Goal: Task Accomplishment & Management: Manage account settings

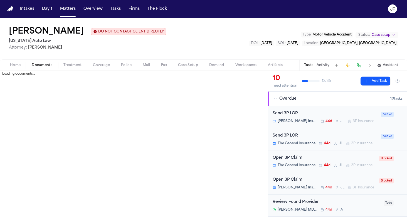
scroll to position [727, 0]
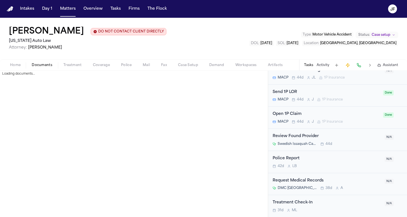
click at [202, 1] on nav "Intakes Day 1 Matters Overview Tasks Firms The Flock JF" at bounding box center [203, 9] width 407 height 18
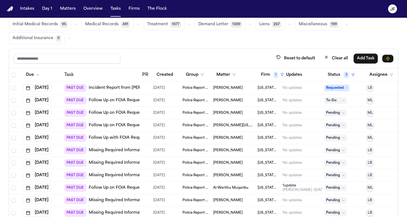
click at [117, 136] on link "Follow Up with FOIA Request" at bounding box center [118, 138] width 58 height 6
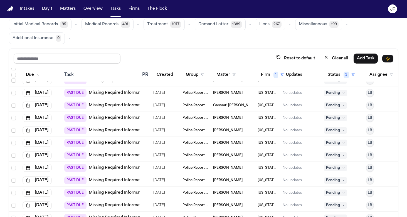
scroll to position [124, 0]
click at [110, 215] on link "Missing Required Information" at bounding box center [118, 218] width 58 height 6
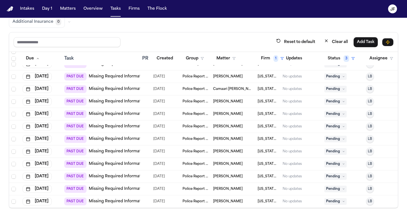
scroll to position [47, 0]
click at [341, 199] on span "Pending" at bounding box center [335, 202] width 22 height 7
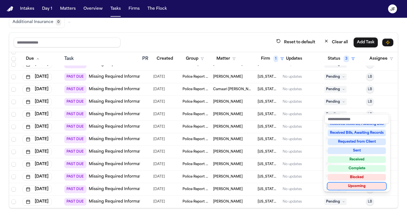
scroll to position [85, 0]
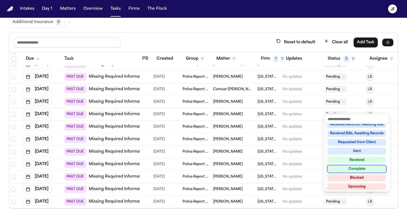
click at [353, 170] on div "Complete" at bounding box center [357, 169] width 58 height 7
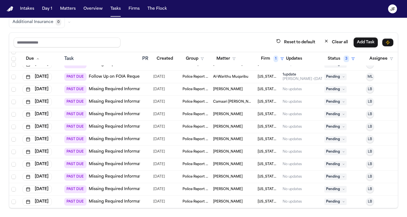
scroll to position [0, 0]
click at [125, 199] on link "Missing Required Information" at bounding box center [118, 202] width 58 height 6
click at [340, 199] on span "Pending" at bounding box center [335, 202] width 22 height 7
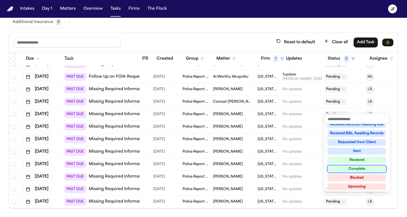
click at [354, 168] on div "Complete" at bounding box center [357, 169] width 58 height 7
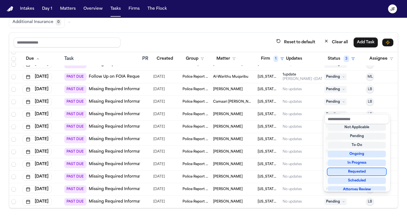
scroll to position [87, 0]
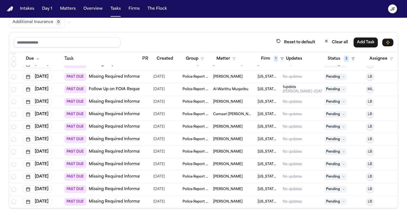
click at [108, 199] on link "Missing Required Information" at bounding box center [118, 202] width 58 height 6
click at [337, 199] on span "Pending" at bounding box center [335, 202] width 22 height 7
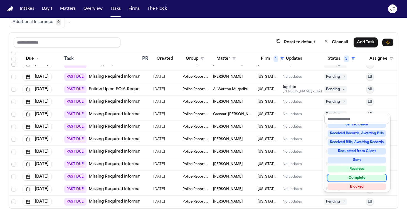
click at [343, 180] on div "Complete" at bounding box center [357, 178] width 58 height 7
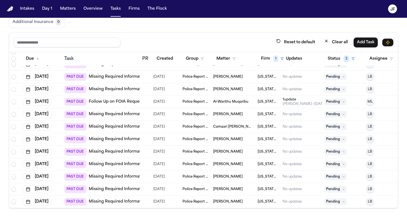
scroll to position [74, 0]
click at [101, 201] on div "PAST DUE Missing Required Information" at bounding box center [105, 202] width 83 height 8
click at [108, 199] on link "Missing Required Information" at bounding box center [118, 202] width 58 height 6
click at [333, 199] on span "Pending" at bounding box center [335, 202] width 22 height 7
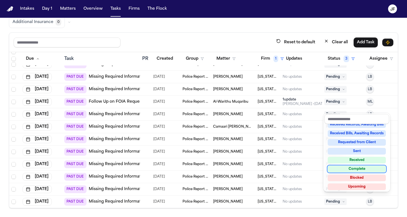
click at [352, 169] on div "Complete" at bounding box center [357, 169] width 58 height 7
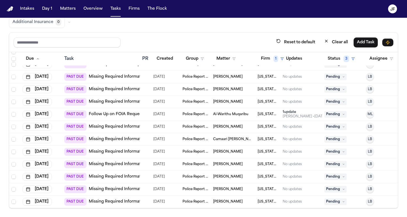
click at [134, 199] on link "Missing Required Information" at bounding box center [118, 202] width 58 height 6
click at [339, 199] on span "Pending" at bounding box center [335, 202] width 22 height 7
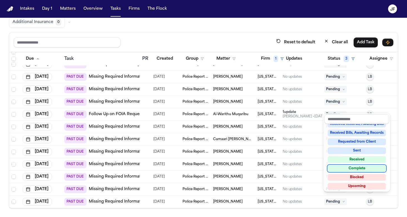
click at [348, 170] on div "Complete" at bounding box center [357, 168] width 58 height 7
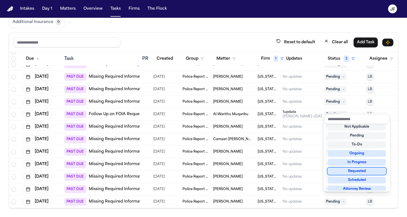
scroll to position [2, 0]
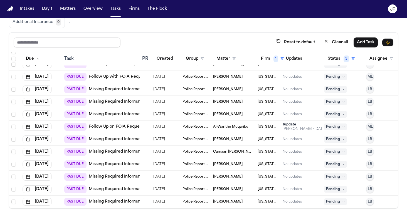
click at [118, 199] on link "Missing Required Information" at bounding box center [118, 202] width 58 height 6
click at [332, 199] on span "Pending" at bounding box center [335, 202] width 22 height 7
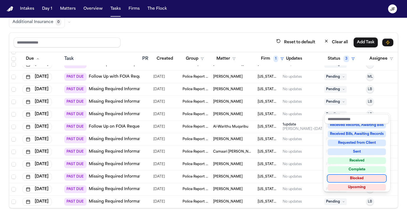
click at [348, 179] on div "Blocked" at bounding box center [357, 178] width 58 height 7
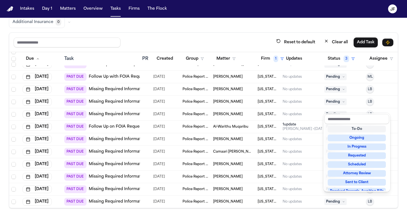
scroll to position [2, 0]
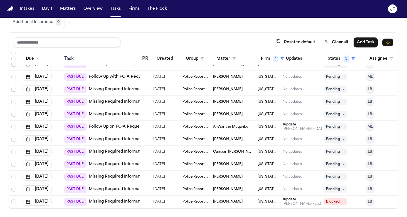
click at [127, 187] on link "Missing Required Information" at bounding box center [118, 190] width 58 height 6
click at [334, 186] on span "Pending" at bounding box center [335, 189] width 22 height 7
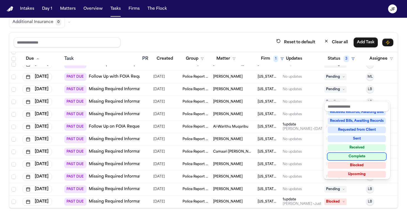
click at [356, 158] on div "Complete" at bounding box center [357, 156] width 58 height 7
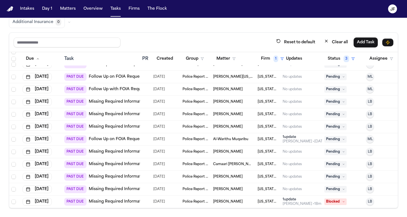
scroll to position [37, 0]
click at [126, 187] on link "Missing Required Information" at bounding box center [118, 190] width 58 height 6
click at [340, 186] on span "Pending" at bounding box center [335, 189] width 22 height 7
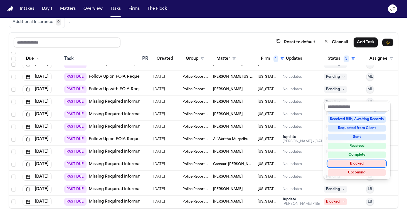
scroll to position [85, 0]
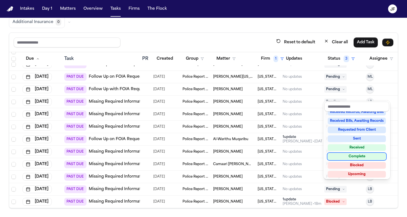
click at [357, 157] on div "Complete" at bounding box center [357, 156] width 58 height 7
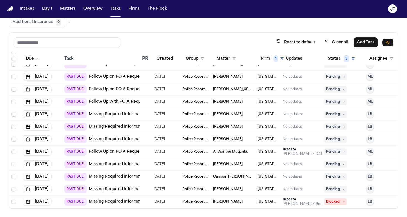
scroll to position [24, 0]
click at [251, 40] on div "Reset to default Clear all Add Task" at bounding box center [204, 42] width 380 height 10
click at [124, 187] on link "Missing Required Information" at bounding box center [118, 190] width 58 height 6
click at [339, 186] on span "Pending" at bounding box center [335, 189] width 22 height 7
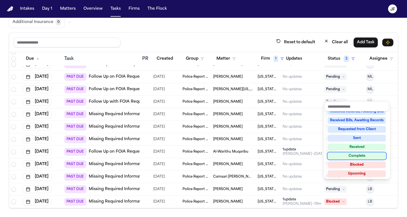
click at [345, 158] on div "Complete" at bounding box center [357, 156] width 58 height 7
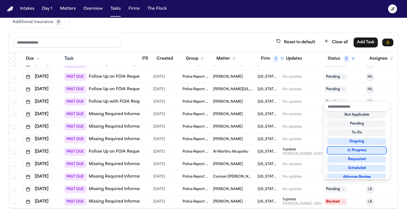
scroll to position [12, 0]
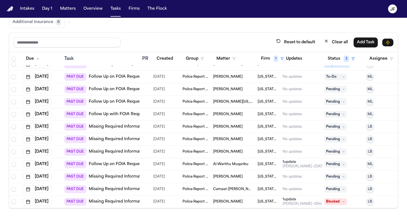
click at [236, 34] on div "Reset to default Clear all Add Task" at bounding box center [203, 42] width 388 height 19
click at [108, 187] on link "Missing Required Information" at bounding box center [118, 190] width 58 height 6
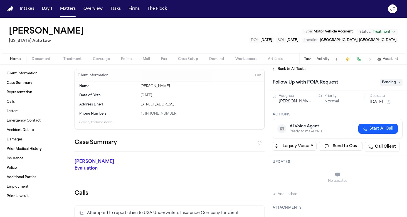
click at [47, 59] on span "Documents" at bounding box center [42, 59] width 21 height 4
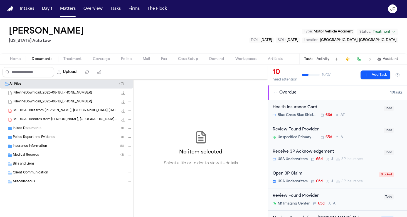
click at [30, 139] on span "Police Report and Evidence" at bounding box center [34, 137] width 43 height 5
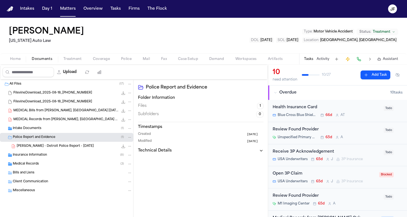
click at [35, 146] on span "T. Norwood - Detroit Police Report - 12.21.24" at bounding box center [55, 146] width 77 height 5
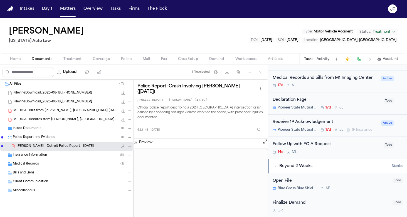
scroll to position [162, 0]
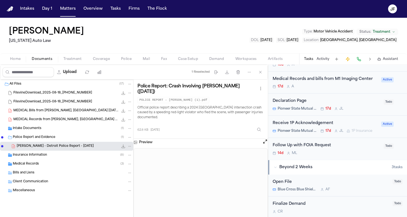
click at [318, 143] on div "Follow Up with FOIA Request" at bounding box center [326, 146] width 108 height 6
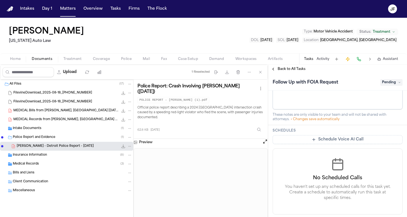
scroll to position [179, 0]
click at [323, 51] on div "Toni Norwood Michigan Auto Law Type : Motor Vehicle Accident Status: Treatment …" at bounding box center [203, 36] width 407 height 36
click at [323, 57] on button "Activity" at bounding box center [322, 59] width 13 height 4
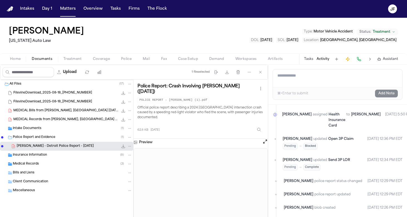
scroll to position [9, 0]
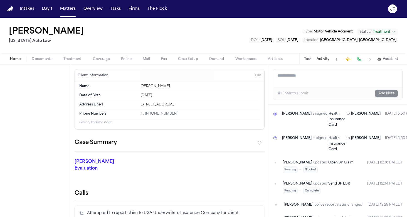
click at [14, 61] on span "Home" at bounding box center [15, 59] width 11 height 4
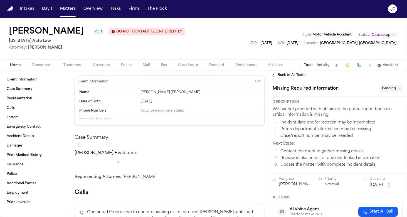
click at [45, 58] on div "Emma Welden 1 DO NOT CONTACT CLIENT DIRECTLY DO NOT CONTACT Michigan Auto Law A…" at bounding box center [203, 39] width 407 height 42
click at [45, 63] on span "Documents" at bounding box center [42, 65] width 21 height 4
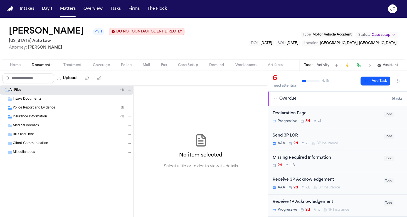
click at [43, 109] on span "Police Report and Evidence" at bounding box center [34, 108] width 43 height 5
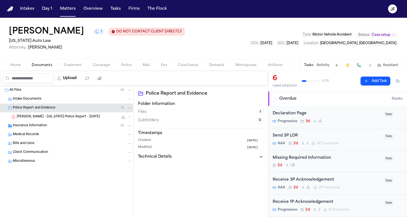
click at [43, 122] on div "Insurance Information ( 3 )" at bounding box center [66, 126] width 133 height 9
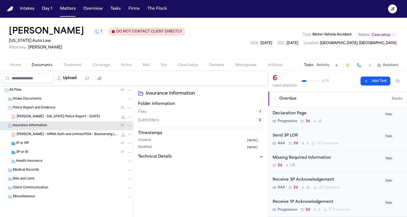
click at [47, 120] on div "E. Welden - Michigan Police Report - 8.9.25 39.4 KB • PDF" at bounding box center [74, 117] width 115 height 6
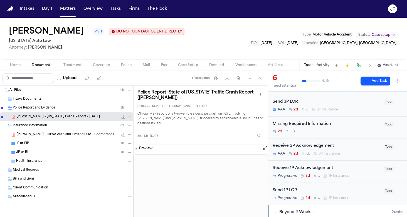
scroll to position [24, 0]
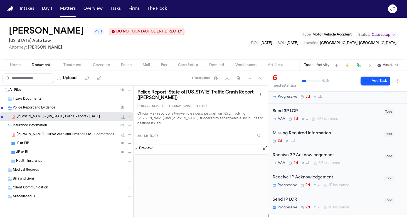
click at [318, 133] on div "Missing Required Information" at bounding box center [326, 134] width 108 height 6
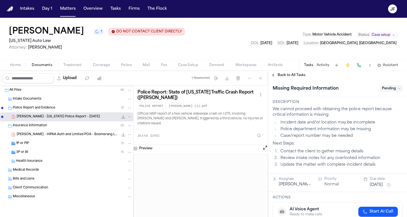
click at [396, 90] on span "Pending" at bounding box center [391, 88] width 22 height 7
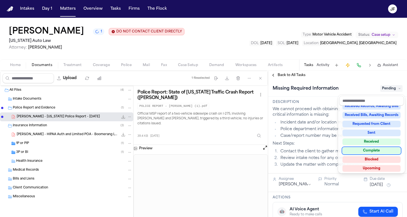
click at [367, 152] on div "Complete" at bounding box center [371, 151] width 58 height 7
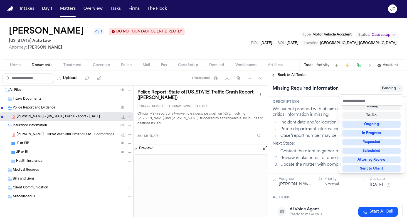
scroll to position [2, 0]
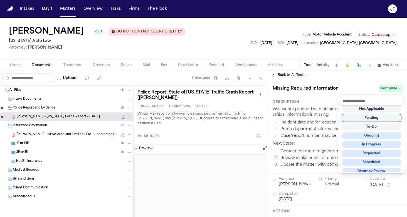
click at [286, 76] on div "Back to All Tasks Missing Required Information Complete Description We cannot p…" at bounding box center [337, 144] width 139 height 147
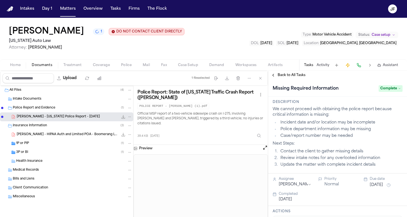
click at [281, 76] on span "Back to All Tasks" at bounding box center [291, 75] width 28 height 4
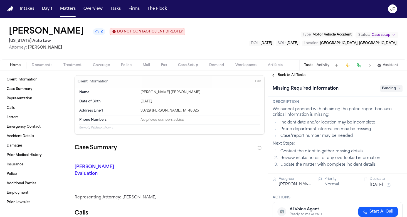
click at [289, 77] on span "Back to All Tasks" at bounding box center [291, 75] width 28 height 4
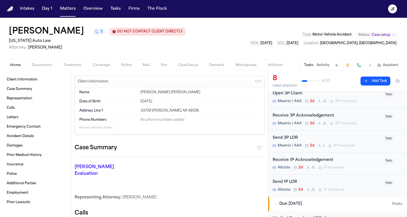
scroll to position [113, 0]
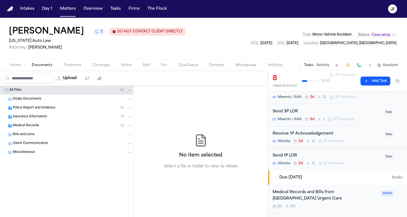
click at [37, 69] on span "button" at bounding box center [41, 68] width 27 height 1
click at [43, 112] on div "Police Report and Evidence ( 2 )" at bounding box center [66, 108] width 133 height 9
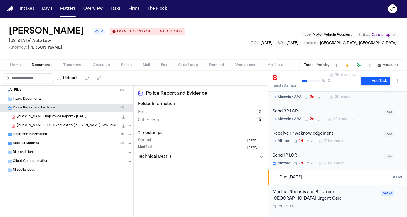
click at [52, 121] on div "[PERSON_NAME] Twp Police Report - [DATE] 124.4 KB • PDF" at bounding box center [66, 117] width 133 height 9
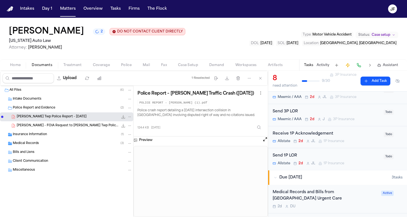
click at [65, 129] on div "S. Smith - FOIA Request to Clinton Twp Police - 8.22.25 325.0 KB • PDF" at bounding box center [74, 126] width 115 height 6
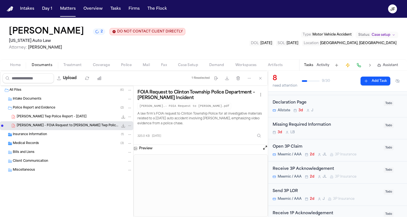
scroll to position [26, 0]
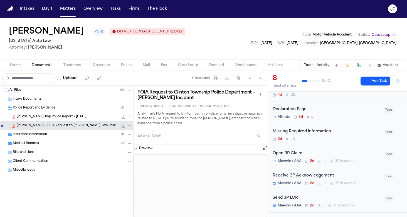
click at [321, 130] on div "Missing Required Information" at bounding box center [326, 132] width 108 height 6
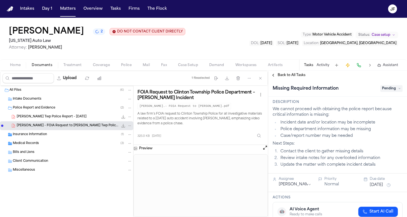
click at [394, 88] on span "Pending" at bounding box center [391, 88] width 22 height 7
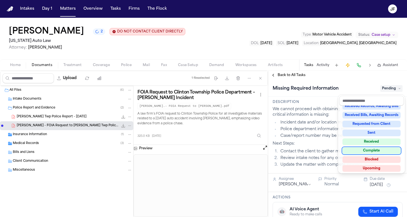
click at [361, 151] on div "Complete" at bounding box center [371, 151] width 58 height 7
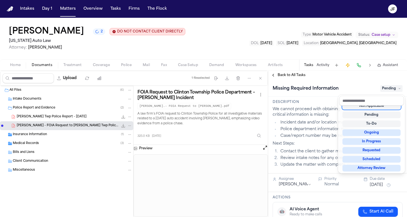
scroll to position [2, 0]
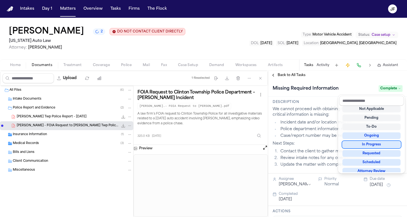
click at [285, 78] on div "Back to All Tasks Missing Required Information Complete Description We cannot p…" at bounding box center [337, 144] width 139 height 147
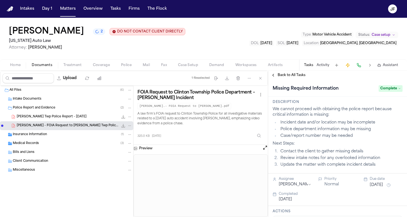
click at [285, 76] on span "Back to All Tasks" at bounding box center [291, 75] width 28 height 4
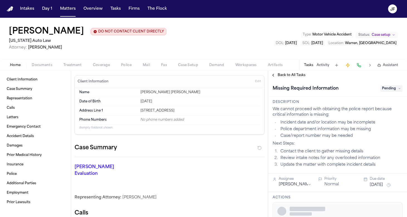
click at [39, 71] on div "[PERSON_NAME] DO NOT CONTACT CLIENT DIRECTLY DO NOT CONTACT [US_STATE] Auto Law…" at bounding box center [203, 44] width 407 height 53
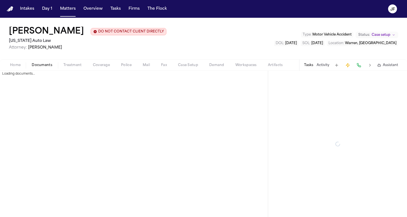
click at [39, 68] on span "Documents" at bounding box center [42, 65] width 21 height 4
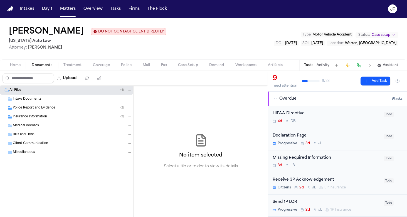
click at [37, 108] on span "Police Report and Evidence" at bounding box center [34, 108] width 43 height 5
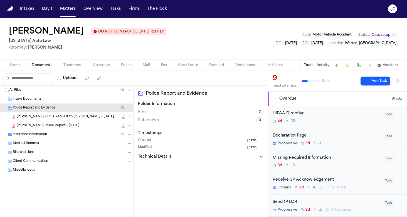
click at [48, 118] on span "L. Taylor-Hunter - FOIA Request to Warren PD - 8.22.25" at bounding box center [65, 117] width 97 height 5
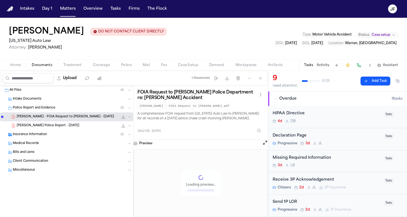
click at [48, 126] on span "L. Taylor-Hunter - Warren Police Report - 7.17.25" at bounding box center [48, 126] width 63 height 5
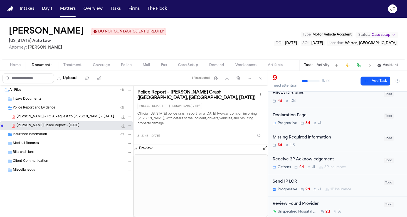
scroll to position [17, 0]
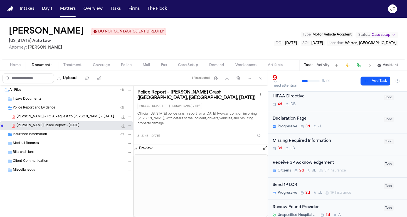
click at [323, 142] on div "Missing Required Information" at bounding box center [326, 141] width 108 height 6
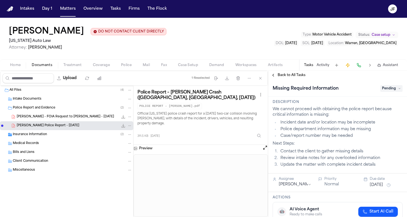
click at [388, 89] on span "Pending" at bounding box center [391, 88] width 22 height 7
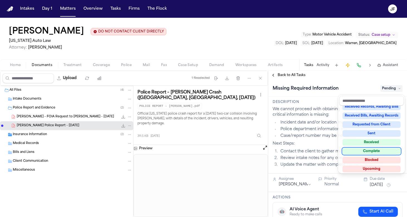
click at [362, 152] on div "Complete" at bounding box center [371, 151] width 58 height 7
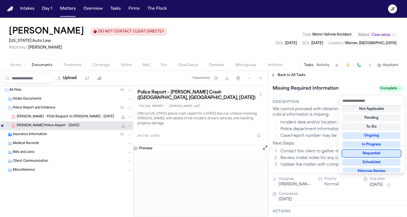
click at [279, 73] on div "Back to All Tasks Missing Required Information Complete Description We cannot p…" at bounding box center [337, 144] width 139 height 147
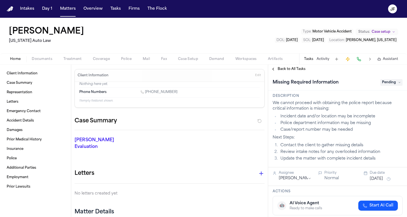
click at [46, 63] on div "Home Documents Treatment Coverage Police Mail Fax Case Setup Demand Workspaces …" at bounding box center [203, 58] width 407 height 11
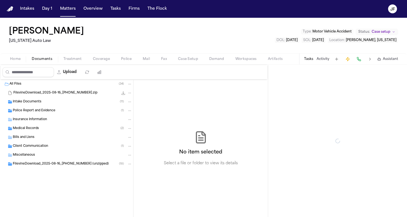
click at [46, 58] on span "Documents" at bounding box center [42, 59] width 21 height 4
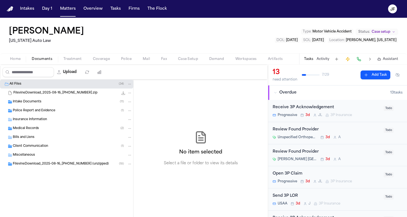
click at [43, 112] on span "Police Report and Evidence" at bounding box center [34, 111] width 43 height 5
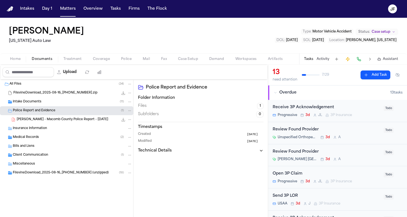
click at [51, 120] on span "[PERSON_NAME] - Macomb County Police Report - [DATE]" at bounding box center [62, 120] width 91 height 5
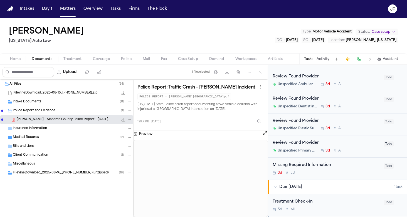
scroll to position [223, 0]
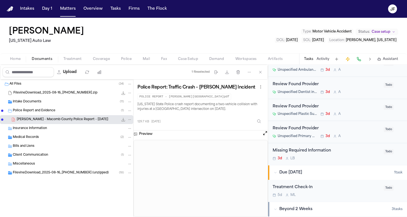
click at [317, 149] on div "Missing Required Information" at bounding box center [326, 151] width 108 height 6
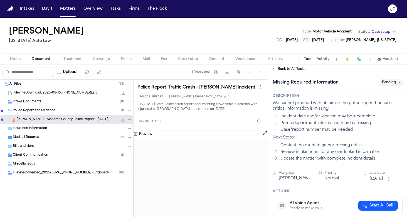
click at [391, 81] on span "Pending" at bounding box center [391, 82] width 22 height 7
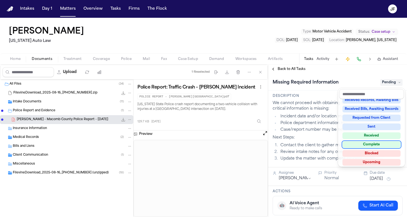
click at [360, 144] on div "Complete" at bounding box center [371, 145] width 58 height 7
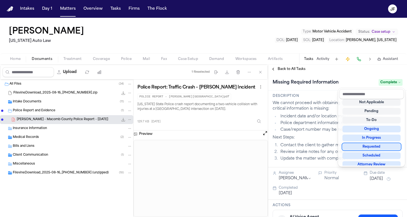
click at [288, 65] on div "Back to All Tasks Missing Required Information Complete Description We cannot p…" at bounding box center [337, 141] width 139 height 153
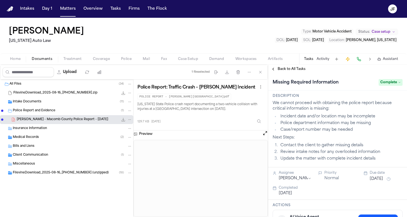
click at [289, 72] on div "Back to All Tasks" at bounding box center [337, 69] width 139 height 9
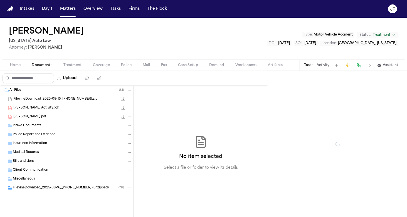
click at [46, 67] on span "Documents" at bounding box center [42, 65] width 21 height 4
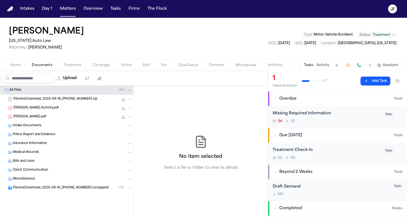
click at [46, 115] on span "[PERSON_NAME].pdf" at bounding box center [29, 117] width 33 height 5
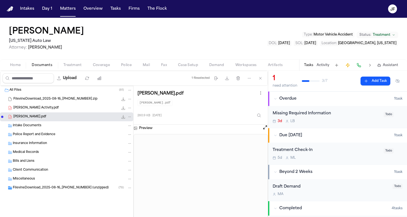
click at [122, 117] on icon "File: Goodwin, Edith Intake.pdf" at bounding box center [123, 117] width 4 height 4
click at [49, 188] on span "FilevineDownload_2025-08-16_20-56-34-644 (unzipped)" at bounding box center [61, 188] width 96 height 5
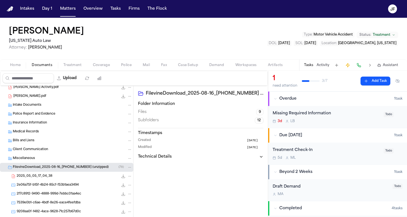
scroll to position [23, 0]
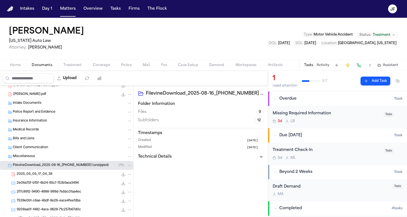
click at [52, 172] on span "2025_05_05_17_04_38" at bounding box center [35, 174] width 36 height 5
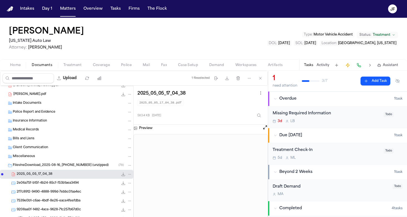
click at [75, 184] on span "2e06a75f-b15f-4b24-85cf-f53b1aea3494" at bounding box center [48, 183] width 62 height 5
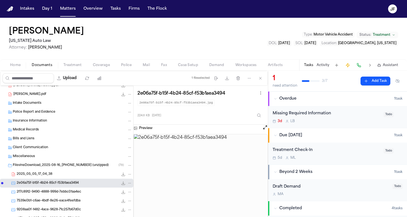
scroll to position [0, 0]
click at [78, 196] on div "2f7c8912-9490-4888-999d-7ebbc01aa4ec 516.3 KB • JPG" at bounding box center [66, 192] width 133 height 9
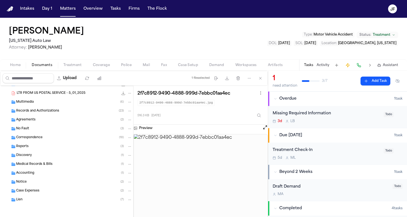
scroll to position [175, 0]
click at [60, 107] on div "Records and Authorizations ( 23 )" at bounding box center [66, 111] width 133 height 9
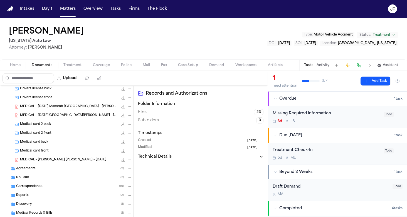
scroll to position [333, 0]
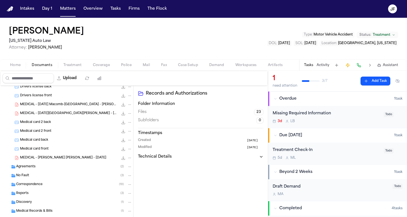
click at [46, 174] on div "No Fault ( 3 )" at bounding box center [74, 176] width 116 height 5
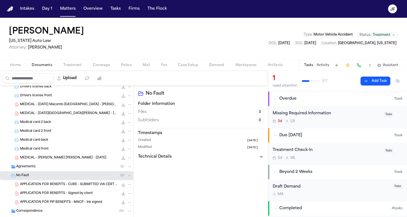
click at [46, 174] on div "No Fault ( 3 )" at bounding box center [74, 176] width 116 height 5
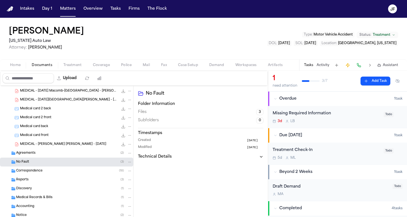
scroll to position [351, 0]
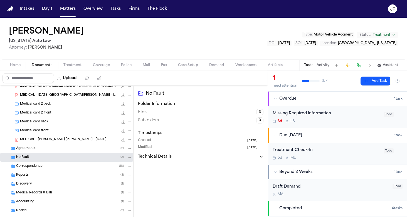
click at [46, 174] on div "Reports ( 3 )" at bounding box center [74, 175] width 116 height 5
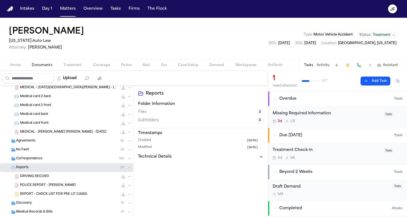
scroll to position [360, 0]
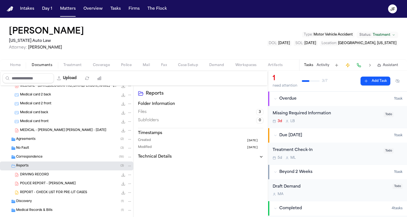
click at [46, 177] on div "DRIVING RECORD 169.4 KB • PDF" at bounding box center [76, 175] width 112 height 6
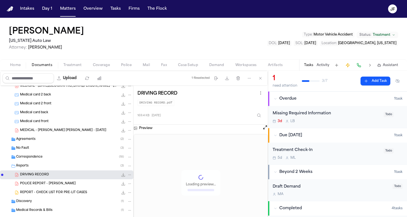
click at [49, 185] on span "POLICE REPORT - Goodwin" at bounding box center [48, 184] width 56 height 5
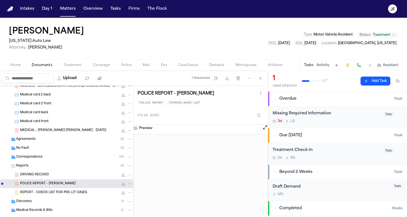
click at [128, 183] on icon "File: POLICE REPORT - Goodwin" at bounding box center [130, 184] width 4 height 4
click at [121, 164] on button "Move" at bounding box center [125, 163] width 38 height 10
select select "**********"
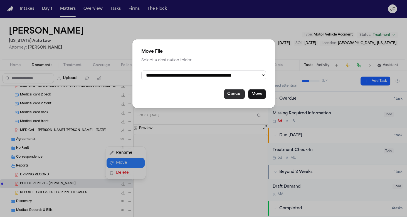
click at [237, 92] on button "Cancel" at bounding box center [234, 94] width 21 height 10
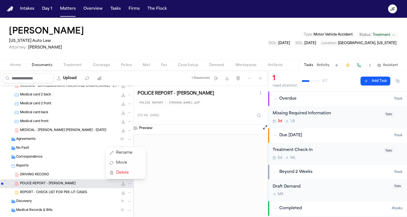
click at [118, 184] on div "57.0 KB • PDF" at bounding box center [125, 184] width 14 height 6
click at [121, 183] on icon "File: POLICE REPORT - Goodwin" at bounding box center [123, 184] width 4 height 4
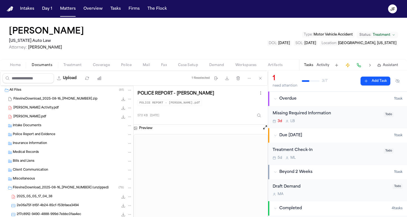
scroll to position [0, 0]
click at [43, 137] on div "Police Report and Evidence" at bounding box center [72, 134] width 119 height 5
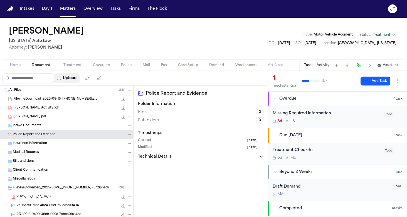
click at [80, 78] on button "Upload" at bounding box center [67, 78] width 26 height 10
select select "**********"
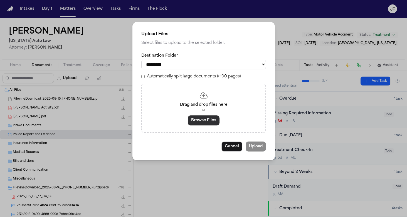
click at [208, 119] on button "Browse Files" at bounding box center [204, 121] width 32 height 10
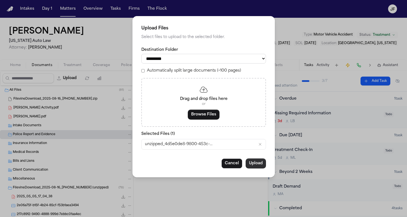
click at [251, 161] on button "Upload" at bounding box center [256, 164] width 20 height 10
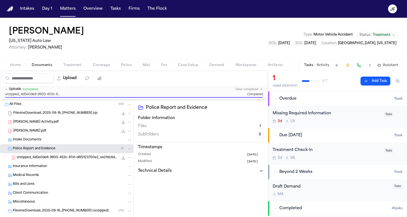
click at [91, 157] on span "unzipped_4d5e0de8-9800-453c-87a1-d6f2123700e2_ee21dc6d720646ee8f132a079d4bca40.…" at bounding box center [67, 158] width 101 height 5
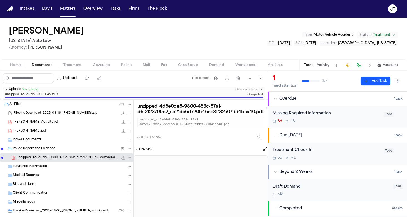
click at [128, 157] on icon "File: unzipped_4d5e0de8-9800-453c-87a1-d6f2123700e2_ee21dc6d720646ee8f132a079d4…" at bounding box center [130, 158] width 4 height 4
click at [118, 170] on button "Rename" at bounding box center [125, 168] width 38 height 10
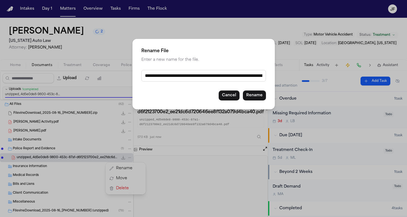
drag, startPoint x: 143, startPoint y: 78, endPoint x: 252, endPoint y: 76, distance: 109.3
click at [252, 76] on input "**********" at bounding box center [203, 76] width 125 height 12
type input "**********"
click at [252, 96] on button "Rename" at bounding box center [254, 96] width 23 height 10
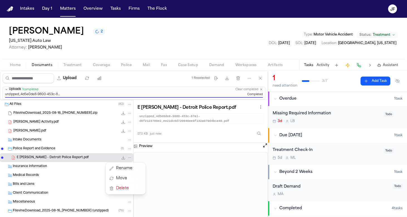
click at [146, 41] on div "Edith Goodwin 2 Michigan Auto Law Attorney: Derek Brackon Type : Motor Vehicle …" at bounding box center [203, 118] width 407 height 200
click at [301, 116] on div "Missing Required Information" at bounding box center [326, 114] width 108 height 6
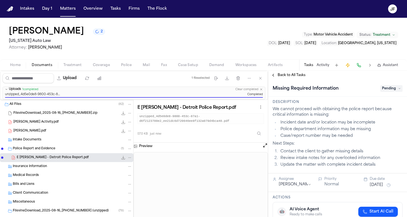
click at [392, 86] on span "Pending" at bounding box center [391, 88] width 22 height 7
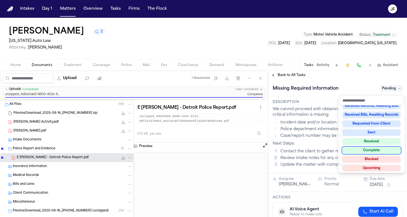
click at [368, 150] on div "Complete" at bounding box center [371, 150] width 58 height 7
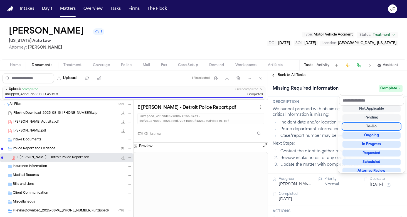
click at [258, 50] on div "Edith Goodwin 1 Michigan Auto Law Attorney: Derek Brackon Type : Motor Vehicle …" at bounding box center [203, 118] width 407 height 200
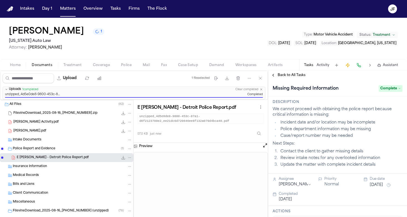
click at [287, 80] on div "Back to All Tasks" at bounding box center [337, 75] width 139 height 9
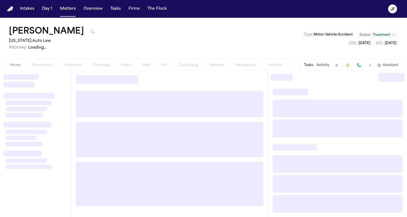
click at [182, 1] on nav "Intakes Day 1 Matters Overview Tasks Firms The [PERSON_NAME]" at bounding box center [203, 9] width 407 height 18
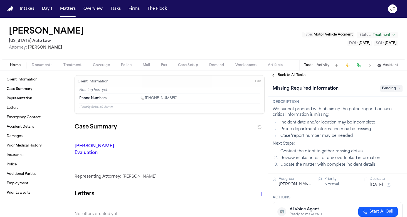
click at [45, 68] on span "button" at bounding box center [41, 68] width 27 height 1
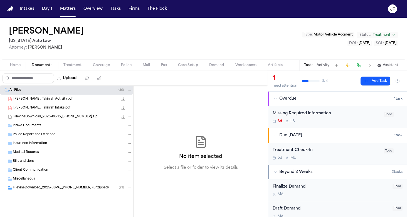
click at [51, 135] on span "Police Report and Evidence" at bounding box center [34, 135] width 43 height 5
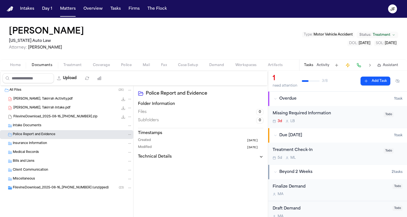
click at [60, 185] on div "FilevineDownload_2025-08-16_20-27-21-353 (unzipped) ( 23 )" at bounding box center [66, 188] width 133 height 9
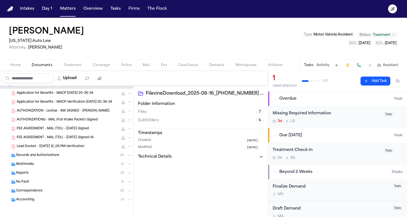
scroll to position [104, 0]
click at [33, 170] on div "Reports ( 3 )" at bounding box center [66, 173] width 133 height 9
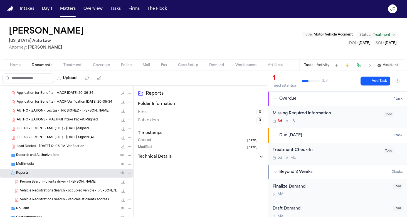
click at [59, 200] on span "Vehicle Registrations Search - vehicles at clients address" at bounding box center [64, 200] width 89 height 5
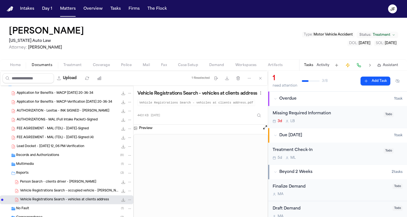
click at [65, 192] on span "Vehicle Registrations Search - occupied vehicle - Dorothy Gross" at bounding box center [69, 191] width 98 height 5
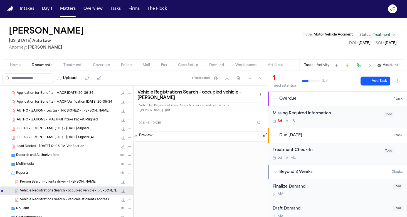
click at [70, 183] on span "Person Search - clients driver - Dorothy Groce" at bounding box center [58, 182] width 76 height 5
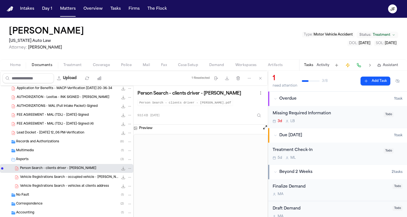
scroll to position [125, 0]
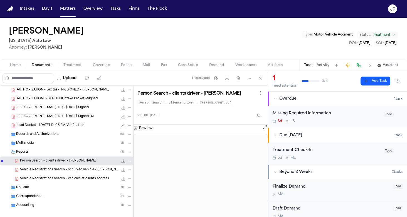
click at [124, 157] on div "Reports ( 3 )" at bounding box center [66, 152] width 133 height 9
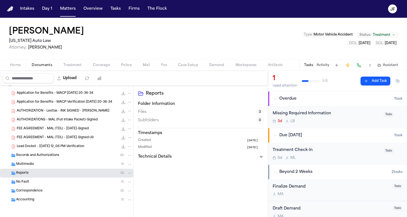
click at [80, 176] on div "Reports ( 3 )" at bounding box center [66, 173] width 133 height 9
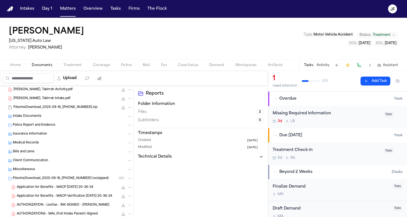
scroll to position [0, 0]
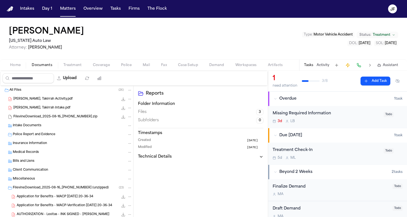
click at [30, 186] on div "FilevineDownload_2025-08-16_20-27-21-353 (unzipped) ( 23 )" at bounding box center [72, 188] width 119 height 5
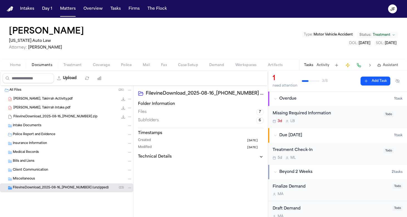
click at [30, 186] on div "FilevineDownload_2025-08-16_20-27-21-353 (unzipped) ( 23 )" at bounding box center [72, 188] width 119 height 5
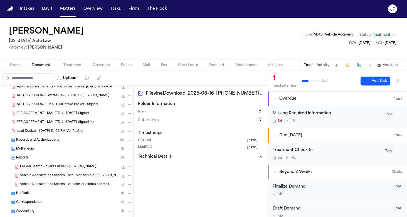
scroll to position [122, 0]
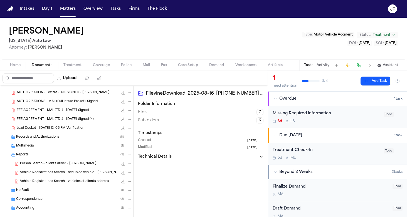
click at [91, 185] on div "Vehicle Registrations Search - vehicles at clients address 443.1 KB • PDF" at bounding box center [66, 181] width 133 height 9
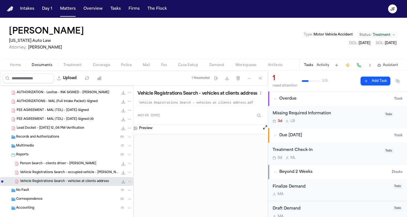
click at [128, 182] on icon "File: Vehicle Registrations Search - vehicles at clients address" at bounding box center [130, 182] width 4 height 4
click at [124, 162] on button "Move" at bounding box center [125, 161] width 38 height 10
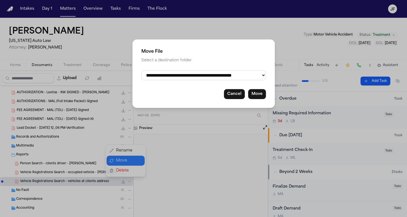
click at [167, 80] on div "**********" at bounding box center [203, 73] width 142 height 69
select select "**********"
click at [256, 96] on button "Move" at bounding box center [257, 94] width 18 height 10
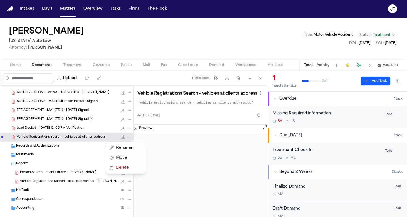
click at [128, 138] on icon "File: Vehicle Registrations Search - vehicles at clients address" at bounding box center [130, 137] width 4 height 4
click at [128, 135] on icon "File: Vehicle Registrations Search - vehicles at clients address" at bounding box center [130, 137] width 4 height 4
click at [123, 157] on button "Move" at bounding box center [125, 158] width 38 height 10
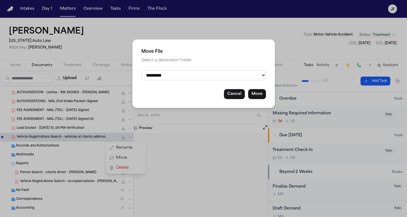
select select "**********"
click at [256, 99] on div "**********" at bounding box center [203, 73] width 142 height 69
click at [256, 96] on button "Move" at bounding box center [257, 94] width 18 height 10
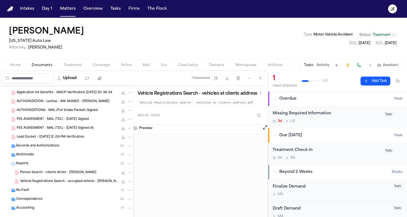
click at [128, 173] on icon "File: Person Search - clients driver - Dorothy Groce" at bounding box center [129, 173] width 3 height 1
click at [121, 193] on button "Move" at bounding box center [125, 194] width 38 height 10
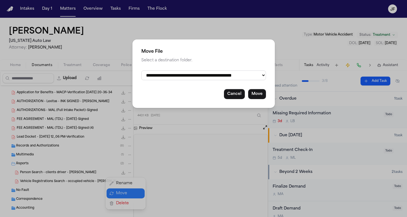
select select "**********"
click at [258, 95] on button "Move" at bounding box center [257, 94] width 18 height 10
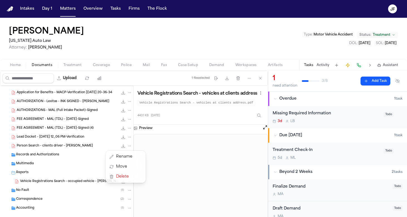
click at [94, 182] on div "Medical Records Bills and Liens Client Communication Miscellaneous FilevineDown…" at bounding box center [66, 102] width 133 height 277
click at [128, 180] on icon "File: Vehicle Registrations Search - occupied vehicle - Dorothy Gross" at bounding box center [130, 182] width 4 height 4
click at [120, 160] on button "Move" at bounding box center [125, 161] width 38 height 10
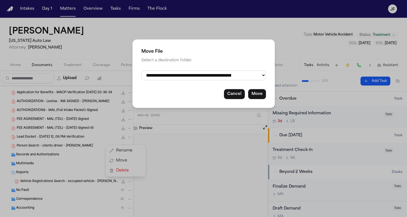
select select "**********"
click at [260, 92] on button "Move" at bounding box center [257, 94] width 18 height 10
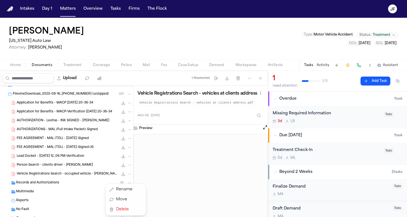
scroll to position [98, 0]
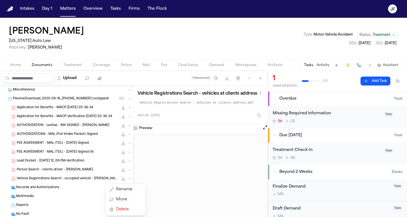
click at [128, 179] on icon "File: Vehicle Registrations Search - occupied vehicle - Dorothy Gross" at bounding box center [130, 179] width 4 height 4
click at [122, 200] on button "Move" at bounding box center [125, 200] width 38 height 10
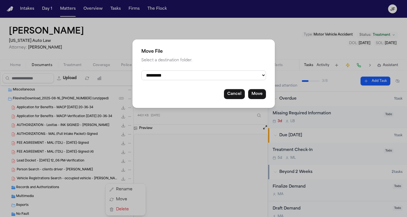
select select "**********"
click at [257, 92] on button "Move" at bounding box center [257, 94] width 18 height 10
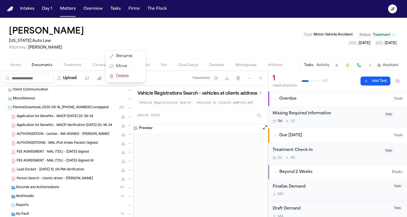
click at [89, 180] on div "Vehicle Registrations Search - occupied vehicle - Dorothy Gross 109.5 KB • PDF …" at bounding box center [66, 126] width 133 height 277
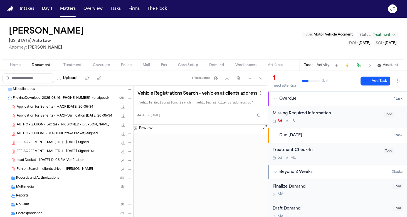
scroll to position [111, 0]
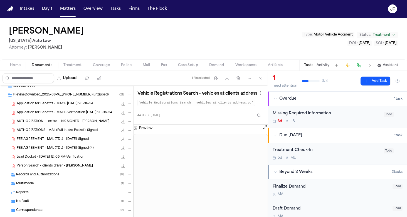
click at [91, 165] on div "Person Search - clients driver - Dorothy Groce 93.5 KB • PDF" at bounding box center [74, 166] width 115 height 6
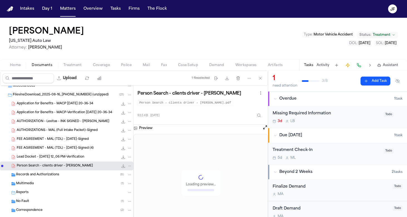
click at [128, 164] on icon "File: Person Search - clients driver - Dorothy Groce" at bounding box center [130, 166] width 4 height 4
click at [122, 186] on button "Move" at bounding box center [125, 187] width 38 height 10
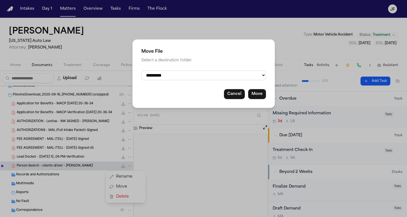
select select "**********"
click at [260, 93] on button "Move" at bounding box center [257, 94] width 18 height 10
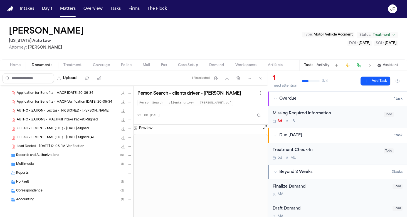
scroll to position [130, 0]
click at [29, 172] on div "Reports" at bounding box center [74, 173] width 116 height 5
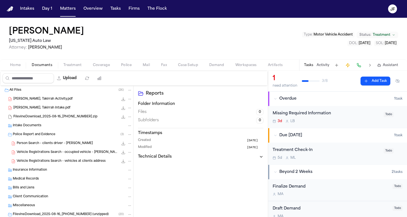
scroll to position [0, 0]
click at [38, 134] on span "Police Report and Evidence" at bounding box center [34, 135] width 43 height 5
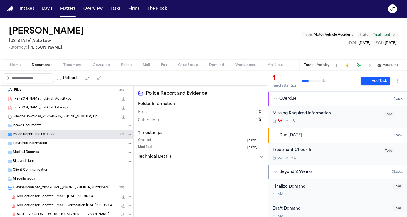
click at [38, 134] on span "Police Report and Evidence" at bounding box center [34, 135] width 43 height 5
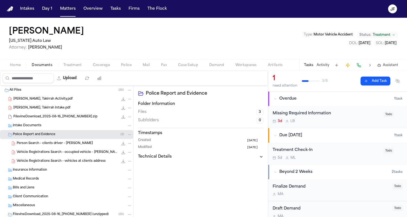
click at [46, 146] on span "Person Search - clients driver - Dorothy Groce" at bounding box center [55, 144] width 76 height 5
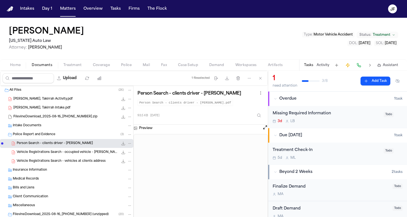
click at [47, 153] on span "Vehicle Registrations Search - occupied vehicle - Dorothy Gross" at bounding box center [67, 152] width 101 height 5
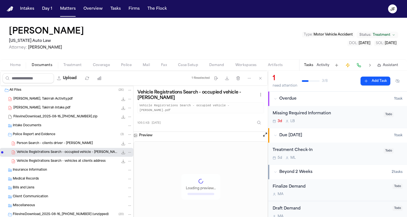
click at [49, 161] on span "Vehicle Registrations Search - vehicles at clients address" at bounding box center [61, 161] width 89 height 5
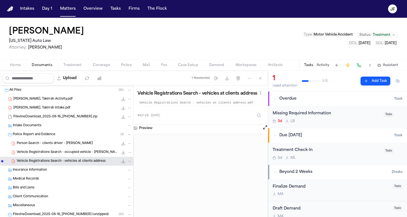
click at [54, 155] on span "Vehicle Registrations Search - occupied vehicle - Dorothy Gross" at bounding box center [67, 152] width 101 height 5
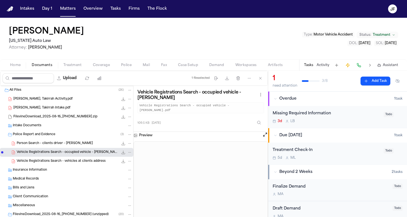
click at [18, 70] on div "Home Documents Treatment Coverage Police Mail Fax Case Setup Demand Workspaces …" at bounding box center [203, 65] width 407 height 11
click at [16, 68] on span "Home" at bounding box center [15, 65] width 11 height 4
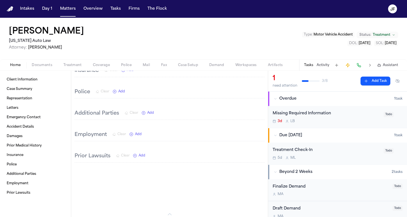
scroll to position [270, 0]
click at [41, 63] on span "Documents" at bounding box center [42, 65] width 21 height 4
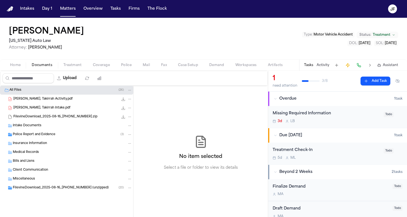
click at [39, 108] on span "Farris, Takirrah Intake.pdf" at bounding box center [41, 108] width 57 height 5
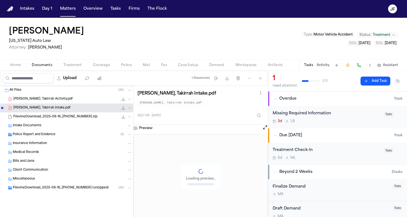
click at [122, 110] on icon "File: Farris, Takirrah Intake.pdf" at bounding box center [123, 108] width 4 height 4
click at [84, 136] on div "Police Report and Evidence ( 3 )" at bounding box center [72, 134] width 119 height 5
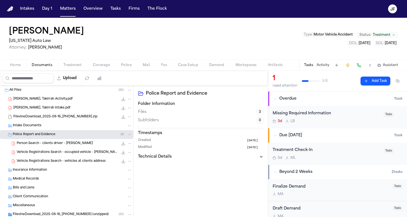
click at [71, 145] on span "Person Search - clients driver - Dorothy Groce" at bounding box center [55, 144] width 76 height 5
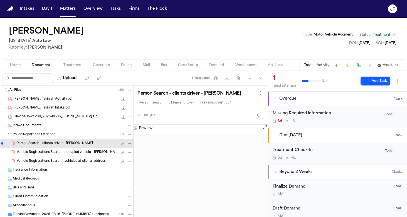
click at [263, 130] on button "Open preview" at bounding box center [265, 128] width 6 height 6
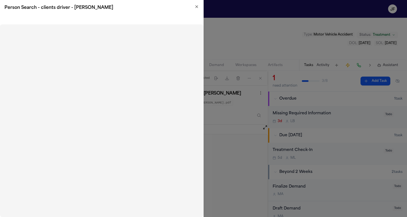
click at [200, 8] on div "Person Search - clients driver - Dorothy Groce" at bounding box center [101, 8] width 203 height 16
click at [199, 7] on div "Person Search - clients driver - Dorothy Groce" at bounding box center [101, 8] width 203 height 16
click at [198, 7] on icon "button" at bounding box center [196, 6] width 4 height 4
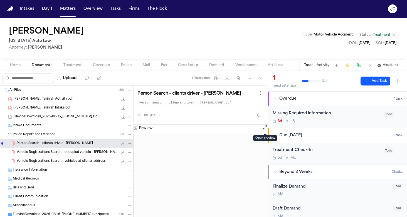
click at [82, 155] on div "Vehicle Registrations Search - occupied vehicle - Dorothy Gross 109.5 KB • PDF" at bounding box center [74, 153] width 115 height 6
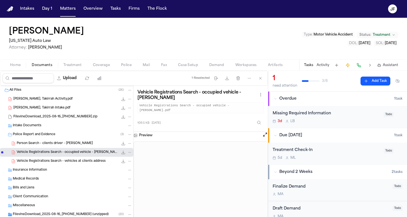
click at [263, 137] on button "Open preview" at bounding box center [265, 135] width 6 height 6
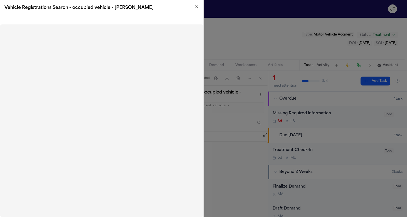
click at [195, 7] on icon "button" at bounding box center [196, 6] width 4 height 4
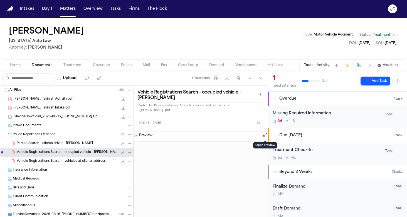
click at [0, 0] on span "443.1 KB • PDF" at bounding box center [0, 0] width 0 height 0
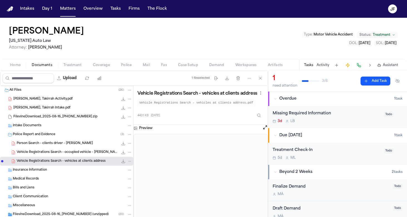
click at [83, 142] on span "Person Search - clients driver - Dorothy Groce" at bounding box center [55, 144] width 76 height 5
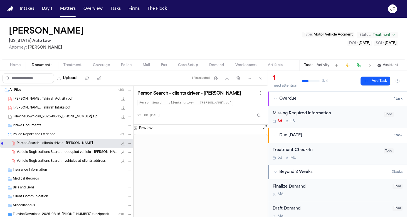
click at [264, 128] on button "Open preview" at bounding box center [265, 128] width 6 height 6
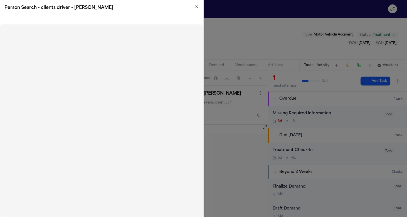
click at [197, 8] on icon "button" at bounding box center [196, 7] width 2 height 2
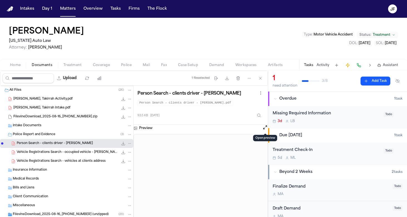
click at [18, 67] on span "Home" at bounding box center [15, 65] width 11 height 4
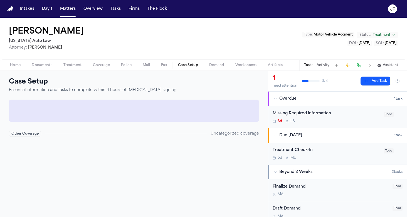
click at [194, 67] on span "Case Setup" at bounding box center [188, 65] width 20 height 4
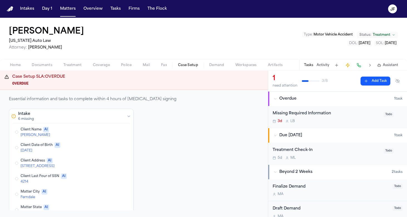
scroll to position [7, 0]
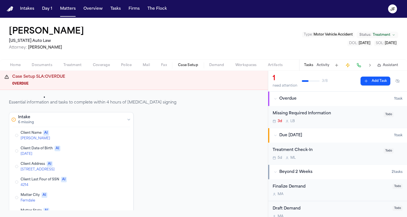
click at [122, 70] on div "Home Documents Treatment Coverage Police Mail Fax Case Setup Demand Workspaces …" at bounding box center [203, 65] width 407 height 11
click at [132, 61] on div "Home Documents Treatment Coverage Police Mail Fax Case Setup Demand Workspaces …" at bounding box center [203, 65] width 407 height 11
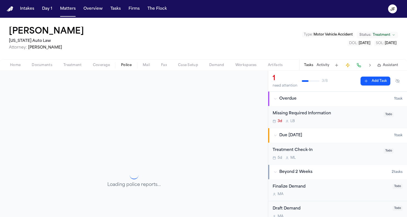
click at [132, 65] on button "Police" at bounding box center [126, 65] width 22 height 7
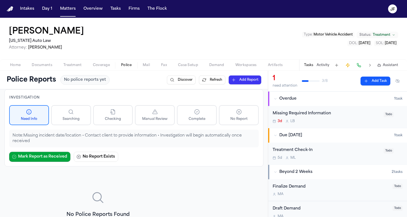
click at [101, 66] on span "Coverage" at bounding box center [101, 65] width 17 height 4
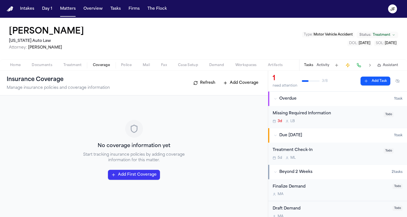
click at [79, 65] on span "Treatment" at bounding box center [72, 65] width 18 height 4
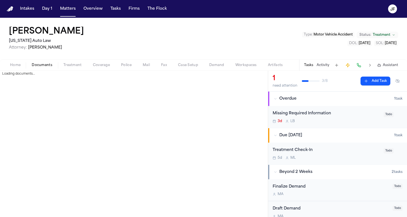
click at [52, 66] on span "Documents" at bounding box center [42, 65] width 21 height 4
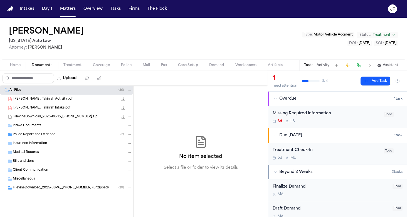
click at [50, 193] on div "All Files ( 26 ) Farris, Takirrah Activity.pdf 297.8 KB • PDF Farris, Takirrah …" at bounding box center [66, 153] width 133 height 135
click at [51, 192] on div "FilevineDownload_2025-08-16_20-27-21-353 (unzipped) ( 20 )" at bounding box center [66, 188] width 133 height 9
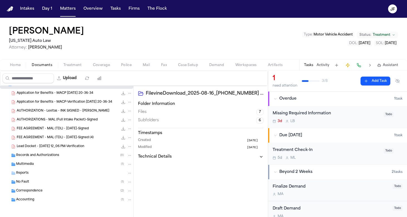
scroll to position [104, 0]
click at [59, 165] on div "Multimedia ( 1 )" at bounding box center [74, 164] width 116 height 5
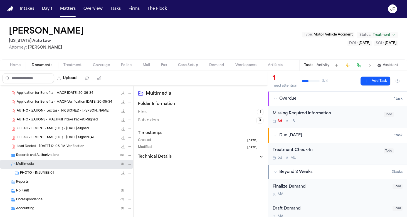
click at [59, 172] on div "PHOTO - INJURIES 01 2.7 MB • JPG" at bounding box center [76, 174] width 112 height 6
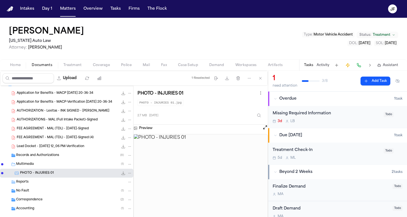
scroll to position [0, 0]
click at [264, 130] on button "Open preview" at bounding box center [265, 128] width 6 height 6
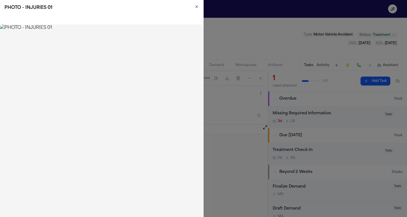
click at [196, 8] on icon "button" at bounding box center [196, 6] width 4 height 4
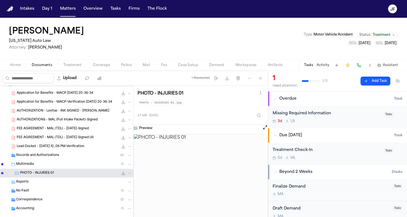
click at [70, 163] on div "Multimedia ( 1 )" at bounding box center [74, 164] width 116 height 5
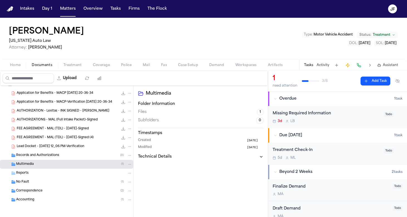
click at [67, 174] on div "Reports" at bounding box center [74, 173] width 116 height 5
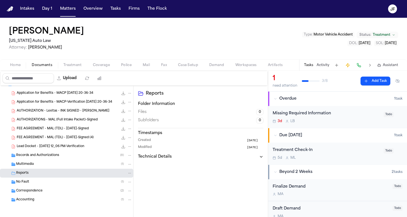
click at [68, 182] on div "No Fault ( 1 )" at bounding box center [74, 182] width 116 height 5
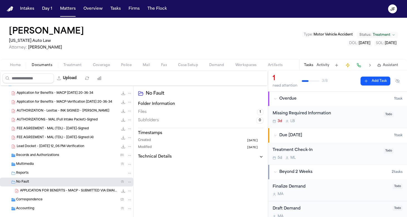
click at [72, 192] on span "APPLICATION FOR BENEFITS - MACP - SUBMITTED VIA EMAIL BY JAB 6.10.25" at bounding box center [69, 191] width 98 height 5
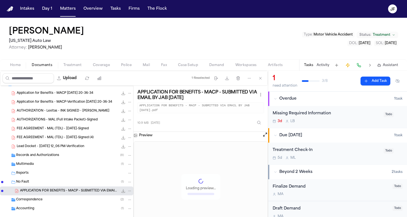
click at [63, 184] on div "No Fault ( 1 )" at bounding box center [74, 182] width 116 height 5
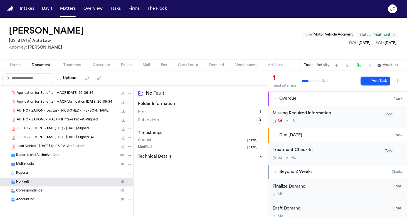
click at [63, 180] on div "No Fault ( 1 )" at bounding box center [74, 182] width 116 height 5
click at [63, 175] on div "Reports" at bounding box center [74, 173] width 116 height 5
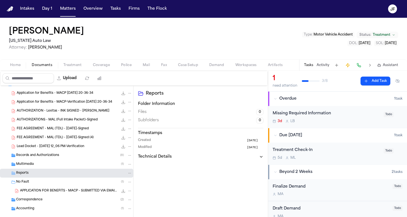
click at [63, 178] on div "No Fault ( 1 )" at bounding box center [66, 182] width 133 height 9
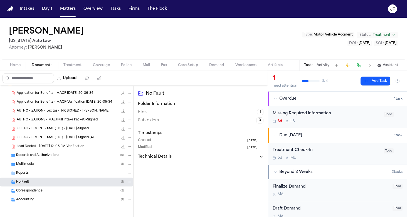
click at [64, 186] on div "No Fault ( 1 )" at bounding box center [66, 182] width 133 height 9
click at [64, 179] on div "No Fault ( 1 )" at bounding box center [66, 182] width 133 height 9
click at [64, 191] on div "Correspondence ( 2 )" at bounding box center [74, 191] width 116 height 5
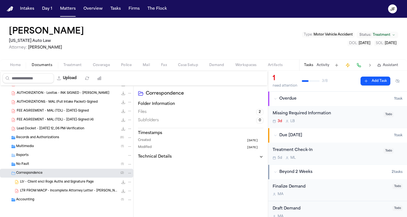
scroll to position [122, 0]
click at [59, 167] on div "No Fault ( 1 )" at bounding box center [74, 164] width 116 height 5
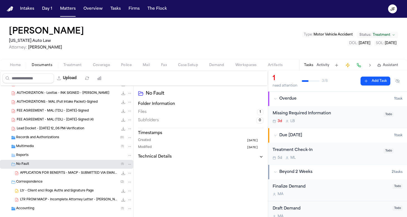
click at [59, 171] on div "APPLICATION FOR BENEFITS - MACP - SUBMITTED VIA EMAIL BY JAB 6.10.25 10.9 MB • …" at bounding box center [76, 174] width 112 height 6
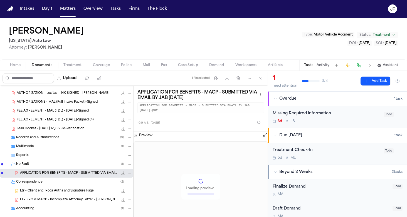
click at [59, 165] on div "No Fault ( 1 )" at bounding box center [74, 164] width 116 height 5
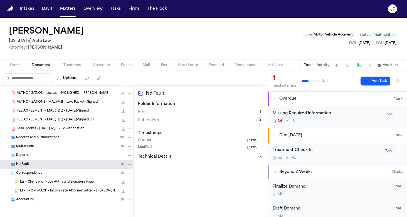
click at [59, 174] on div "Correspondence ( 2 )" at bounding box center [74, 173] width 116 height 5
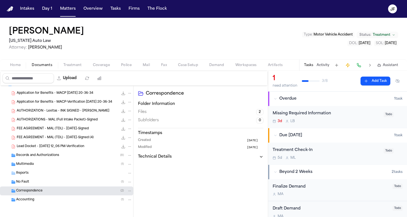
click at [58, 197] on div "Accounting ( 1 )" at bounding box center [66, 200] width 133 height 9
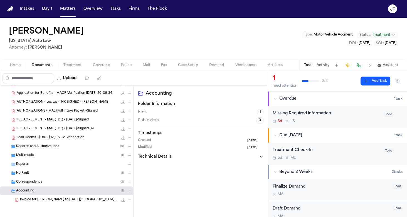
scroll to position [113, 0]
click at [59, 191] on div "Accounting ( 1 )" at bounding box center [74, 191] width 116 height 5
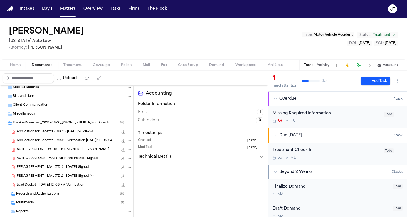
scroll to position [62, 0]
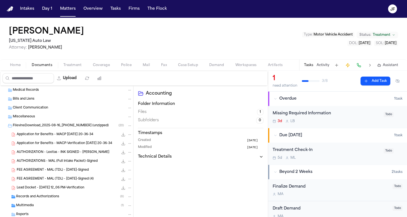
click at [60, 139] on div "Application for Benefits - MACP 2025-06-06 20-36-34 1.2 MB • PDF" at bounding box center [66, 134] width 133 height 9
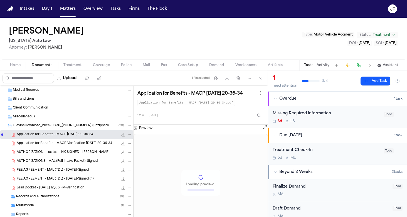
click at [61, 157] on div "AUTHORIZATION - Lexitas - INK SIGNED - Farris 665.8 KB • PDF" at bounding box center [66, 152] width 133 height 9
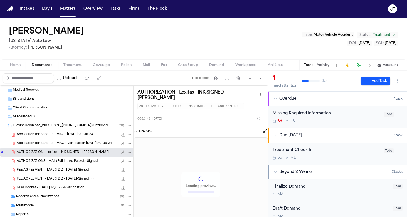
click at [63, 144] on span "Application for Benefits - MACP-Verification 2025-06-06 20-36-34" at bounding box center [64, 144] width 95 height 5
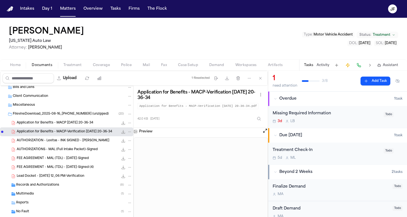
scroll to position [63, 0]
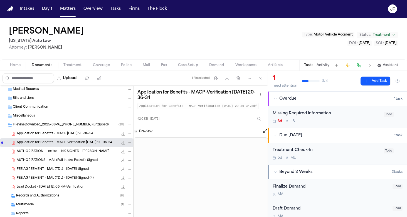
click at [58, 127] on span "FilevineDownload_2025-08-16_20-27-21-353 (unzipped)" at bounding box center [61, 125] width 96 height 5
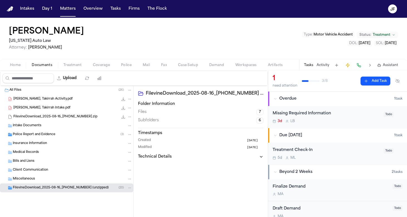
click at [55, 189] on span "FilevineDownload_2025-08-16_20-27-21-353 (unzipped)" at bounding box center [61, 188] width 96 height 5
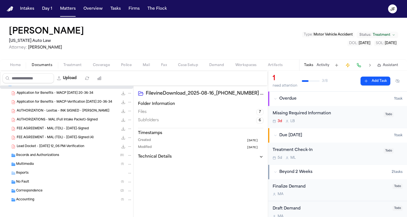
click at [61, 159] on div "Records and Authorizations ( 8 )" at bounding box center [66, 155] width 133 height 9
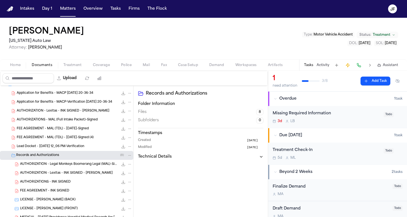
click at [61, 159] on div "Records and Authorizations ( 8 )" at bounding box center [66, 155] width 133 height 9
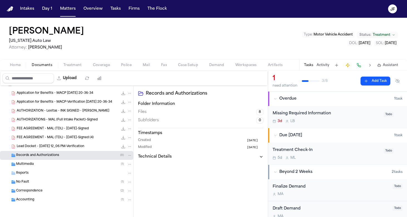
click at [61, 164] on div "Multimedia ( 1 )" at bounding box center [74, 164] width 116 height 5
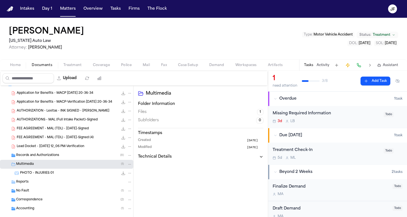
click at [61, 164] on div "Multimedia ( 1 )" at bounding box center [74, 164] width 116 height 5
click at [56, 189] on div "Correspondence ( 2 )" at bounding box center [74, 191] width 116 height 5
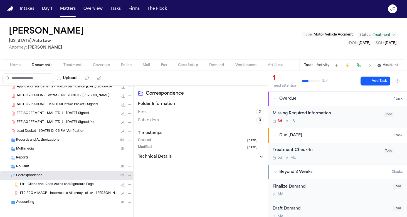
click at [60, 177] on div "Correspondence ( 2 )" at bounding box center [74, 176] width 116 height 5
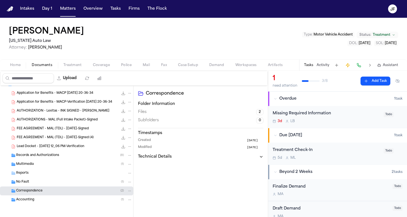
click at [61, 184] on div "No Fault ( 1 )" at bounding box center [74, 182] width 116 height 5
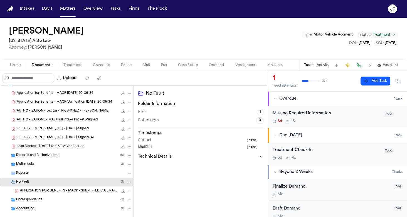
click at [61, 184] on div "No Fault ( 1 )" at bounding box center [74, 182] width 116 height 5
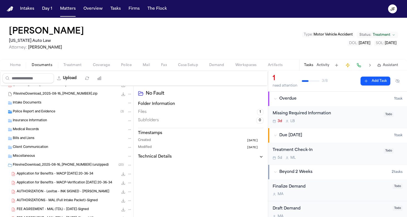
scroll to position [22, 0]
click at [70, 111] on div "Police Report and Evidence ( 3 )" at bounding box center [72, 112] width 119 height 5
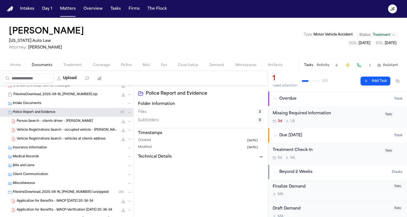
click at [71, 125] on div "Person Search - clients driver - Dorothy Groce 93.5 KB • PDF" at bounding box center [66, 121] width 133 height 9
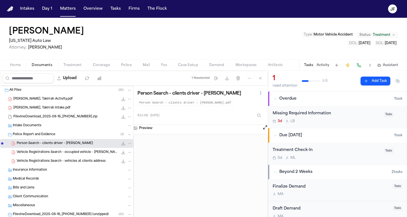
scroll to position [0, 0]
click at [316, 117] on div "Missing Required Information 3d L B" at bounding box center [326, 117] width 108 height 13
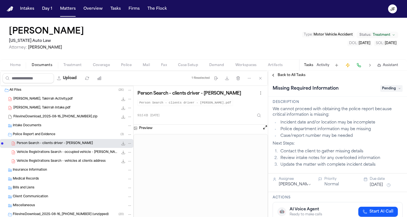
click at [391, 90] on span "Pending" at bounding box center [391, 88] width 22 height 7
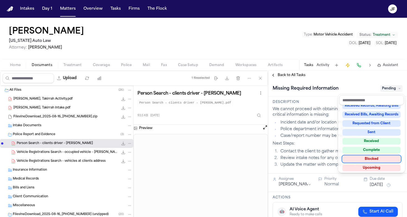
click at [363, 161] on div "Blocked" at bounding box center [371, 159] width 58 height 7
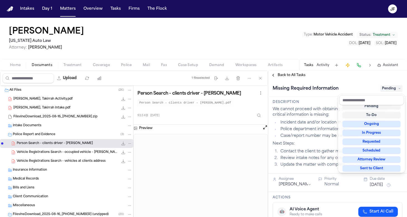
scroll to position [2, 0]
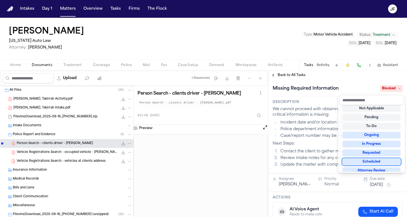
click at [338, 91] on div "Missing Required Information Blocked" at bounding box center [337, 88] width 130 height 9
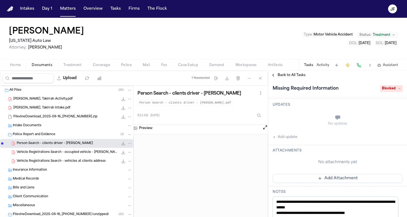
scroll to position [135, 0]
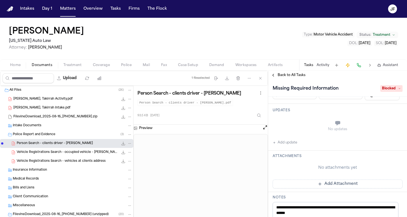
click at [288, 144] on button "Add update" at bounding box center [284, 143] width 24 height 7
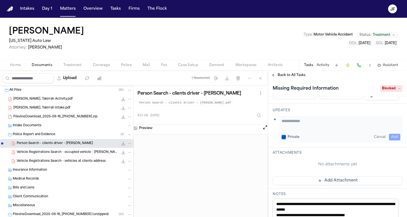
click at [311, 128] on textarea "Add your update" at bounding box center [340, 123] width 119 height 11
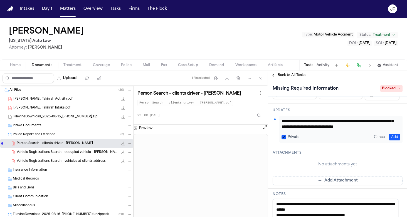
scroll to position [28, 0]
type textarea "**********"
click at [390, 137] on button "Add" at bounding box center [394, 137] width 11 height 7
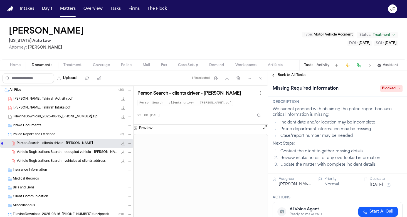
scroll to position [0, 0]
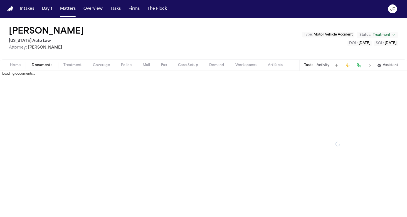
click at [45, 68] on span "Documents" at bounding box center [42, 65] width 21 height 4
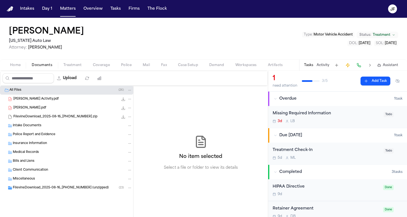
click at [48, 134] on span "Police Report and Evidence" at bounding box center [34, 135] width 43 height 5
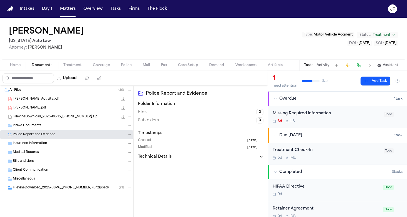
click at [48, 134] on span "Police Report and Evidence" at bounding box center [34, 135] width 43 height 5
click at [50, 192] on div "FilevineDownload_2025-08-16_[PHONE_NUMBER] (unzipped) ( 23 )" at bounding box center [66, 188] width 133 height 9
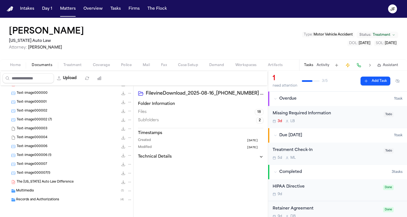
click at [47, 196] on div "Records and Authorizations ( 4 )" at bounding box center [66, 200] width 133 height 9
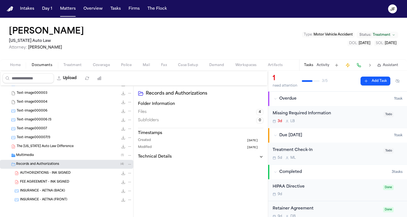
scroll to position [202, 0]
click at [49, 201] on span "INSURANCE - AETNA (FRONT)" at bounding box center [43, 200] width 47 height 5
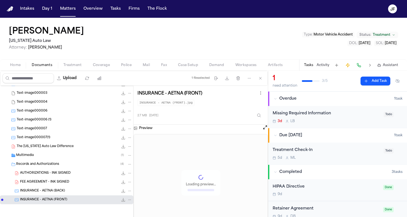
click at [55, 188] on div "INSURANCE - AETNA (BACK) 2.6 MB • JPG" at bounding box center [66, 191] width 133 height 9
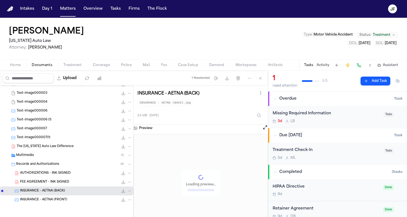
click at [56, 184] on span "FEE AGREEMENT - INK SIGNED" at bounding box center [44, 182] width 49 height 5
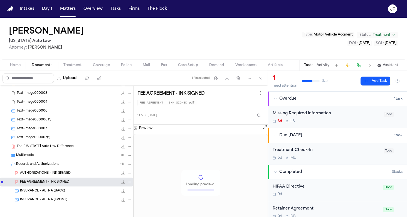
click at [56, 169] on div "AUTHORIZATIONS - INK SIGNED 5.0 MB • PDF" at bounding box center [66, 173] width 133 height 9
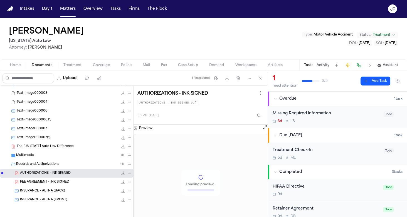
click at [56, 165] on span "Records and Authorizations" at bounding box center [37, 164] width 43 height 5
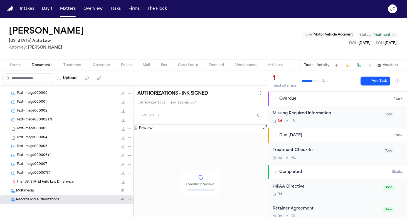
scroll to position [166, 0]
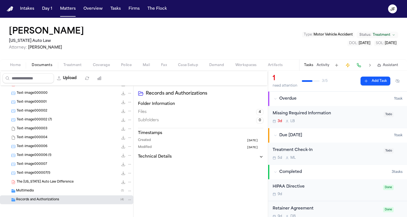
click at [51, 188] on div "Multimedia ( 1 )" at bounding box center [66, 191] width 133 height 9
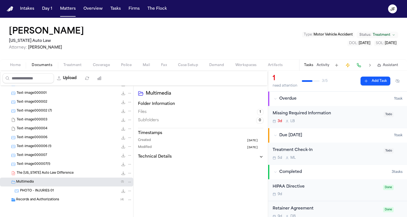
scroll to position [175, 0]
click at [51, 189] on span "PHOTO - INJURIES 01" at bounding box center [37, 191] width 34 height 5
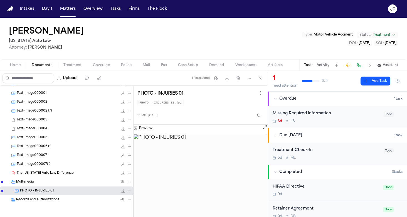
scroll to position [0, 0]
click at [264, 126] on button "Open preview" at bounding box center [265, 128] width 6 height 6
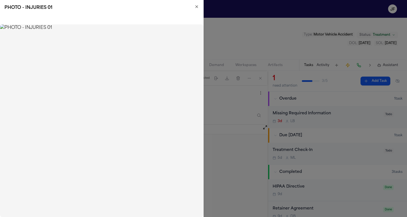
click at [196, 8] on icon "button" at bounding box center [196, 6] width 4 height 4
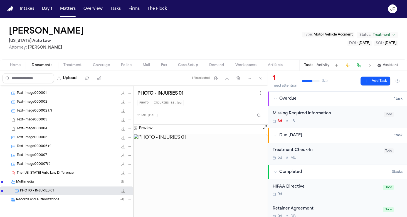
click at [44, 184] on div "Multimedia ( 1 )" at bounding box center [74, 182] width 116 height 5
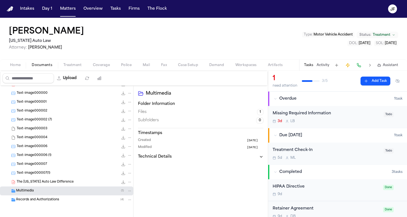
scroll to position [166, 0]
click at [51, 175] on div "Text-image000007(1) 70.1 KB • JPG" at bounding box center [74, 174] width 115 height 6
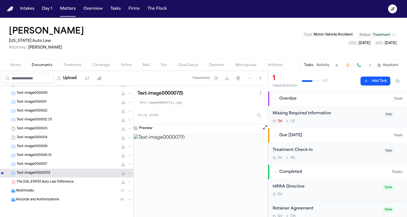
click at [51, 169] on div "Text-image000007 70.1 KB • JPG" at bounding box center [66, 164] width 133 height 9
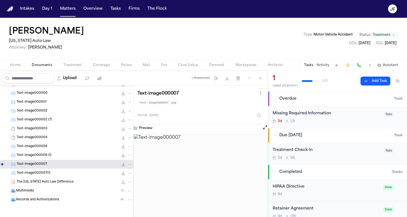
click at [51, 168] on div "Text-image000007 70.1 KB • JPG" at bounding box center [66, 164] width 133 height 9
click at [54, 158] on div "Text-image000006 (1) 58.2 KB • JPG" at bounding box center [74, 156] width 115 height 6
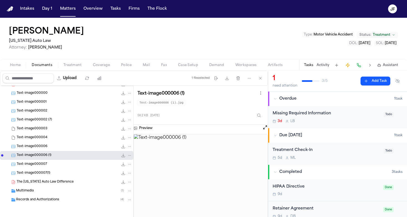
click at [56, 148] on div "Text-image000006 58.2 KB • JPG" at bounding box center [74, 147] width 115 height 6
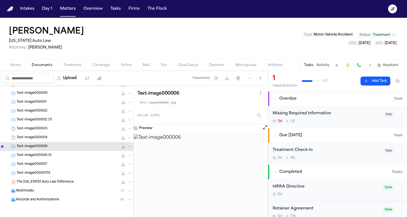
click at [53, 136] on div "Text-image000004 159.8 KB • HEIC" at bounding box center [74, 138] width 115 height 6
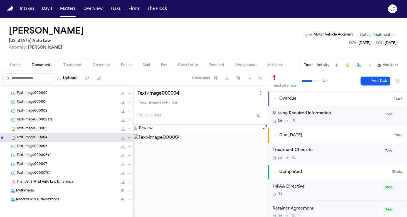
click at [49, 128] on div "Text-image000003 161.3 KB • HEIC" at bounding box center [74, 129] width 115 height 6
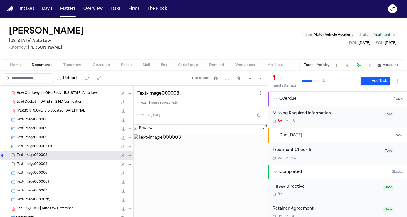
click at [51, 130] on div "Text-image000001 61.5 KB • JPG" at bounding box center [74, 129] width 115 height 6
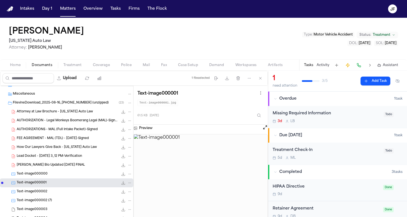
scroll to position [83, 0]
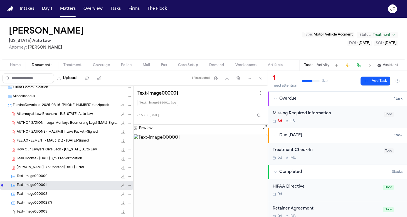
click at [56, 106] on span "FilevineDownload_2025-08-16_[PHONE_NUMBER] (unzipped)" at bounding box center [61, 105] width 96 height 5
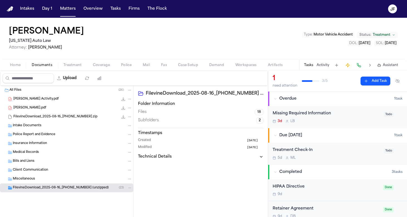
scroll to position [0, 0]
click at [52, 133] on span "Police Report and Evidence" at bounding box center [34, 135] width 43 height 5
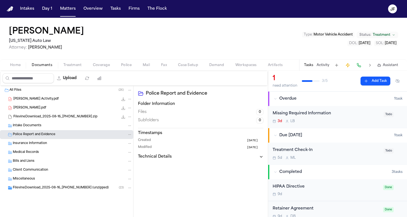
click at [58, 100] on div "[PERSON_NAME] Activity.pdf 295.3 KB • PDF" at bounding box center [72, 99] width 119 height 6
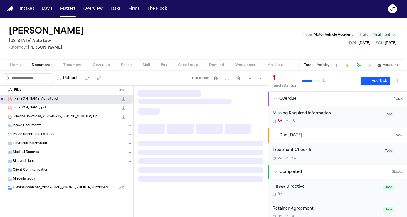
click at [58, 105] on div "[PERSON_NAME].pdf 254.5 KB • PDF" at bounding box center [66, 108] width 133 height 9
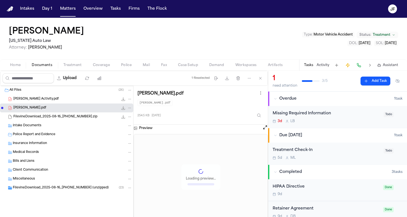
click at [123, 110] on icon "File: Boyer, Aaron Intake.pdf" at bounding box center [123, 108] width 4 height 4
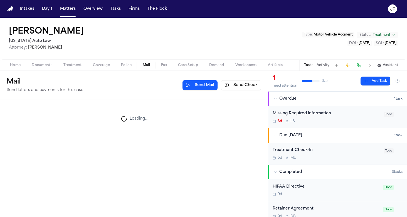
click at [138, 67] on button "Mail" at bounding box center [146, 65] width 18 height 7
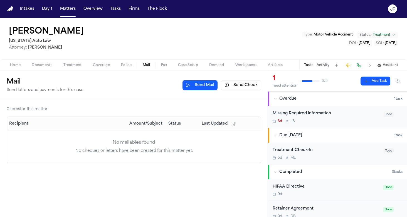
click at [125, 66] on span "Police" at bounding box center [126, 65] width 11 height 4
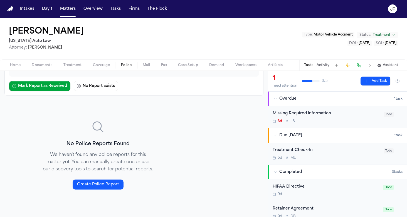
scroll to position [71, 0]
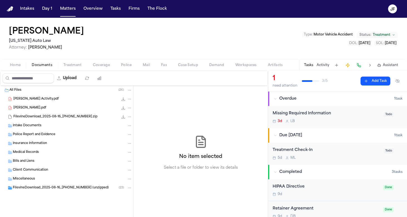
click at [44, 65] on span "Documents" at bounding box center [42, 65] width 21 height 4
click at [87, 106] on div "[PERSON_NAME].pdf 254.5 KB • PDF" at bounding box center [72, 108] width 119 height 6
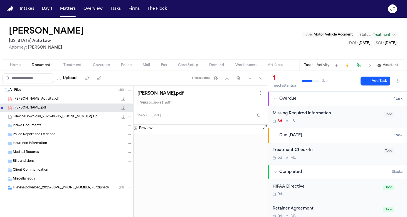
click at [123, 109] on icon "File: Boyer, Aaron Intake.pdf" at bounding box center [123, 108] width 4 height 4
drag, startPoint x: 207, startPoint y: 3, endPoint x: 309, endPoint y: 115, distance: 151.3
click at [309, 115] on div "Missing Required Information" at bounding box center [326, 114] width 108 height 6
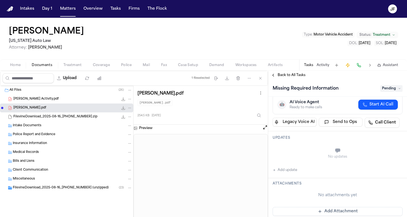
scroll to position [135, 0]
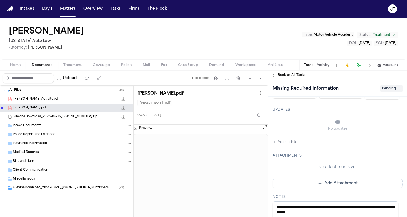
click at [289, 143] on button "Add update" at bounding box center [284, 142] width 24 height 7
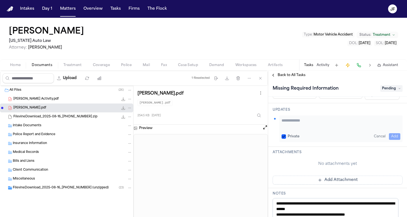
click at [307, 122] on textarea "Add your update" at bounding box center [340, 123] width 119 height 11
paste textarea "**********"
type textarea "**********"
drag, startPoint x: 356, startPoint y: 129, endPoint x: 280, endPoint y: 121, distance: 76.6
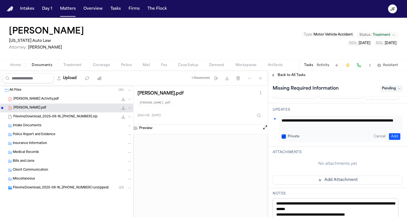
click at [280, 121] on div "**********" at bounding box center [340, 129] width 123 height 27
click at [395, 139] on div "**********" at bounding box center [340, 129] width 123 height 27
click at [390, 138] on button "Add" at bounding box center [394, 136] width 11 height 7
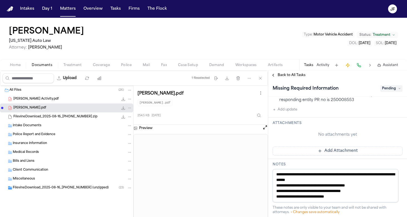
paste textarea
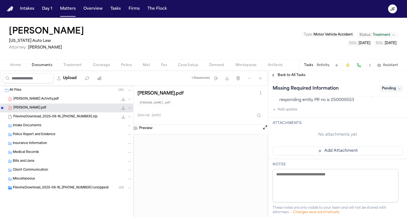
click at [306, 183] on textarea at bounding box center [335, 185] width 126 height 33
click at [306, 182] on textarea at bounding box center [335, 185] width 126 height 33
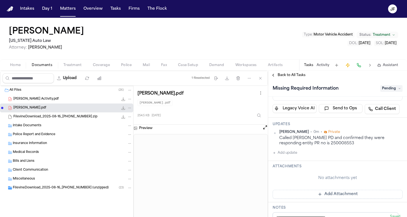
scroll to position [40, 0]
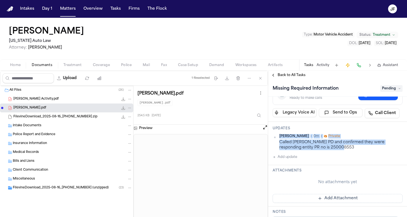
drag, startPoint x: 333, startPoint y: 148, endPoint x: 276, endPoint y: 142, distance: 57.3
click at [276, 142] on div "[PERSON_NAME] • 0m • Private Called [PERSON_NAME] PD and confirmed they were re…" at bounding box center [337, 142] width 130 height 16
copy div "[PERSON_NAME] • 0m • Private Called [PERSON_NAME] PD and confirmed they were re…"
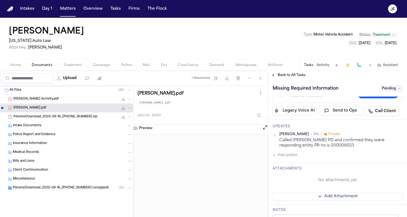
click at [322, 145] on div "Called Hamtramck PD and confirmed they were responding entity PR no is 250008553" at bounding box center [340, 143] width 123 height 11
drag, startPoint x: 332, startPoint y: 146, endPoint x: 278, endPoint y: 141, distance: 53.9
click at [278, 141] on div "Julia Forza • 0m • Private Called Hamtramck PD and confirmed they were respondi…" at bounding box center [337, 140] width 130 height 16
copy div "Called Hamtramck PD and confirmed they were responding entity PR no is 250008553"
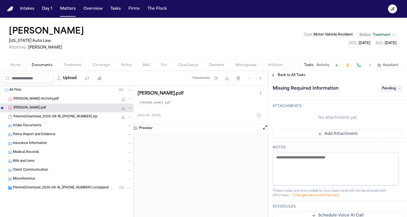
scroll to position [107, 0]
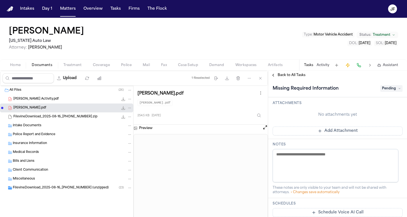
drag, startPoint x: 288, startPoint y: 181, endPoint x: 288, endPoint y: 170, distance: 11.4
click at [288, 180] on textarea at bounding box center [335, 165] width 126 height 33
paste textarea "**********"
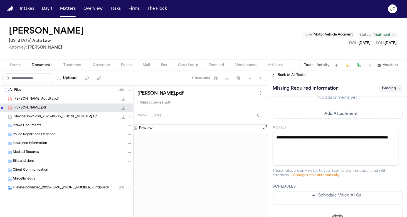
type textarea "**********"
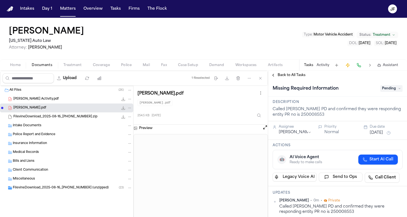
scroll to position [0, 0]
click at [386, 83] on div "Missing Required Information Pending" at bounding box center [337, 88] width 139 height 17
click at [386, 88] on span "Pending" at bounding box center [391, 88] width 22 height 7
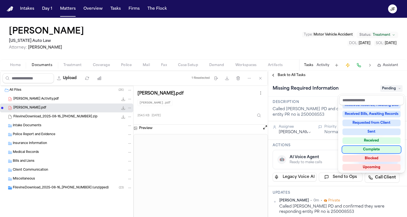
click at [375, 153] on div "Complete" at bounding box center [371, 150] width 58 height 7
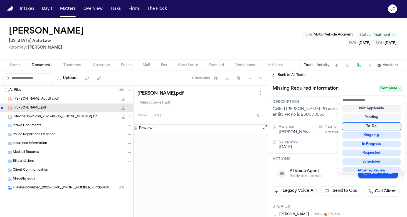
click at [247, 15] on div "Intakes Day 1 Matters Overview Tasks Firms The Flock JF Aaron Boyer Michigan Au…" at bounding box center [203, 108] width 407 height 217
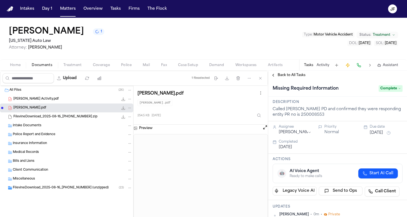
click at [34, 100] on span "Boyer, Aaron Activity.pdf" at bounding box center [35, 99] width 45 height 5
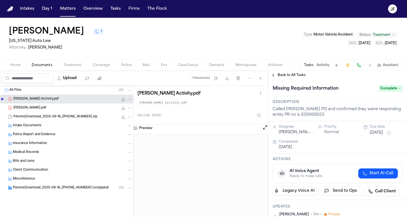
click at [123, 97] on icon "File: Boyer, Aaron Activity.pdf" at bounding box center [123, 99] width 4 height 4
click at [279, 80] on div "Back to All Tasks" at bounding box center [337, 75] width 139 height 9
click at [279, 77] on span "Back to All Tasks" at bounding box center [291, 75] width 28 height 4
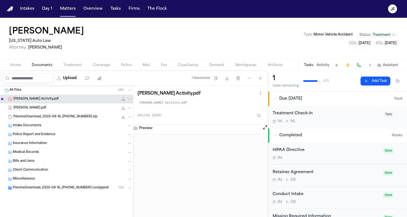
click at [291, 133] on span "Completed" at bounding box center [290, 136] width 23 height 6
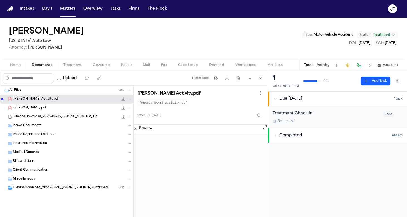
click at [37, 135] on span "Police Report and Evidence" at bounding box center [34, 135] width 43 height 5
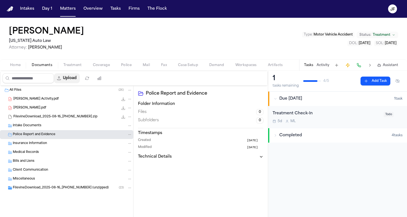
click at [80, 76] on button "Upload" at bounding box center [67, 78] width 26 height 10
select select "**********"
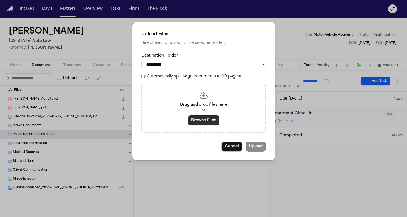
click at [197, 120] on button "Browse Files" at bounding box center [204, 121] width 32 height 10
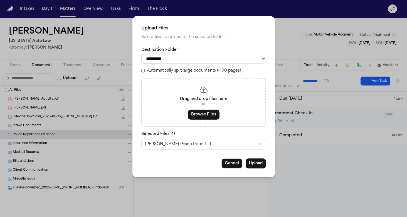
click at [255, 169] on div "**********" at bounding box center [203, 97] width 142 height 162
click at [257, 163] on button "Upload" at bounding box center [256, 164] width 20 height 10
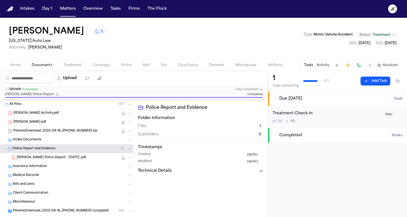
click at [86, 152] on div "Police Report and Evidence ( 1 )" at bounding box center [66, 149] width 133 height 9
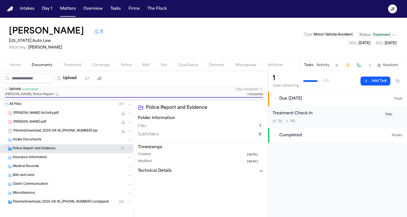
click at [73, 148] on div "Police Report and Evidence ( 1 )" at bounding box center [72, 149] width 119 height 5
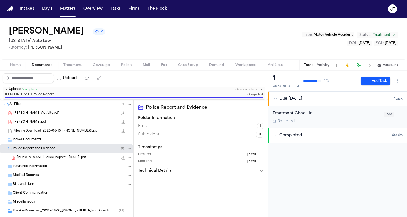
click at [73, 148] on div "Police Report and Evidence ( 1 )" at bounding box center [72, 149] width 119 height 5
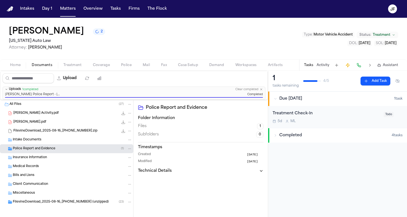
click at [173, 39] on div "Aaron Boyer 2 Michigan Auto Law Attorney: Derek Brackon Type : Motor Vehicle Ac…" at bounding box center [203, 39] width 407 height 42
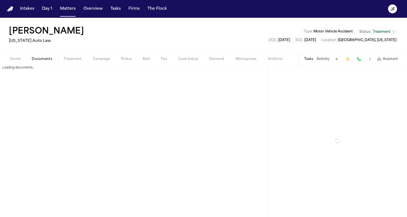
click at [41, 61] on span "Documents" at bounding box center [42, 59] width 21 height 4
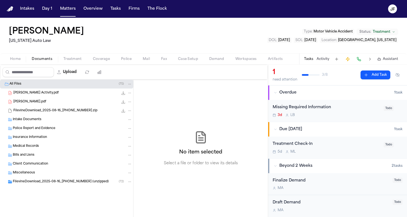
click at [49, 182] on span "FilevineDownload_2025-08-16_[PHONE_NUMBER] (unzipped)" at bounding box center [61, 182] width 96 height 5
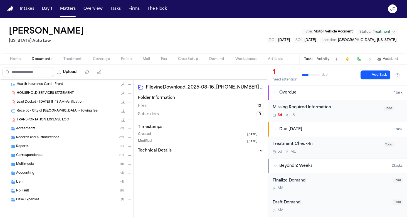
scroll to position [151, 0]
click at [32, 148] on div "Reports ( 5 )" at bounding box center [74, 146] width 116 height 5
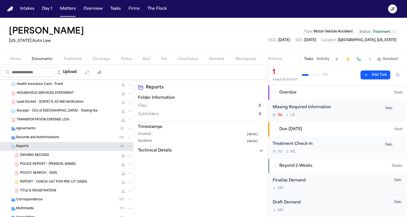
click at [45, 164] on span "POLICE REPORT - [PERSON_NAME]" at bounding box center [48, 164] width 56 height 5
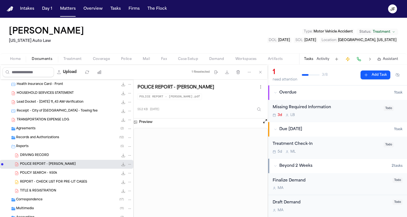
click at [128, 165] on icon "File: POLICE REPORT - Markus Alvarez" at bounding box center [130, 165] width 4 height 4
click at [124, 185] on button "Move" at bounding box center [125, 185] width 38 height 10
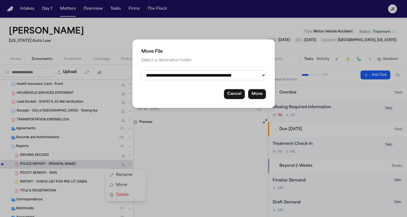
select select "**********"
click at [255, 93] on button "Move" at bounding box center [257, 94] width 18 height 10
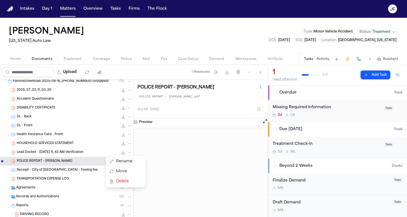
scroll to position [100, 0]
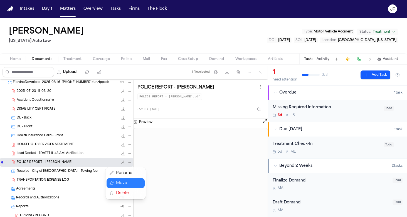
click at [119, 187] on button "Move" at bounding box center [125, 184] width 38 height 10
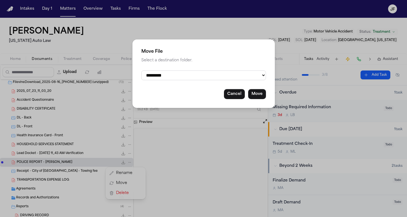
select select "**********"
click at [261, 93] on button "Move" at bounding box center [257, 94] width 18 height 10
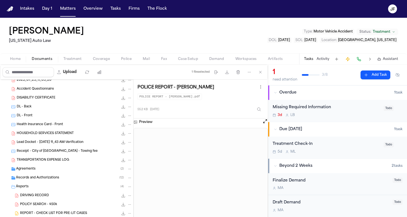
scroll to position [122, 0]
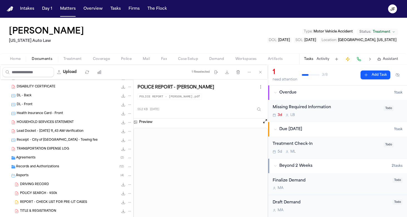
click at [60, 176] on div "Reports ( 4 )" at bounding box center [74, 176] width 116 height 5
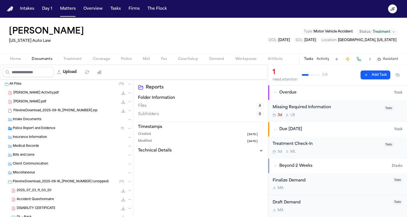
scroll to position [0, 0]
click at [64, 132] on div "Police Report and Evidence ( 1 )" at bounding box center [66, 128] width 133 height 9
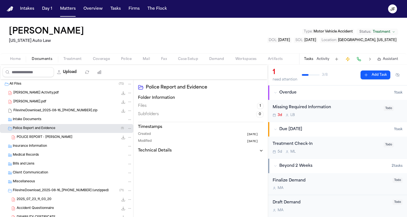
click at [70, 137] on div "POLICE REPORT - Markus Alvarez 55.2 KB • PDF" at bounding box center [74, 138] width 115 height 6
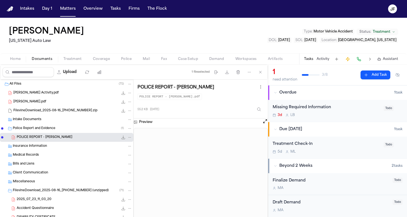
click at [311, 110] on div "Missing Required Information" at bounding box center [326, 108] width 108 height 6
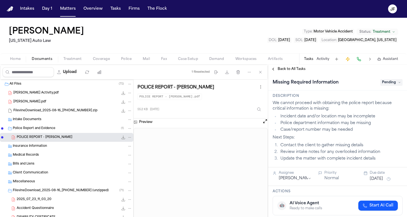
click at [383, 79] on div "Missing Required Information Pending" at bounding box center [337, 82] width 130 height 9
click at [384, 81] on span "Pending" at bounding box center [391, 82] width 22 height 7
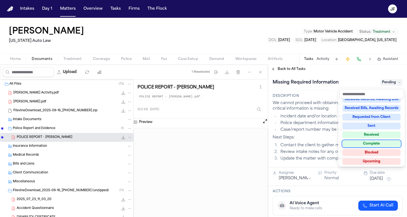
click at [358, 143] on div "Complete" at bounding box center [371, 144] width 58 height 7
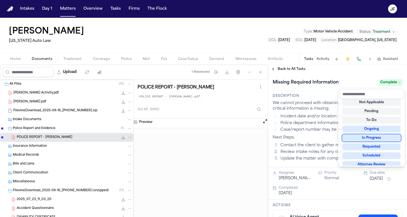
click at [285, 70] on div "Back to All Tasks Missing Required Information Complete Description We cannot p…" at bounding box center [337, 141] width 139 height 153
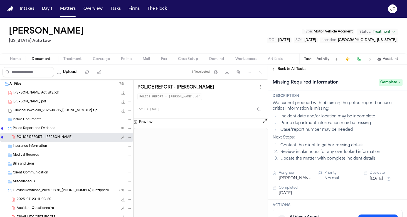
click at [286, 70] on span "Back to All Tasks" at bounding box center [291, 69] width 28 height 4
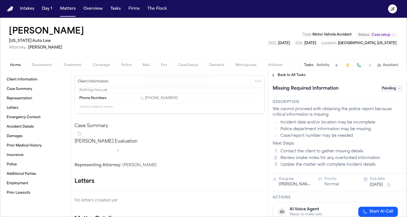
click at [45, 66] on span "Documents" at bounding box center [42, 65] width 21 height 4
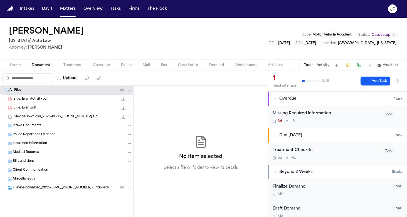
click at [51, 184] on div "FilevineDownload_2025-08-16_[PHONE_NUMBER] (unzipped) ( 6 )" at bounding box center [66, 188] width 133 height 9
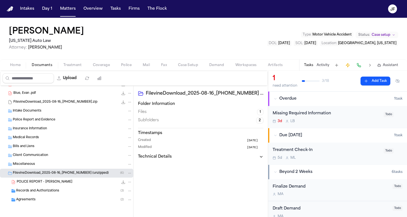
scroll to position [15, 0]
click at [51, 184] on span "POLICE REPORT - [PERSON_NAME]" at bounding box center [45, 182] width 56 height 5
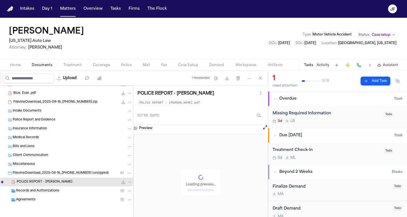
click at [128, 184] on icon "File: POLICE REPORT - Evan Blue" at bounding box center [130, 182] width 4 height 4
click at [125, 162] on button "Move" at bounding box center [125, 162] width 38 height 10
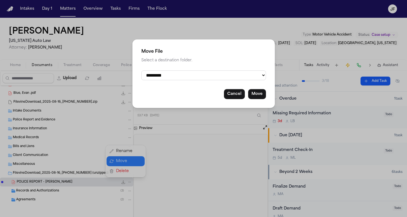
select select "**********"
click at [258, 97] on button "Move" at bounding box center [257, 94] width 18 height 10
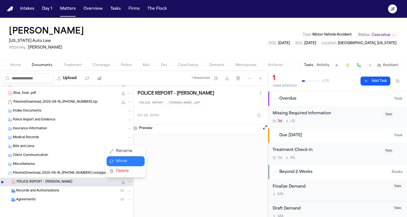
scroll to position [6, 0]
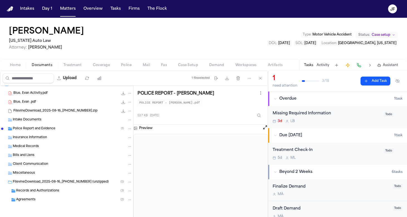
click at [285, 115] on div "Missing Required Information" at bounding box center [326, 114] width 108 height 6
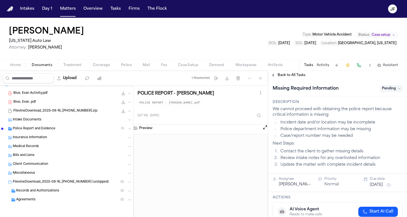
click at [388, 86] on span "Pending" at bounding box center [391, 88] width 22 height 7
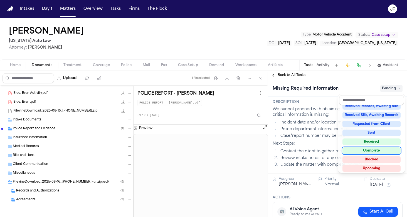
click at [362, 150] on div "Complete" at bounding box center [371, 151] width 58 height 7
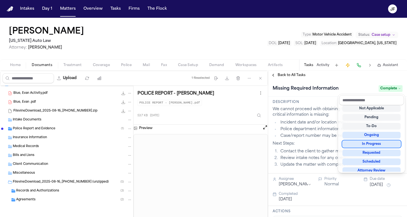
click at [286, 78] on div "Back to All Tasks Missing Required Information Complete Description We cannot p…" at bounding box center [337, 144] width 139 height 147
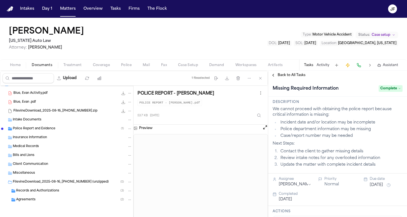
click at [286, 77] on span "Back to All Tasks" at bounding box center [291, 75] width 28 height 4
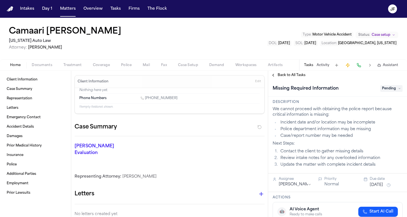
click at [39, 66] on span "Documents" at bounding box center [42, 65] width 21 height 4
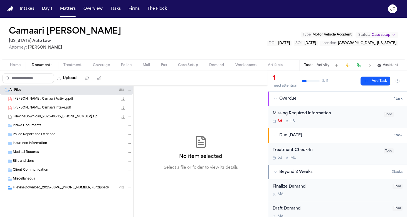
click at [46, 128] on div "Intake Documents" at bounding box center [72, 125] width 119 height 5
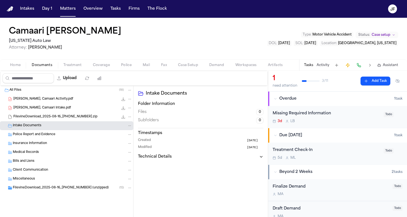
click at [46, 133] on span "Police Report and Evidence" at bounding box center [34, 135] width 43 height 5
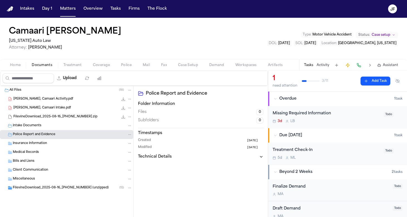
click at [60, 117] on span "FilevineDownload_2025-08-16_20-21-23-883.zip" at bounding box center [55, 117] width 84 height 5
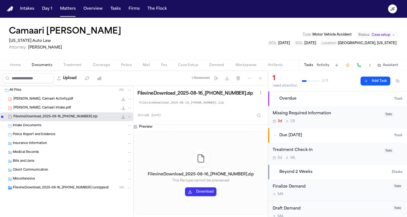
click at [73, 195] on div "All Files ( 18 ) Dozier, Camaari Activity.pdf 296.6 KB • PDF Dozier, Camaari In…" at bounding box center [66, 153] width 133 height 135
click at [77, 185] on div "FilevineDownload_2025-08-16_20-21-23-883 (unzipped) ( 15 )" at bounding box center [66, 188] width 133 height 9
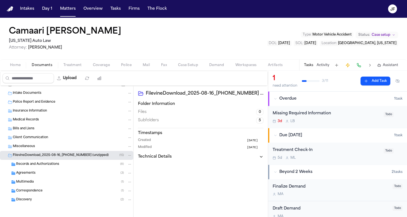
scroll to position [33, 0]
click at [63, 165] on div "Records and Authorizations ( 8 )" at bounding box center [74, 164] width 116 height 5
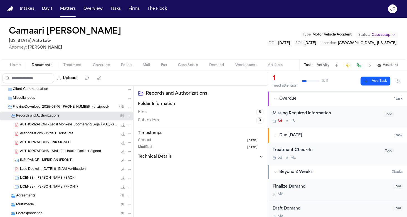
scroll to position [82, 0]
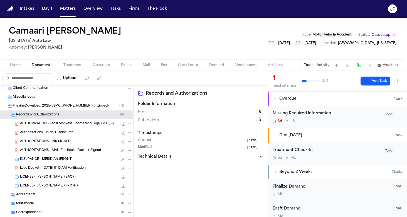
click at [58, 187] on span "LICENSE - DOZIER (FRONT)" at bounding box center [49, 186] width 58 height 5
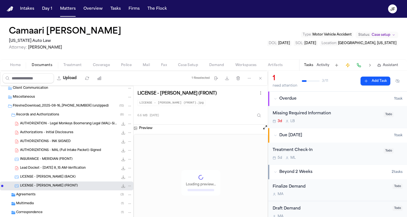
click at [58, 178] on span "LICENSE - DOZIER (BACK)" at bounding box center [48, 177] width 56 height 5
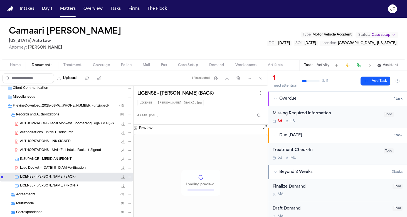
click at [61, 151] on span "AUTHORIZATIONS - MAL (Full Intake Packet)-Signed" at bounding box center [60, 150] width 81 height 5
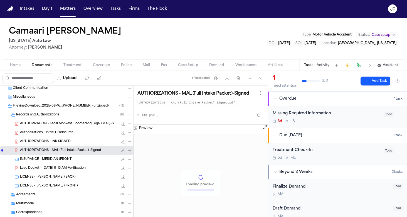
click at [61, 141] on span "AUTHORIZATIONS - INK SIGNED" at bounding box center [45, 142] width 51 height 5
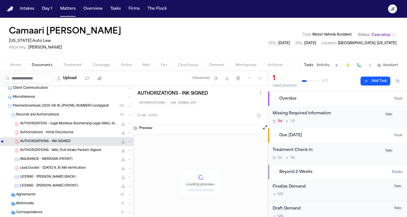
click at [61, 133] on span "Authorizations - Initial Disclosures" at bounding box center [46, 133] width 53 height 5
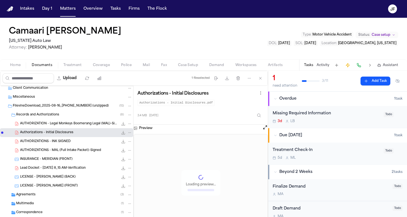
click at [62, 128] on div "AUTHORIZATION - Legal Monkeys Boomerang Legal (MAL)-Signed 730.6 KB • PDF" at bounding box center [66, 124] width 133 height 9
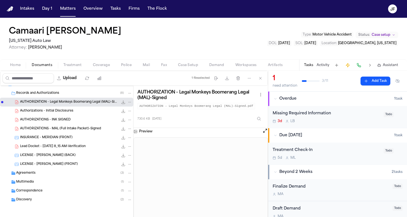
scroll to position [104, 0]
click at [54, 176] on div "Agreements ( 3 )" at bounding box center [66, 173] width 133 height 9
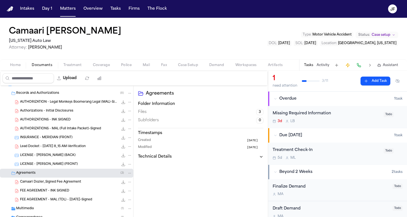
click at [54, 176] on div "Agreements ( 3 )" at bounding box center [66, 173] width 133 height 9
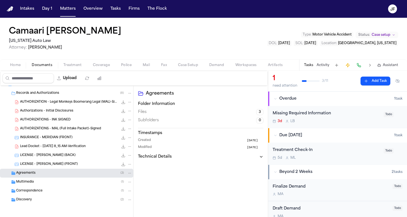
click at [57, 181] on div "Multimedia ( 1 )" at bounding box center [74, 182] width 116 height 5
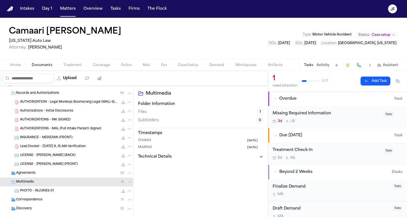
click at [57, 181] on div "Multimedia ( 1 )" at bounding box center [74, 182] width 116 height 5
click at [56, 193] on div "Correspondence ( 1 )" at bounding box center [74, 191] width 116 height 5
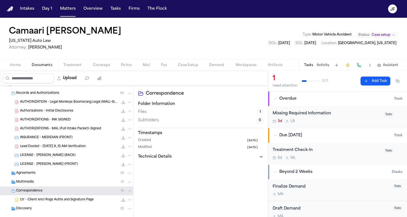
click at [56, 193] on div "Correspondence ( 1 )" at bounding box center [74, 191] width 116 height 5
click at [54, 201] on div "Discovery ( 2 )" at bounding box center [74, 200] width 116 height 5
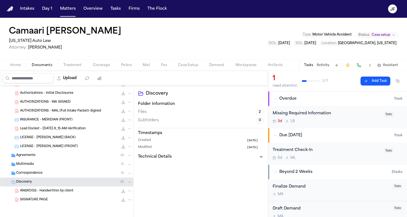
scroll to position [122, 0]
click at [61, 183] on div "Discovery ( 2 )" at bounding box center [74, 182] width 116 height 5
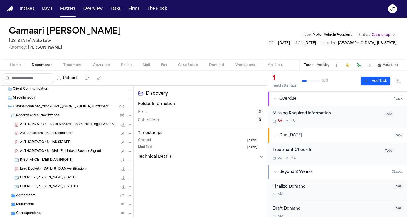
scroll to position [81, 0]
click at [76, 120] on div "Records and Authorizations ( 8 )" at bounding box center [66, 116] width 133 height 9
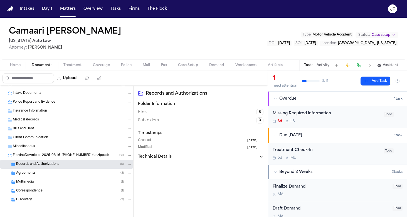
click at [76, 120] on div "Medical Records" at bounding box center [72, 120] width 119 height 5
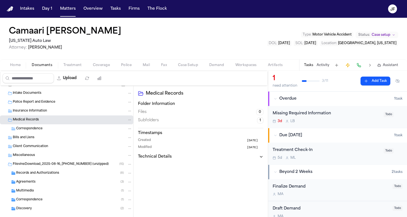
click at [76, 120] on div "Medical Records" at bounding box center [72, 120] width 119 height 5
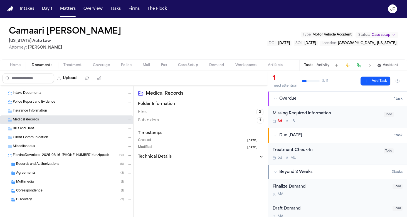
click at [71, 165] on div "Records and Authorizations ( 8 )" at bounding box center [74, 164] width 116 height 5
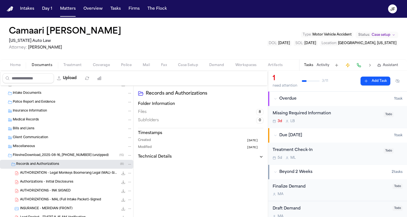
click at [65, 211] on span "INSURANCE - MERIDIAN (FRONT)" at bounding box center [46, 209] width 53 height 5
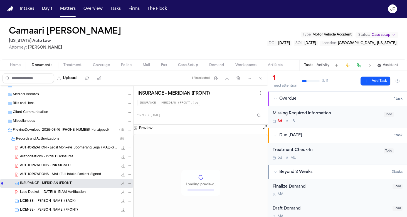
scroll to position [68, 0]
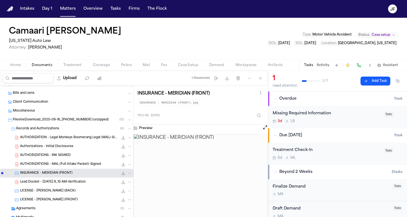
click at [65, 198] on div "LICENSE - DOZIER (FRONT) 6.6 MB • JPG" at bounding box center [76, 200] width 112 height 6
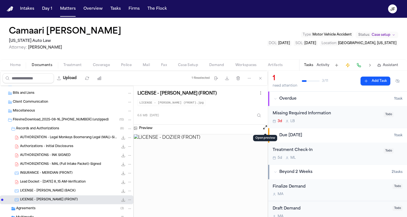
click at [265, 127] on button "Open preview" at bounding box center [265, 128] width 6 height 6
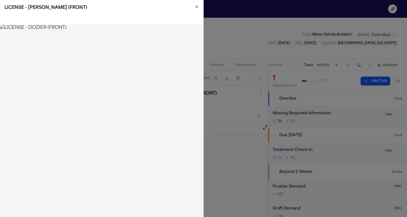
drag, startPoint x: 127, startPoint y: 112, endPoint x: 97, endPoint y: 111, distance: 29.5
click at [128, 127] on img at bounding box center [101, 120] width 203 height 193
click at [198, 5] on icon "button" at bounding box center [196, 6] width 4 height 4
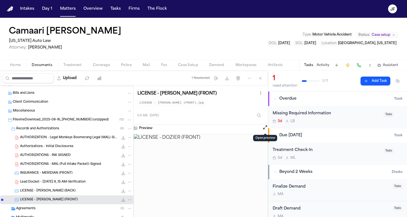
click at [51, 129] on span "Records and Authorizations" at bounding box center [37, 129] width 43 height 5
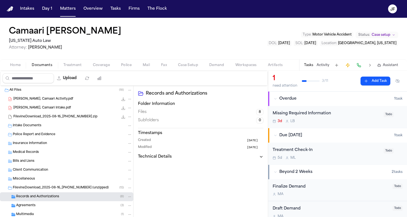
scroll to position [0, 0]
click at [56, 107] on div "Dozier, Camaari Intake.pdf 291.8 KB • PDF" at bounding box center [72, 108] width 119 height 6
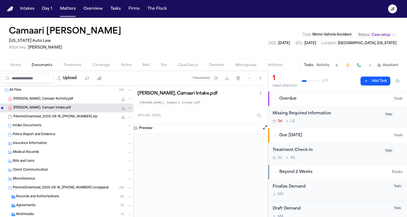
click at [121, 108] on icon "File: Dozier, Camaari Intake.pdf" at bounding box center [123, 108] width 4 height 4
click at [48, 92] on div "All Files ( 18 )" at bounding box center [70, 90] width 123 height 5
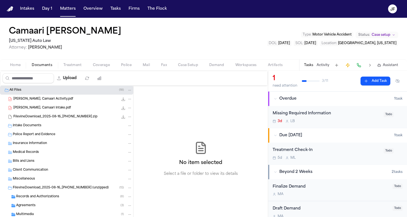
click at [49, 145] on div "Insurance Information" at bounding box center [72, 143] width 119 height 5
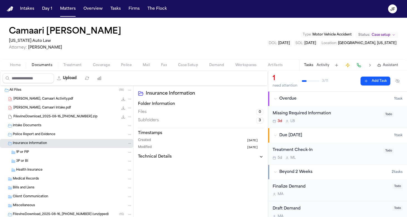
click at [49, 139] on div "Police Report and Evidence" at bounding box center [66, 134] width 133 height 9
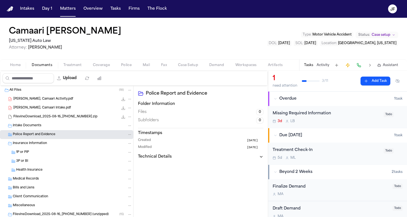
click at [48, 146] on div "Insurance Information" at bounding box center [72, 143] width 119 height 5
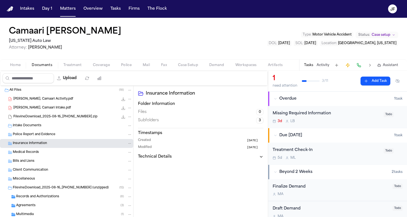
click at [41, 201] on div "Records and Authorizations ( 8 )" at bounding box center [66, 197] width 133 height 9
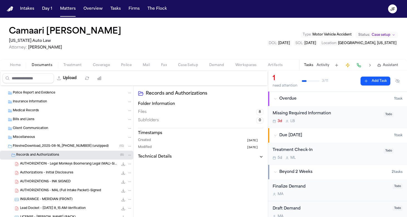
click at [47, 155] on span "Records and Authorizations" at bounding box center [37, 155] width 43 height 5
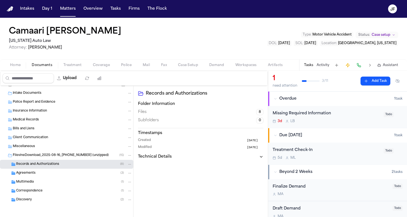
scroll to position [33, 0]
click at [43, 164] on span "Records and Authorizations" at bounding box center [37, 164] width 43 height 5
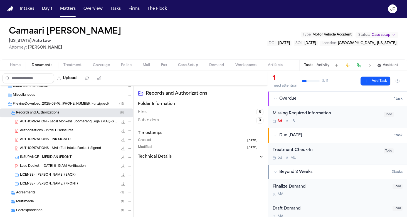
scroll to position [86, 0]
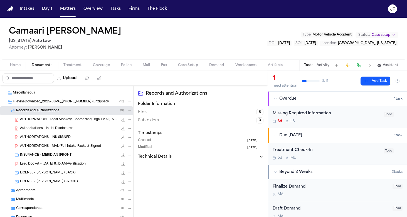
click at [38, 191] on div "Agreements ( 3 )" at bounding box center [74, 191] width 116 height 5
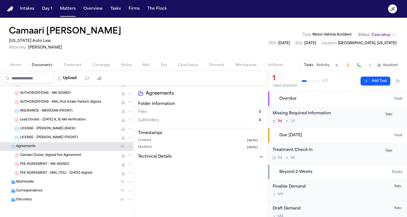
scroll to position [130, 0]
click at [51, 177] on div "FEE AGREEMENT - MAL (TDL) - 01.16.25-Signed 629.6 KB • PDF" at bounding box center [66, 173] width 133 height 9
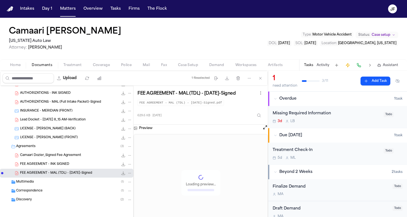
click at [51, 183] on div "Multimedia ( 1 )" at bounding box center [74, 182] width 116 height 5
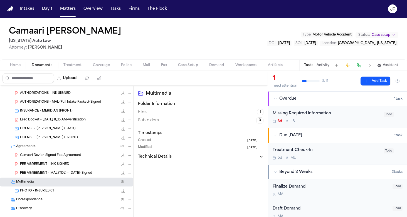
click at [51, 191] on span "PHOTO - INJURIES 01" at bounding box center [37, 191] width 34 height 5
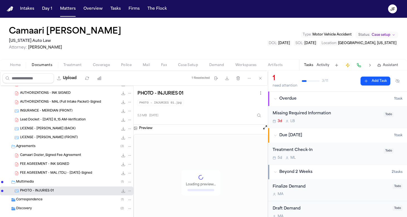
click at [44, 149] on div "Agreements ( 3 )" at bounding box center [74, 146] width 116 height 5
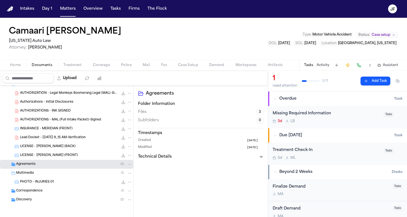
click at [43, 194] on div "Correspondence ( 1 )" at bounding box center [66, 191] width 133 height 9
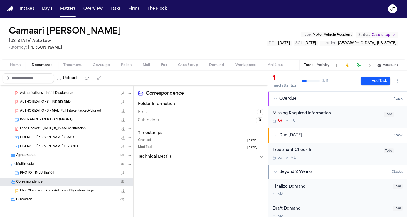
scroll to position [122, 0]
click at [41, 202] on div "Discovery ( 2 )" at bounding box center [74, 200] width 116 height 5
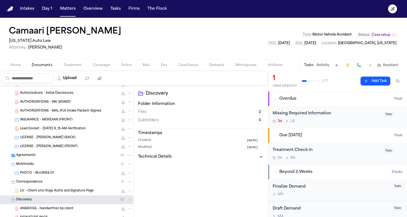
click at [43, 186] on div "Correspondence ( 1 )" at bounding box center [66, 182] width 133 height 9
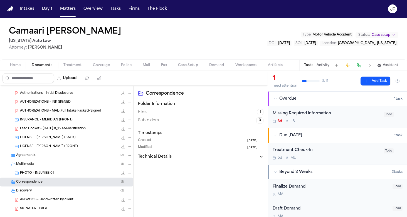
click at [44, 202] on span "ANSROGS - Handwritten by client" at bounding box center [46, 200] width 53 height 5
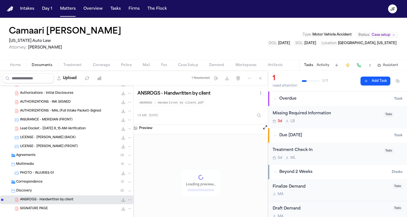
scroll to position [0, 0]
click at [121, 200] on icon "File: ANSROGS - Handwritten by client" at bounding box center [123, 200] width 4 height 4
click at [160, 32] on div "Camaari Dozier Michigan Auto Law Attorney: Derek Brackon Type : Motor Vehicle A…" at bounding box center [203, 39] width 407 height 42
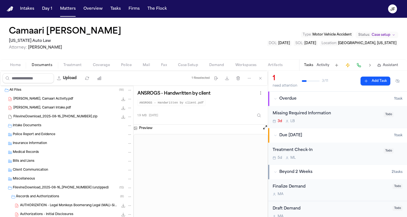
click at [79, 108] on div "Dozier, Camaari Intake.pdf 291.8 KB • PDF" at bounding box center [72, 108] width 119 height 6
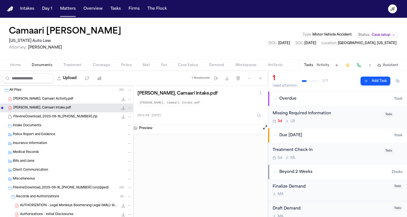
click at [270, 1] on nav "Intakes Day 1 Matters Overview Tasks Firms The [PERSON_NAME]" at bounding box center [203, 9] width 407 height 18
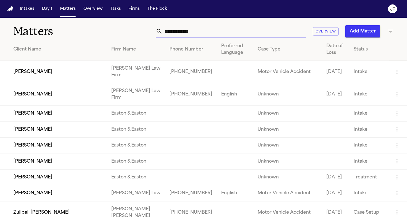
click at [177, 29] on input "text" at bounding box center [233, 31] width 143 height 12
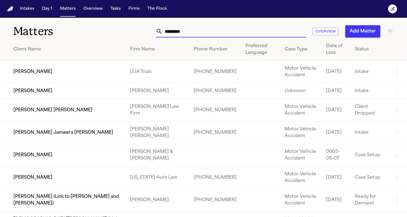
type input "*********"
drag, startPoint x: 170, startPoint y: 42, endPoint x: 37, endPoint y: 185, distance: 195.2
click at [37, 185] on td "[PERSON_NAME]" at bounding box center [62, 178] width 125 height 23
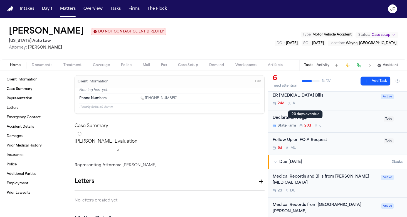
scroll to position [85, 0]
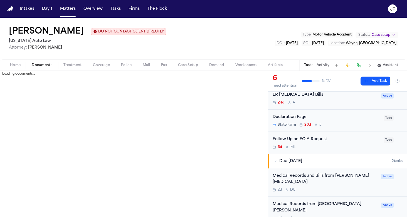
click at [41, 68] on span "Documents" at bounding box center [42, 65] width 21 height 4
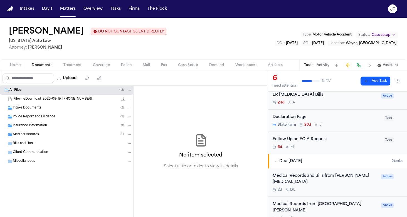
click at [29, 120] on span "Police Report and Evidence" at bounding box center [34, 117] width 43 height 5
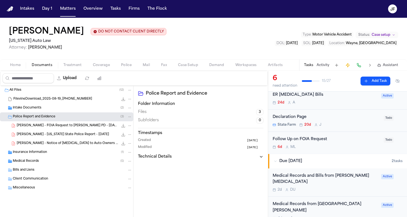
click at [46, 130] on div "R. Alexander - FOIA Request to Wayne PD - 8.22.25 328.2 KB • PDF" at bounding box center [66, 126] width 133 height 9
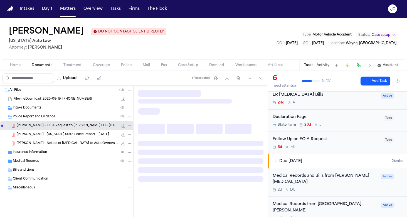
click at [46, 138] on div "R. Alexander - Michigan State Police Report - 6.26.25 303.0 KB • PDF" at bounding box center [74, 135] width 115 height 6
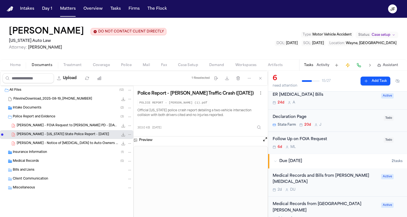
click at [55, 147] on div "R. Alexander - Notice of Retainer to Auto Owners Insurance - 7.16.25 1.0 MB • P…" at bounding box center [74, 144] width 115 height 6
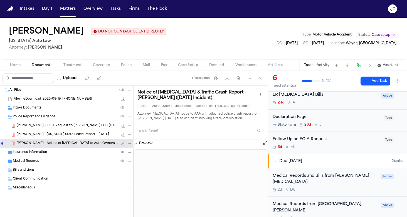
click at [56, 137] on span "R. Alexander - Michigan State Police Report - 6.26.25" at bounding box center [63, 135] width 92 height 5
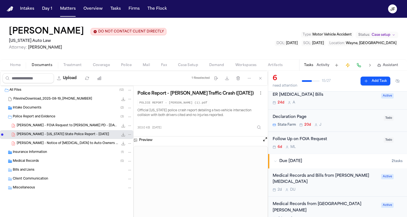
click at [59, 125] on span "R. Alexander - FOIA Request to Wayne PD - 8.22.25" at bounding box center [67, 126] width 101 height 5
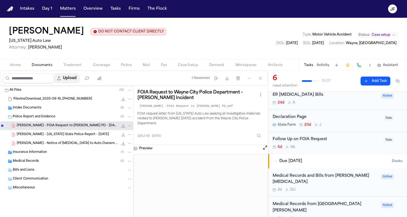
click at [80, 80] on button "Upload" at bounding box center [67, 78] width 26 height 10
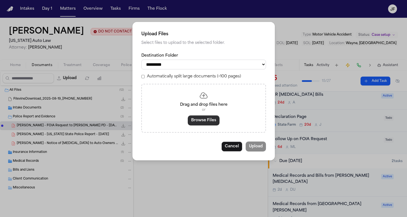
click at [202, 120] on button "Browse Files" at bounding box center [204, 121] width 32 height 10
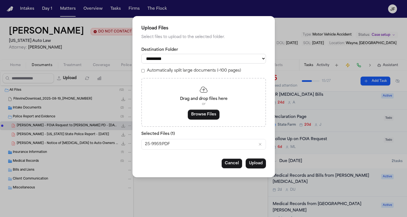
select select "**********"
click at [253, 163] on button "Upload" at bounding box center [256, 164] width 20 height 10
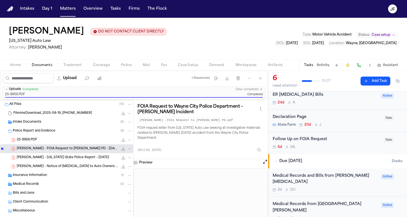
click at [130, 141] on icon "File: 25-9959.PDF" at bounding box center [130, 140] width 4 height 4
click at [128, 154] on button "Rename" at bounding box center [130, 151] width 38 height 10
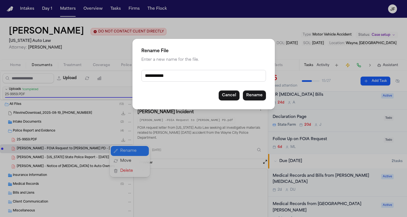
drag, startPoint x: 164, startPoint y: 77, endPoint x: 102, endPoint y: 76, distance: 61.7
click at [102, 76] on div "**********" at bounding box center [203, 108] width 407 height 217
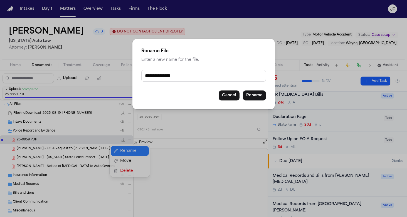
click at [150, 77] on input "**********" at bounding box center [203, 76] width 125 height 12
click at [172, 76] on input "**********" at bounding box center [203, 76] width 125 height 12
type input "**********"
click at [254, 96] on button "Rename" at bounding box center [254, 96] width 23 height 10
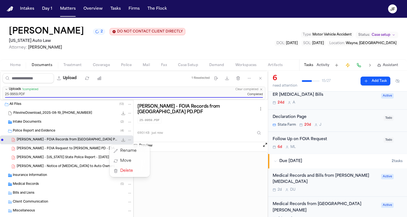
click at [84, 152] on div "All Files ( 13 ) FilevineDownload_2025-08-19_16-53-26-690 47.9 MB Intake Docume…" at bounding box center [66, 171] width 133 height 143
click at [315, 140] on div "Follow Up on FOIA Request" at bounding box center [326, 140] width 108 height 6
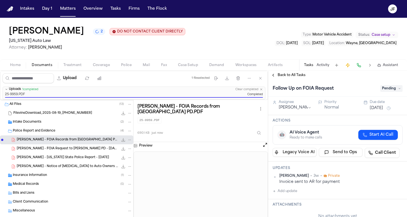
click at [396, 87] on span "Pending" at bounding box center [391, 88] width 22 height 7
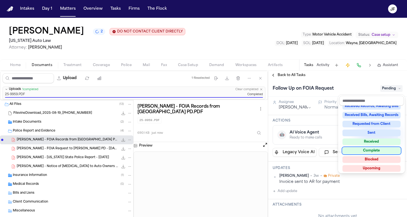
click at [368, 150] on div "Complete" at bounding box center [371, 151] width 58 height 7
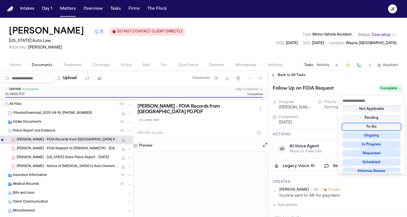
click at [299, 191] on div "Follow Up on FOIA Request Complete Assignee Michelle Landazabal Priority Normal…" at bounding box center [337, 149] width 139 height 138
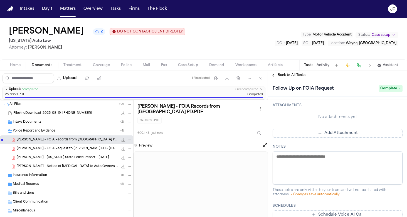
scroll to position [130, 0]
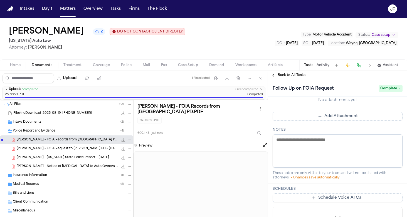
click at [309, 141] on textarea at bounding box center [337, 151] width 130 height 33
type textarea "**********"
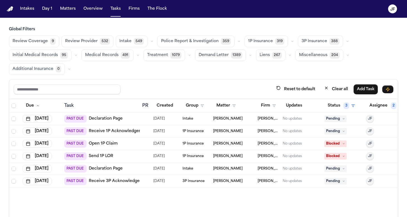
click at [211, 41] on span "Police Report & Investigation" at bounding box center [190, 42] width 58 height 6
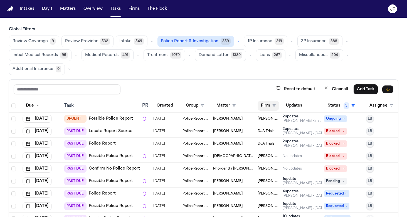
click at [273, 104] on button "Firm" at bounding box center [267, 106] width 21 height 10
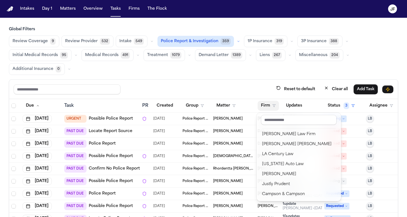
scroll to position [54, 0]
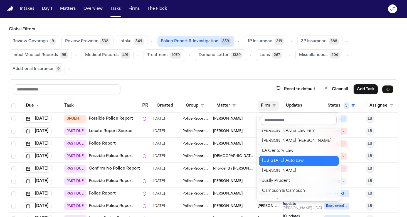
click at [280, 159] on div "[US_STATE] Auto Law" at bounding box center [298, 161] width 73 height 7
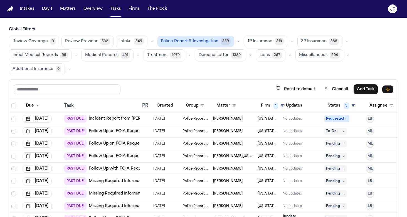
click at [230, 93] on div "Reset to default Clear all Add Task" at bounding box center [204, 89] width 380 height 10
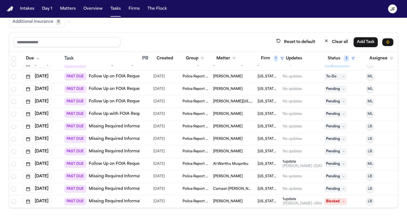
scroll to position [47, 0]
click at [68, 12] on button "Matters" at bounding box center [68, 9] width 20 height 10
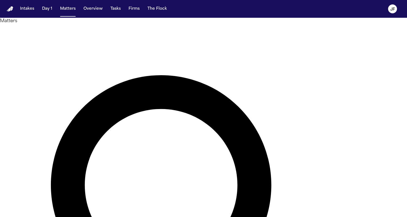
paste input "**********"
type input "**********"
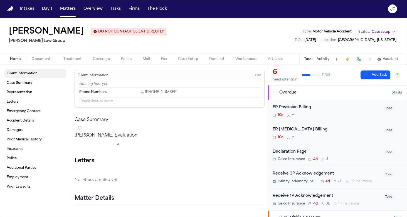
click at [39, 63] on span "button" at bounding box center [41, 62] width 27 height 1
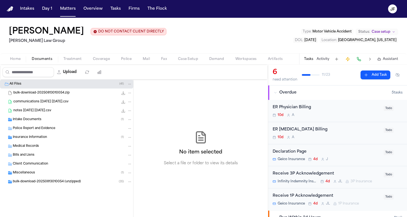
click at [56, 130] on div "Police Report and Evidence" at bounding box center [72, 128] width 119 height 5
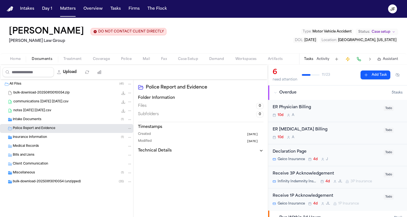
click at [131, 52] on div "[PERSON_NAME] DO NOT CONTACT CLIENT DIRECTLY DO NOT CONTACT [PERSON_NAME] Law G…" at bounding box center [203, 36] width 407 height 36
click at [127, 58] on span "Police" at bounding box center [126, 59] width 11 height 4
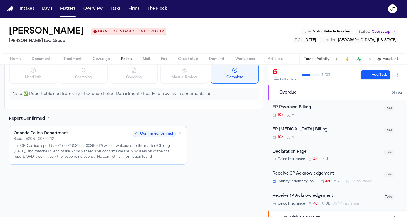
scroll to position [45, 0]
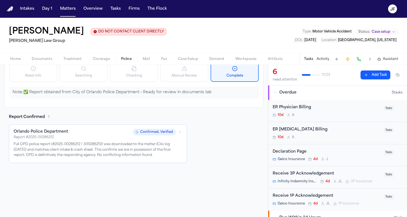
click at [215, 156] on div "Report Confirmed 1 Orlando Police Department Report # 2025-00286212 Confirmed, …" at bounding box center [133, 139] width 259 height 49
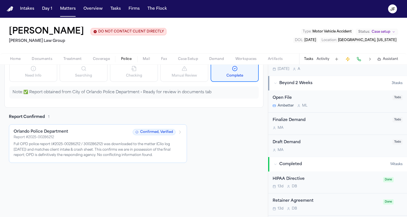
scroll to position [200, 0]
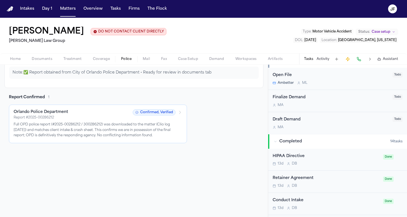
click at [205, 143] on div "Report Confirmed 1 Orlando Police Department Report # 2025-00286212 Confirmed, …" at bounding box center [133, 119] width 259 height 49
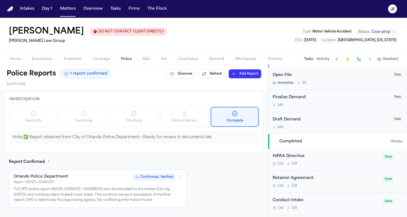
scroll to position [0, 0]
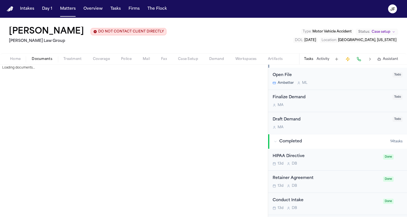
click at [37, 60] on span "Documents" at bounding box center [42, 59] width 21 height 4
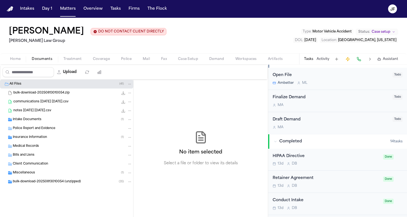
click at [18, 61] on span "Home" at bounding box center [15, 59] width 11 height 4
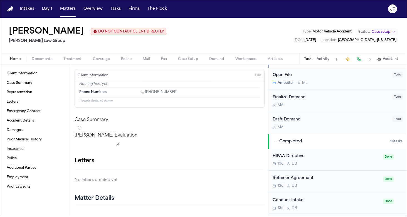
click at [124, 60] on span "Police" at bounding box center [126, 59] width 11 height 4
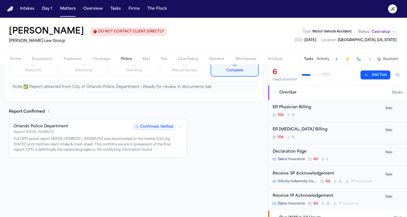
click at [19, 58] on span "Home" at bounding box center [15, 59] width 11 height 4
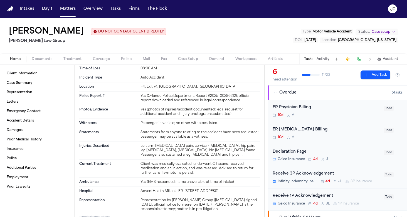
scroll to position [263, 0]
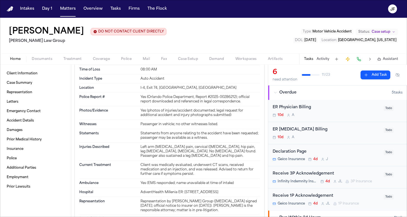
click at [189, 104] on div "Yes (Orlando Police Department, Report #2025-00286212); official report downloa…" at bounding box center [199, 99] width 119 height 9
click at [175, 45] on div "[PERSON_NAME] DO NOT CONTACT CLIENT DIRECTLY DO NOT CONTACT [PERSON_NAME] Law G…" at bounding box center [203, 36] width 407 height 36
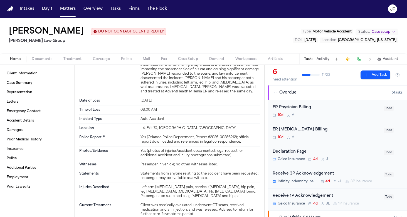
scroll to position [224, 0]
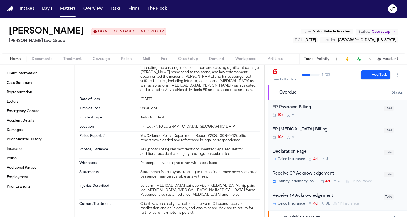
click at [275, 38] on div "[PERSON_NAME] DO NOT CONTACT CLIENT DIRECTLY DO NOT CONTACT [PERSON_NAME] Law G…" at bounding box center [203, 36] width 407 height 36
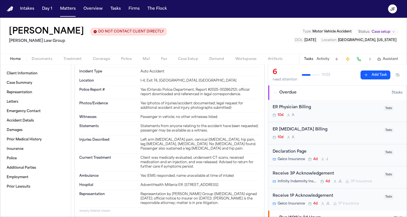
scroll to position [288, 0]
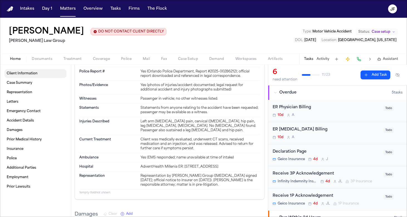
click at [39, 65] on div "[PERSON_NAME] DO NOT CONTACT CLIENT DIRECTLY DO NOT CONTACT [PERSON_NAME] Law G…" at bounding box center [203, 41] width 407 height 47
click at [41, 61] on span "Documents" at bounding box center [42, 59] width 21 height 4
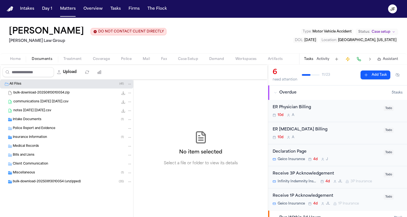
click at [60, 184] on span "bulk-download-20250813010054 (unzipped)" at bounding box center [47, 182] width 68 height 5
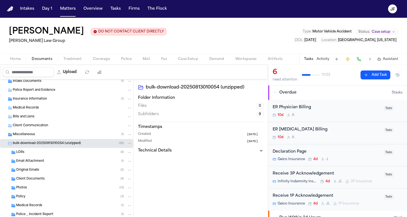
scroll to position [57, 0]
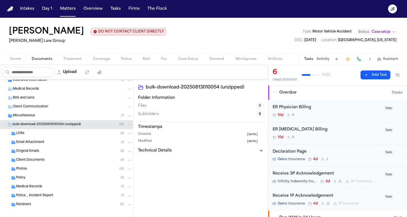
click at [48, 196] on span "Police _ Incident Report" at bounding box center [34, 196] width 37 height 5
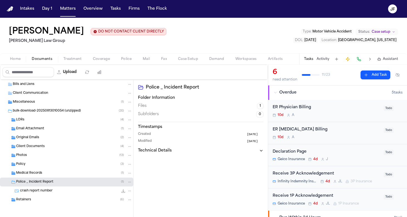
scroll to position [71, 0]
click at [53, 190] on div "crash report number 158.8 KB • JPG" at bounding box center [76, 192] width 112 height 6
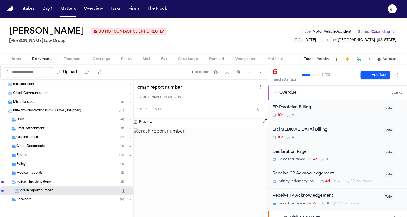
scroll to position [0, 0]
click at [264, 122] on button "Open preview" at bounding box center [265, 122] width 6 height 6
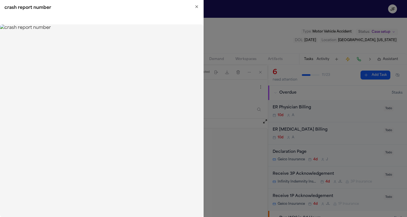
click at [195, 10] on h2 "crash report number" at bounding box center [101, 7] width 194 height 7
click at [195, 3] on div "crash report number" at bounding box center [101, 8] width 203 height 16
click at [195, 7] on icon "button" at bounding box center [196, 6] width 4 height 4
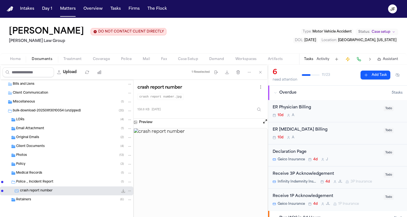
click at [65, 168] on div "Policy ( 3 )" at bounding box center [66, 164] width 133 height 9
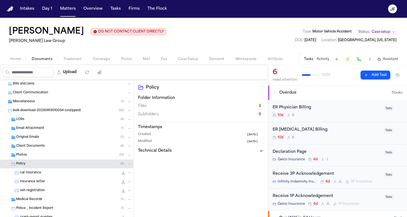
click at [58, 184] on div "insurance letter 131.2 KB • JPG" at bounding box center [76, 182] width 112 height 6
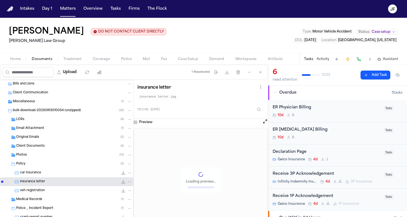
click at [63, 191] on div "veh registration 178.0 KB • JPG" at bounding box center [76, 191] width 112 height 6
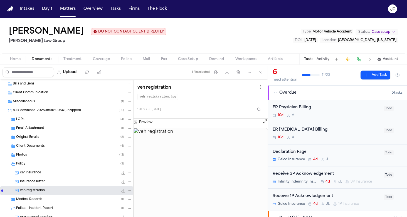
click at [56, 167] on div "Policy ( 3 )" at bounding box center [74, 164] width 116 height 5
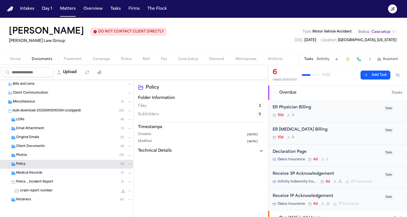
click at [56, 159] on div "Photos ( 13 )" at bounding box center [66, 155] width 133 height 9
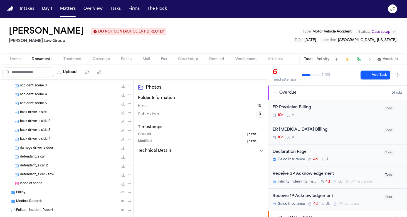
scroll to position [159, 0]
click at [55, 175] on div "defendant_s car - tow 333.8 KB • JPG" at bounding box center [76, 175] width 112 height 6
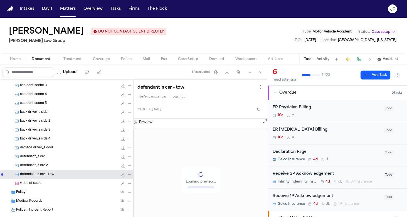
click at [54, 164] on div "defendant_s car 2 345.5 KB • JPG" at bounding box center [76, 166] width 112 height 6
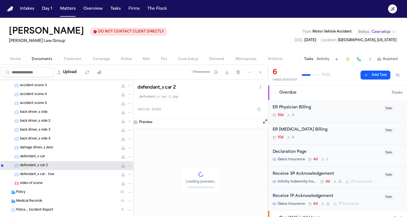
click at [56, 145] on div "damage driver_s door 208.7 KB • JPG" at bounding box center [66, 147] width 133 height 9
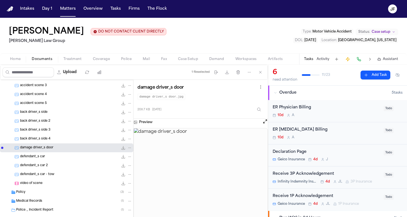
click at [49, 104] on div "accident scene 5 351.8 KB • JPG" at bounding box center [76, 104] width 112 height 6
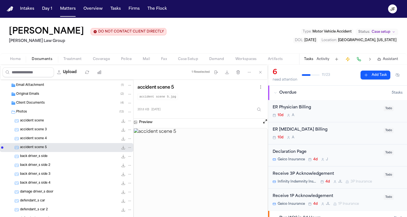
click at [44, 116] on div "Photos ( 13 )" at bounding box center [66, 112] width 133 height 9
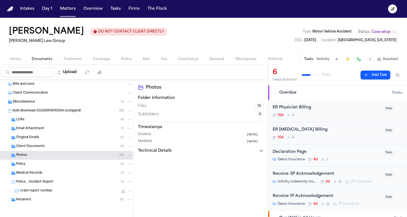
click at [44, 175] on div "Medical Records ( 1 )" at bounding box center [74, 173] width 116 height 5
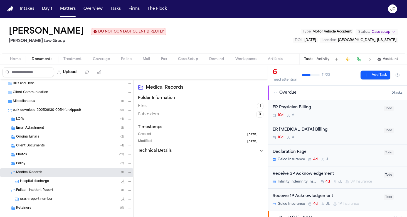
click at [46, 177] on div "Medical Records ( 1 )" at bounding box center [66, 172] width 133 height 9
click at [21, 56] on div "Home Documents Treatment Coverage Police Mail Fax Case Setup Demand Workspaces …" at bounding box center [203, 58] width 407 height 11
click at [20, 57] on span "Home" at bounding box center [15, 59] width 11 height 4
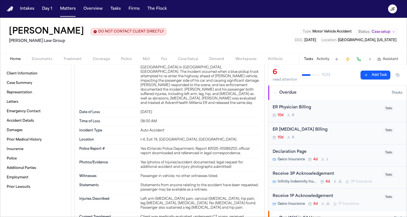
scroll to position [205, 0]
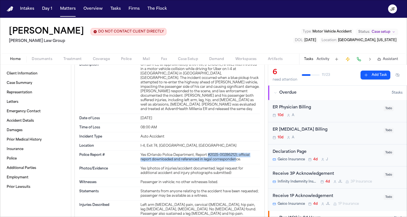
drag, startPoint x: 234, startPoint y: 159, endPoint x: 207, endPoint y: 157, distance: 27.1
click at [207, 157] on div "Yes (Orlando Police Department, Report #2025-00286212); official report downloa…" at bounding box center [199, 157] width 119 height 9
drag, startPoint x: 209, startPoint y: 157, endPoint x: 235, endPoint y: 155, distance: 25.9
click at [235, 155] on div "Yes (Orlando Police Department, Report #2025-00286212); official report downloa…" at bounding box center [199, 157] width 119 height 9
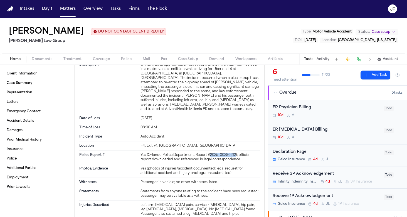
copy div "2025-00286212"
click at [308, 1] on nav "Intakes Day 1 Matters Overview Tasks Firms The Flock JF" at bounding box center [203, 9] width 407 height 18
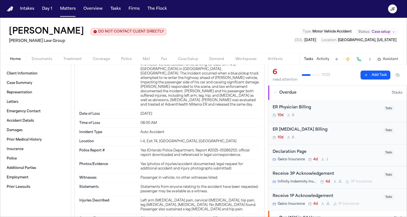
click at [210, 154] on div "Yes (Orlando Police Department, Report #2025-00286212); official report downloa…" at bounding box center [199, 152] width 119 height 9
drag, startPoint x: 209, startPoint y: 154, endPoint x: 235, endPoint y: 152, distance: 25.6
click at [235, 152] on div "Yes (Orlando Police Department, Report #2025-00286212); official report downloa…" at bounding box center [199, 152] width 119 height 9
copy div "2025-00286212"
click at [355, 1] on nav "Intakes Day 1 Matters Overview Tasks Firms The [PERSON_NAME]" at bounding box center [203, 9] width 407 height 18
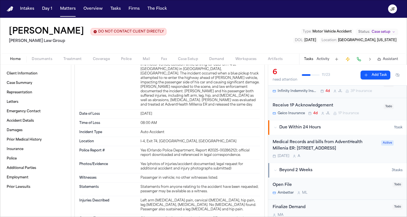
scroll to position [65, 0]
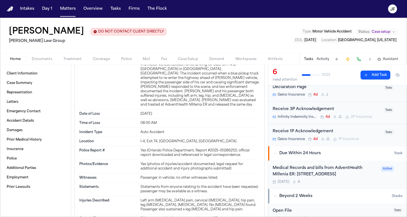
click at [299, 155] on span "Due Within 24 Hours" at bounding box center [299, 154] width 41 height 6
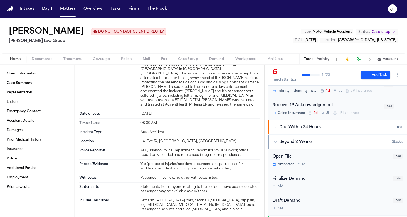
click at [295, 143] on span "Beyond 2 Weeks" at bounding box center [295, 142] width 33 height 6
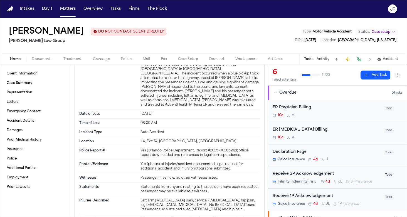
scroll to position [0, 0]
click at [292, 94] on span "Overdue" at bounding box center [287, 93] width 17 height 6
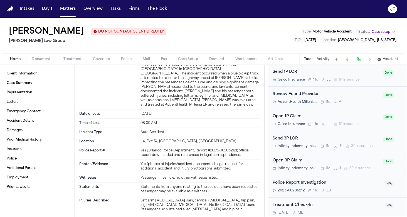
click at [297, 182] on div "Police Report Investigation" at bounding box center [326, 183] width 109 height 6
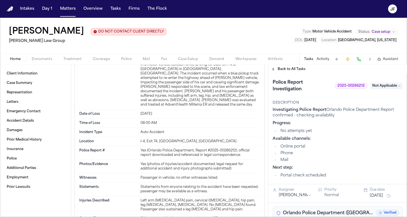
click at [382, 89] on span "Not Applicable" at bounding box center [386, 86] width 32 height 7
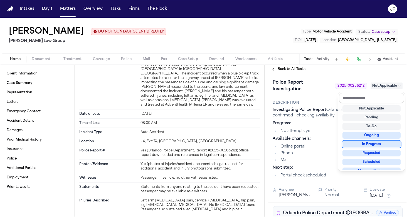
click at [371, 145] on div "In Progress" at bounding box center [371, 144] width 58 height 7
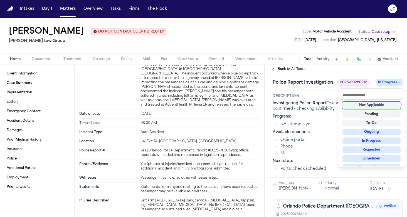
click at [330, 94] on div "**********" at bounding box center [337, 145] width 139 height 143
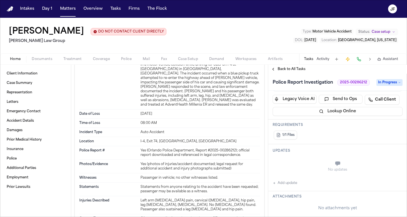
scroll to position [207, 0]
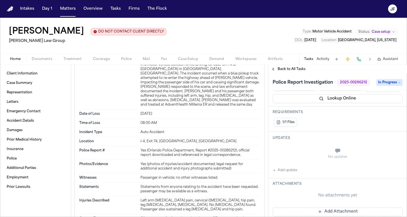
click at [288, 169] on button "Add update" at bounding box center [284, 170] width 24 height 7
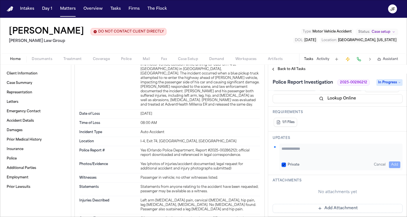
click at [316, 146] on div "Private Cancel Add" at bounding box center [340, 157] width 123 height 27
click at [316, 146] on textarea "Add your update" at bounding box center [340, 151] width 119 height 11
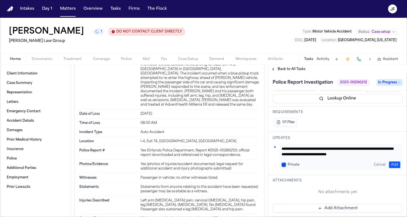
scroll to position [6, 0]
paste textarea "**********"
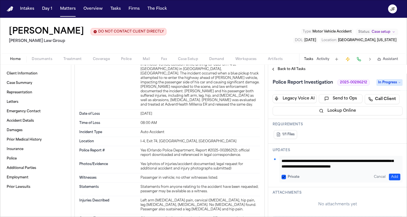
scroll to position [196, 0]
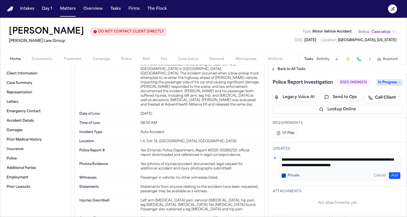
drag, startPoint x: 354, startPoint y: 161, endPoint x: 370, endPoint y: 172, distance: 19.0
click at [370, 172] on div "**********" at bounding box center [340, 168] width 123 height 27
click at [266, 0] on nav "Intakes Day 1 Matters Overview Tasks Firms The Flock JF" at bounding box center [203, 9] width 407 height 18
drag, startPoint x: 363, startPoint y: 174, endPoint x: 363, endPoint y: 170, distance: 4.7
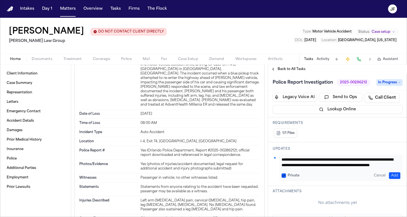
click at [363, 174] on div "Private Cancel Add" at bounding box center [340, 175] width 119 height 7
click at [363, 166] on textarea "**********" at bounding box center [338, 162] width 115 height 11
paste textarea "**********"
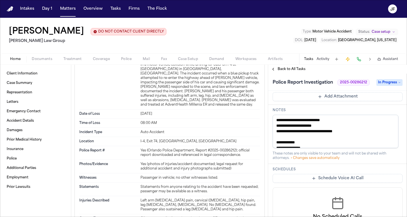
scroll to position [323, 0]
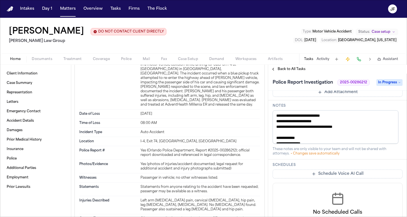
type textarea "**********"
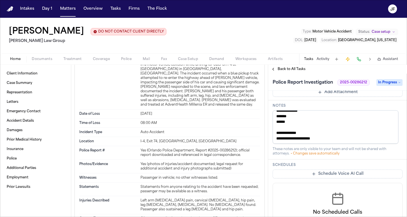
drag, startPoint x: 274, startPoint y: 115, endPoint x: 351, endPoint y: 169, distance: 94.6
click at [351, 169] on div "**********" at bounding box center [337, 18] width 139 height 502
paste textarea "**********"
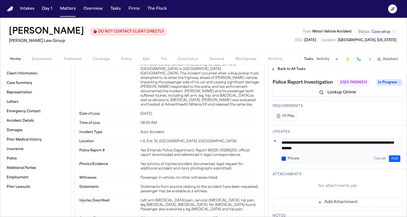
scroll to position [188, 0]
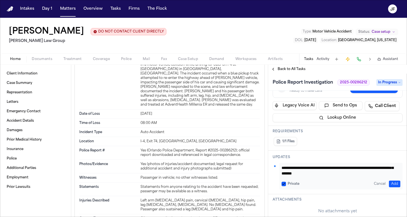
type textarea "**********"
click at [315, 147] on div "1/1 Files" at bounding box center [337, 141] width 130 height 11
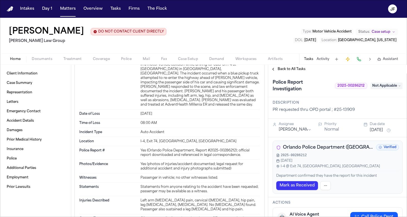
scroll to position [0, 0]
click at [385, 85] on span "Not Applicable" at bounding box center [386, 86] width 32 height 7
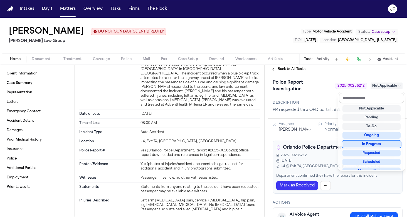
click at [373, 145] on div "In Progress" at bounding box center [371, 144] width 58 height 7
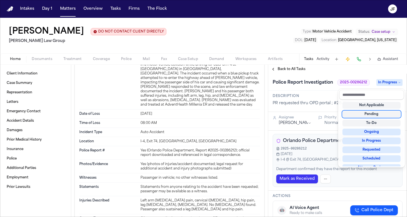
click at [309, 73] on div "**********" at bounding box center [337, 141] width 139 height 152
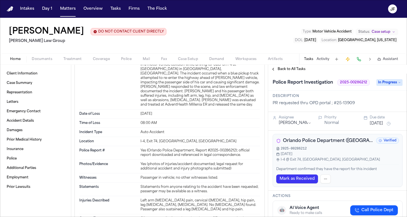
click at [288, 70] on span "Back to All Tasks" at bounding box center [291, 69] width 28 height 4
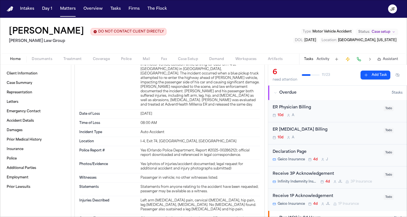
click at [324, 63] on div "Tasks Activity Assistant" at bounding box center [350, 59] width 103 height 11
click at [323, 59] on button "Activity" at bounding box center [322, 59] width 13 height 4
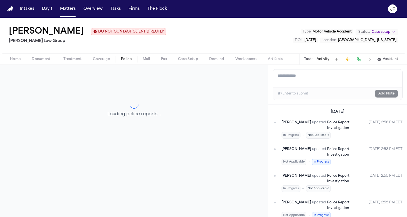
click at [121, 61] on span "Police" at bounding box center [126, 59] width 11 height 4
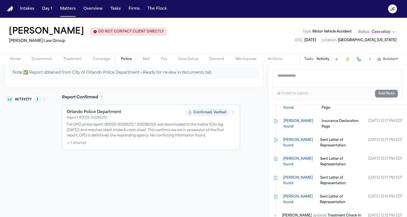
scroll to position [1102, 0]
click at [314, 60] on div "Tasks Activity Assistant" at bounding box center [350, 59] width 103 height 11
click at [312, 61] on button "Tasks" at bounding box center [308, 59] width 9 height 4
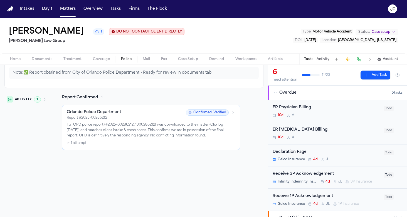
scroll to position [0, 0]
click at [67, 10] on button "Matters" at bounding box center [68, 9] width 20 height 10
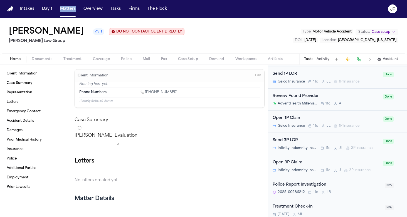
scroll to position [438, 0]
click at [308, 185] on div "Police Report Investigation 2025-00286212 11d L B" at bounding box center [326, 188] width 109 height 13
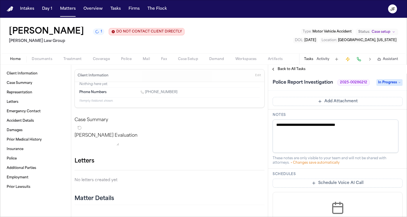
scroll to position [247, 0]
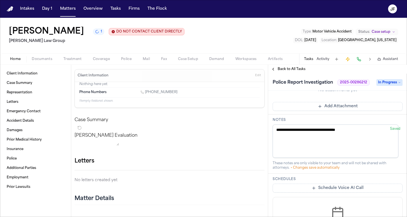
drag, startPoint x: 379, startPoint y: 134, endPoint x: 264, endPoint y: 133, distance: 115.1
click at [264, 133] on div "Client Information Case Summary Representation Letters Emergency Contact Accide…" at bounding box center [203, 141] width 407 height 152
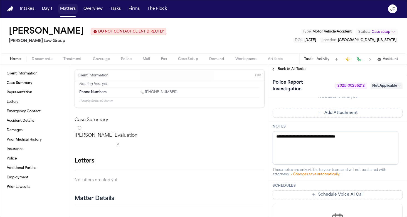
click at [70, 12] on button "Matters" at bounding box center [68, 9] width 20 height 10
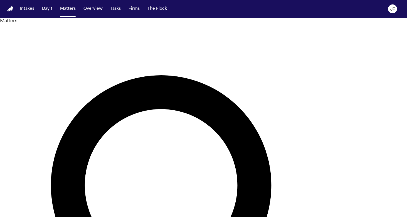
drag, startPoint x: 212, startPoint y: 35, endPoint x: 124, endPoint y: 33, distance: 88.2
paste input "**********"
type input "**********"
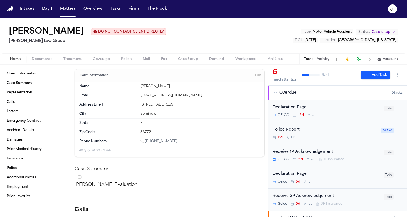
click at [291, 130] on div "Police Report" at bounding box center [324, 130] width 105 height 6
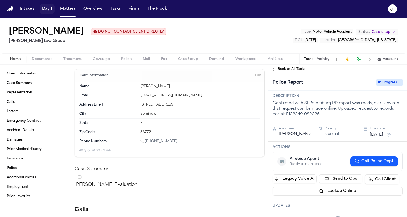
click at [49, 10] on button "Day 1" at bounding box center [47, 9] width 15 height 10
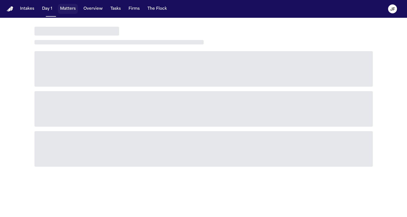
click at [64, 11] on button "Matters" at bounding box center [68, 9] width 20 height 10
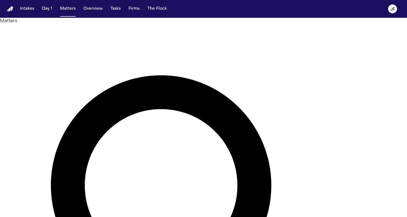
drag, startPoint x: 237, startPoint y: 36, endPoint x: 90, endPoint y: 29, distance: 147.3
paste input "text"
type input "**********"
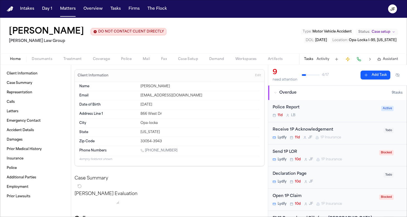
click at [38, 60] on span "Documents" at bounding box center [42, 59] width 21 height 4
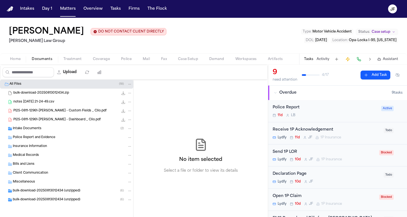
click at [16, 133] on div "Intake Documents ( 2 )" at bounding box center [66, 128] width 133 height 9
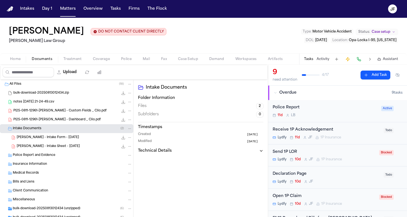
click at [16, 132] on div "Intake Documents ( 2 )" at bounding box center [66, 128] width 133 height 9
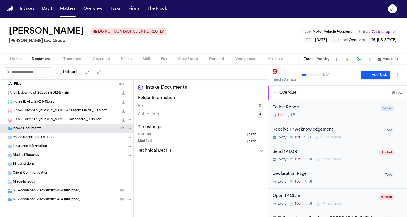
click at [63, 121] on span "PI25-0811-12961-Antwan Walker - Dashboard _ Clio.pdf" at bounding box center [56, 120] width 87 height 5
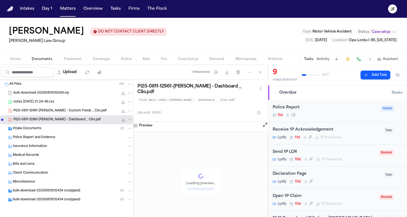
click at [67, 113] on span "PI25-0811-12961-Antwan Walker - Custom Fields _ Clio.pdf" at bounding box center [59, 111] width 93 height 5
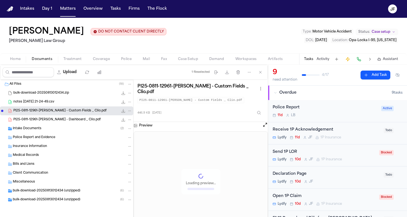
click at [53, 132] on div "Intake Documents ( 2 )" at bounding box center [66, 128] width 133 height 9
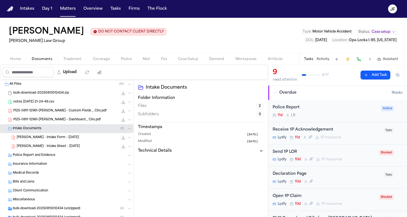
click at [50, 141] on div "A. Walker - Intake Form - 8.11.25 832.4 KB • PDF" at bounding box center [66, 137] width 133 height 9
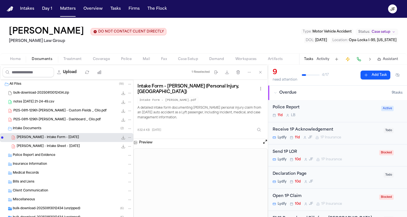
click at [129, 61] on span "Police" at bounding box center [126, 59] width 11 height 4
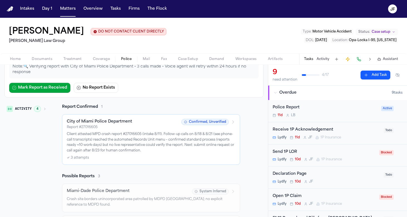
scroll to position [71, 0]
click at [142, 143] on p "Client attested MPD crash report #27016605 (intake 8/11). Follow-up calls on 8/…" at bounding box center [151, 143] width 168 height 22
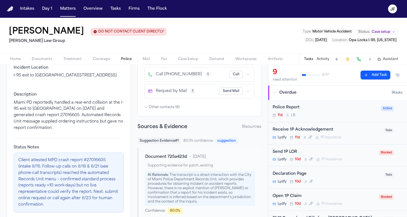
scroll to position [123, 0]
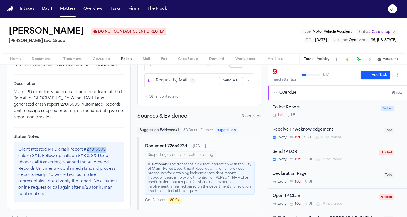
drag, startPoint x: 105, startPoint y: 149, endPoint x: 85, endPoint y: 149, distance: 20.6
click at [85, 149] on p "Client attested MPD crash report #27016605 (intake 8/11). Follow-up calls on 8/…" at bounding box center [68, 172] width 101 height 51
copy p "27016605"
drag, startPoint x: 108, startPoint y: 151, endPoint x: 85, endPoint y: 151, distance: 22.5
click at [85, 151] on p "Client attested MPD crash report #27016605 (intake 8/11). Follow-up calls on 8/…" at bounding box center [68, 172] width 101 height 51
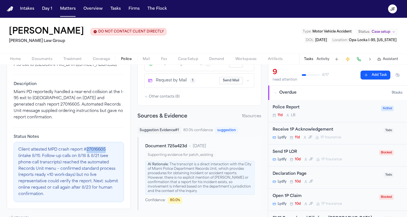
copy p "27016605"
drag, startPoint x: 400, startPoint y: 43, endPoint x: 358, endPoint y: 42, distance: 41.7
click at [358, 42] on div "Antwan Walker DO NOT CONTACT CLIENT DIRECTLY DO NOT CONTACT Morgan Law Group Ty…" at bounding box center [203, 36] width 407 height 36
copy button "Opa-Locka I-95, Florida"
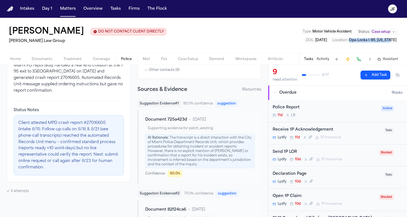
scroll to position [150, 0]
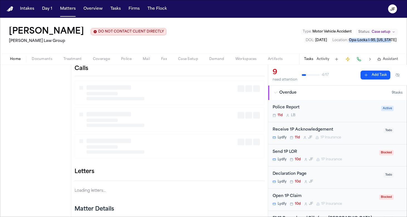
click at [15, 58] on span "Home" at bounding box center [15, 59] width 11 height 4
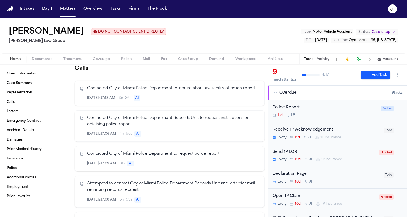
click at [126, 64] on div "Home Documents Treatment Coverage Police Mail Fax Case Setup Demand Workspaces …" at bounding box center [203, 58] width 407 height 11
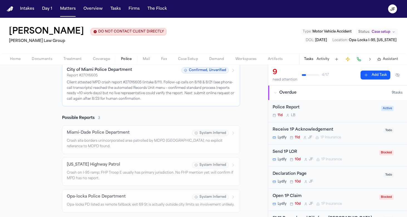
click at [126, 61] on span "Police" at bounding box center [126, 59] width 11 height 4
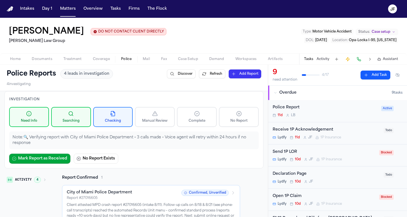
click at [49, 65] on div "Antwan Walker DO NOT CONTACT CLIENT DIRECTLY DO NOT CONTACT Morgan Law Group Ty…" at bounding box center [203, 41] width 407 height 47
click at [24, 64] on div "Home Documents Treatment Coverage Police Mail Fax Case Setup Demand Workspaces …" at bounding box center [203, 58] width 407 height 11
click at [20, 63] on span "button" at bounding box center [15, 62] width 17 height 1
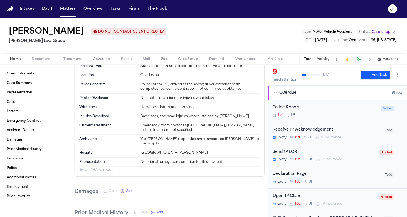
scroll to position [453, 0]
click at [350, 1] on nav "Intakes Day 1 Matters Overview Tasks Firms The Flock JF" at bounding box center [203, 9] width 407 height 18
click at [269, 5] on nav "Intakes Day 1 Matters Overview Tasks Firms The Flock JF" at bounding box center [203, 9] width 407 height 18
click at [286, 108] on div "Police Report" at bounding box center [324, 108] width 105 height 6
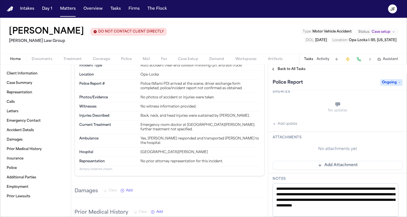
scroll to position [117, 0]
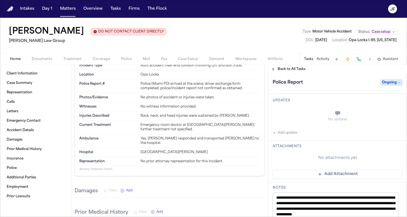
click at [283, 136] on button "Add update" at bounding box center [284, 133] width 24 height 7
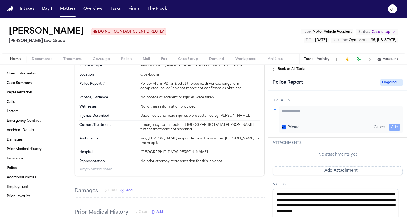
click at [338, 113] on textarea "Add your update" at bounding box center [340, 113] width 119 height 11
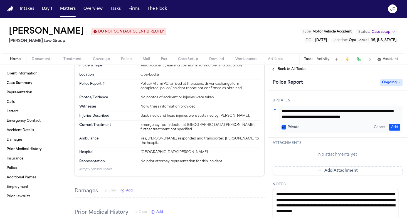
scroll to position [6, 0]
type textarea "**********"
click at [389, 127] on button "Add" at bounding box center [394, 127] width 11 height 7
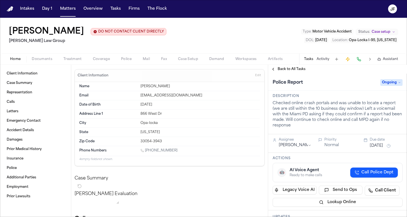
scroll to position [0, 0]
click at [115, 6] on button "Tasks" at bounding box center [115, 9] width 15 height 10
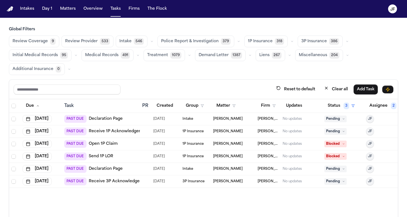
click at [204, 42] on span "Police Report & Investigation" at bounding box center [190, 42] width 58 height 6
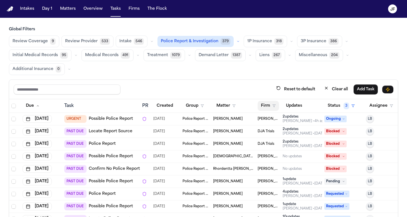
click at [266, 106] on button "Firm" at bounding box center [267, 106] width 21 height 10
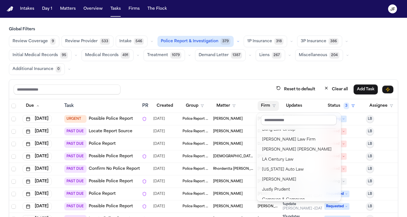
scroll to position [53, 0]
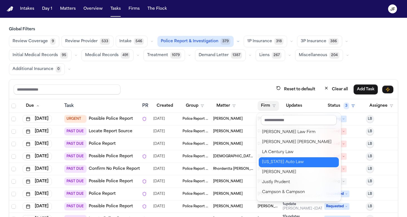
click at [275, 166] on button "[US_STATE] Auto Law" at bounding box center [299, 162] width 80 height 10
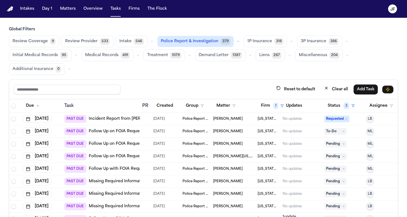
click at [197, 79] on div "Global Filters Review Coverage 9 Review Provider 533 Intake 546 Police Report &…" at bounding box center [203, 141] width 389 height 229
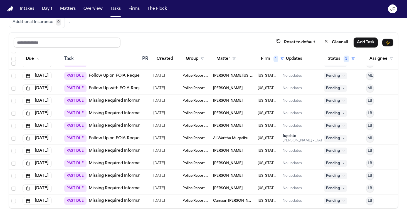
scroll to position [39, 0]
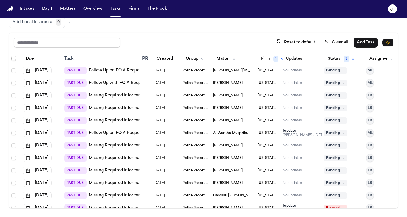
click at [121, 97] on link "Missing Required Information" at bounding box center [118, 96] width 58 height 6
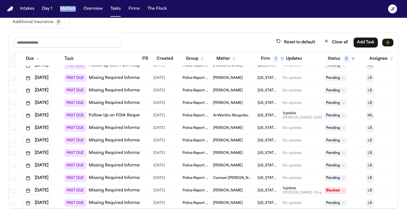
scroll to position [57, 0]
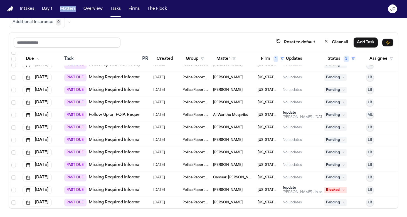
click at [118, 91] on link "Missing Required Information" at bounding box center [118, 90] width 58 height 6
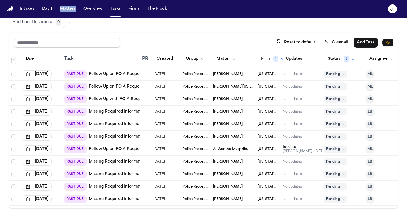
scroll to position [19, 0]
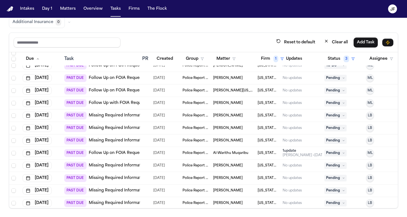
click at [341, 129] on span "Pending" at bounding box center [335, 128] width 22 height 7
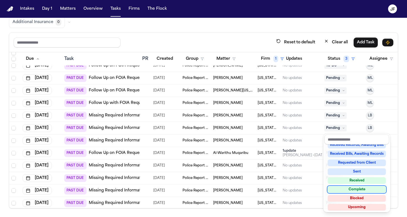
click at [347, 191] on div "Complete" at bounding box center [357, 189] width 58 height 7
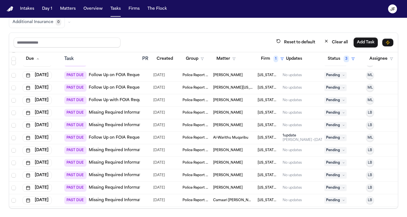
scroll to position [22, 0]
click at [124, 126] on link "Missing Required Information" at bounding box center [118, 125] width 58 height 6
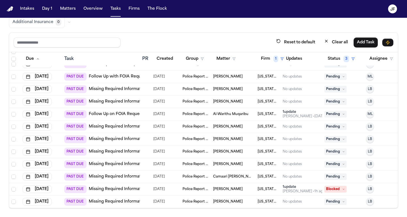
scroll to position [49, 0]
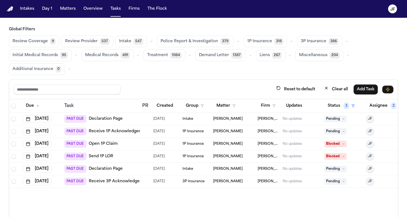
click at [216, 44] on button "Police Report & Investigation 379" at bounding box center [195, 42] width 77 height 12
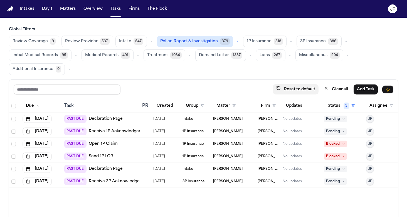
click at [304, 89] on button "Reset to default" at bounding box center [296, 89] width 46 height 10
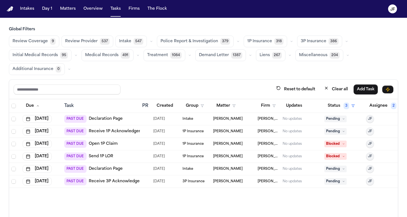
click at [225, 45] on button "Police Report & Investigation 379" at bounding box center [195, 42] width 77 height 12
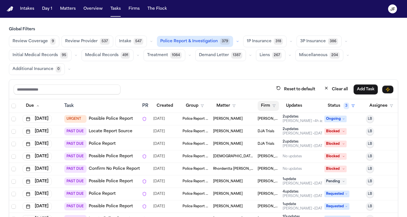
click at [274, 103] on button "Firm" at bounding box center [267, 106] width 21 height 10
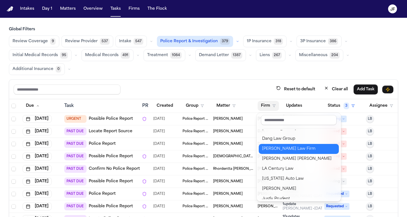
scroll to position [38, 0]
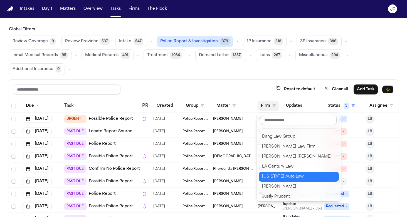
click at [277, 179] on div "[US_STATE] Auto Law" at bounding box center [298, 177] width 73 height 7
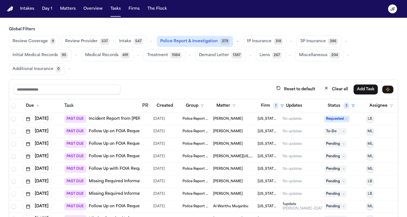
click at [221, 73] on div "Review Coverage 9 Review Provider 537 Intake 547 Police Report & Investigation …" at bounding box center [203, 55] width 389 height 39
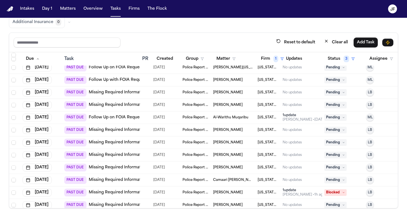
scroll to position [32, 0]
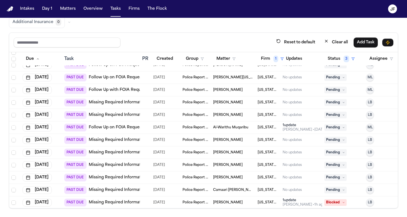
click at [326, 115] on span "Pending" at bounding box center [335, 115] width 22 height 7
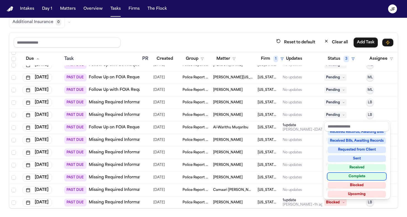
click at [348, 177] on div "Complete" at bounding box center [357, 176] width 58 height 7
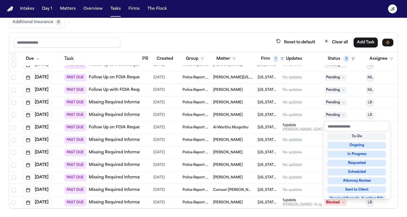
scroll to position [2, 0]
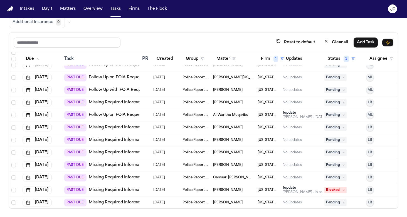
click at [124, 128] on link "Missing Required Information" at bounding box center [118, 128] width 58 height 6
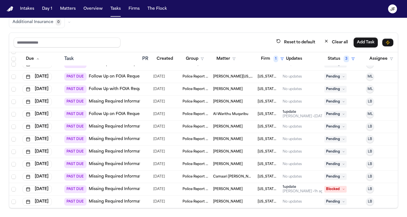
scroll to position [37, 0]
click at [164, 1] on nav "Intakes Day 1 Matters Overview Tasks Firms The Flock JF" at bounding box center [203, 9] width 407 height 18
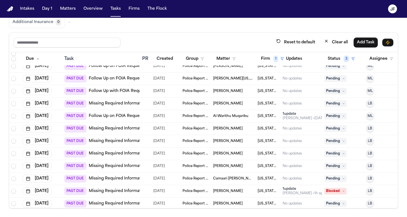
click at [127, 130] on link "Missing Required Information" at bounding box center [118, 129] width 58 height 6
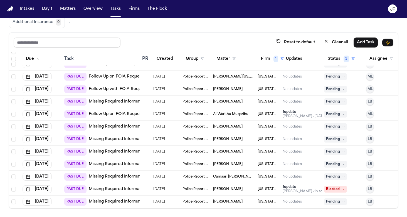
scroll to position [37, 0]
click at [334, 123] on span "Pending" at bounding box center [335, 126] width 22 height 7
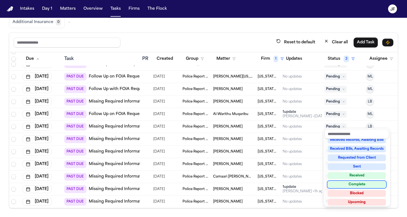
click at [340, 185] on div "Complete" at bounding box center [357, 184] width 58 height 7
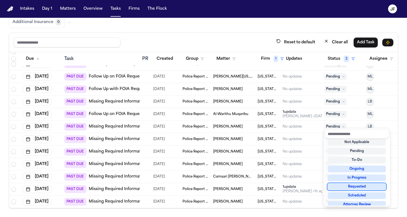
scroll to position [24, 0]
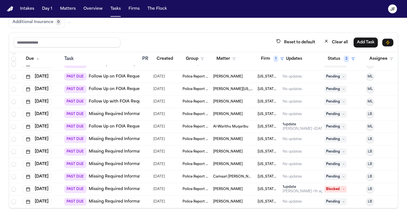
click at [236, 43] on div "Reset to default Clear all Add Task" at bounding box center [204, 42] width 380 height 10
click at [109, 137] on link "Missing Required Information" at bounding box center [118, 140] width 58 height 6
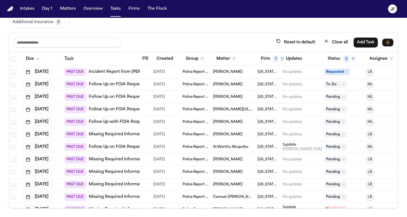
scroll to position [0, 0]
click at [341, 161] on span "Pending" at bounding box center [335, 159] width 22 height 7
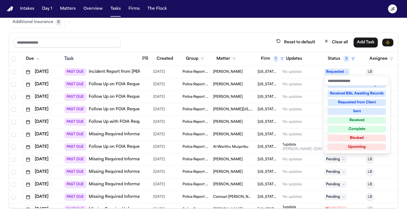
scroll to position [85, 0]
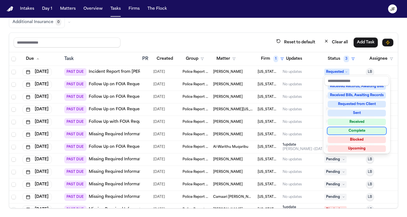
click at [356, 129] on div "Complete" at bounding box center [357, 131] width 58 height 7
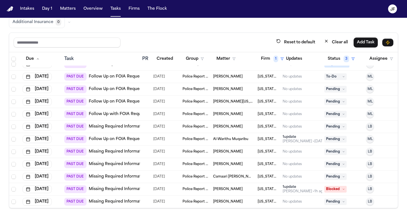
scroll to position [12, 0]
click at [135, 149] on link "Missing Required Information" at bounding box center [118, 152] width 58 height 6
click at [337, 148] on span "Pending" at bounding box center [335, 151] width 22 height 7
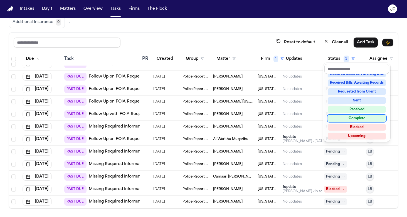
click at [353, 118] on div "Complete" at bounding box center [357, 118] width 58 height 7
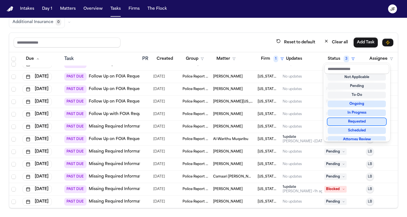
scroll to position [0, 0]
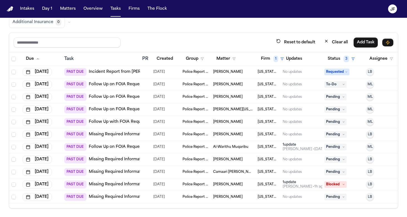
click at [246, 39] on div "Reset to default Clear all Add Task" at bounding box center [204, 42] width 380 height 10
click at [111, 135] on link "Missing Required Information" at bounding box center [118, 135] width 58 height 6
click at [115, 162] on div "PAST DUE Missing Required Information" at bounding box center [105, 160] width 83 height 8
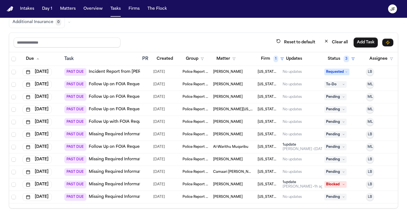
click at [115, 158] on link "Missing Required Information" at bounding box center [118, 160] width 58 height 6
click at [341, 159] on span "Pending" at bounding box center [335, 159] width 22 height 7
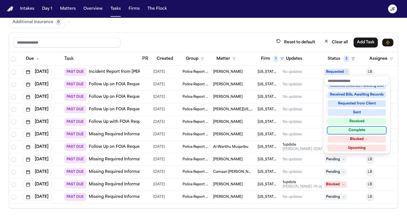
click at [350, 133] on div "Complete" at bounding box center [357, 130] width 58 height 7
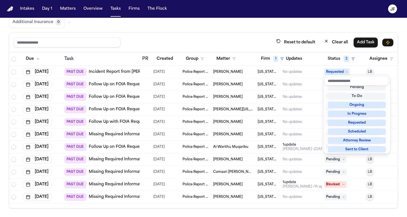
scroll to position [2, 0]
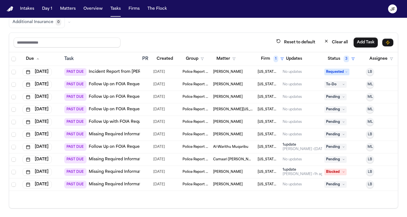
click at [252, 46] on div "Reset to default Clear all Add Task" at bounding box center [204, 42] width 380 height 10
click at [123, 159] on link "Missing Required Information" at bounding box center [118, 160] width 58 height 6
click at [113, 172] on link "Missing Required Information" at bounding box center [118, 172] width 58 height 6
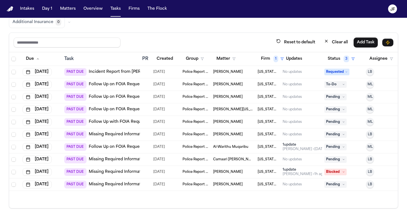
click at [118, 185] on link "Missing Required Information" at bounding box center [118, 185] width 58 height 6
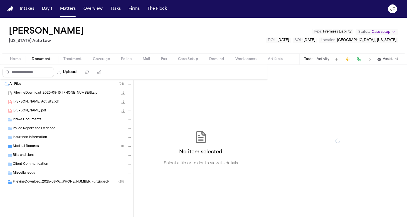
click at [44, 58] on span "Documents" at bounding box center [42, 59] width 21 height 4
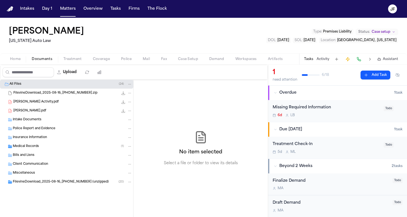
click at [46, 111] on span "Fleming, Francois Intake.pdf" at bounding box center [29, 111] width 33 height 5
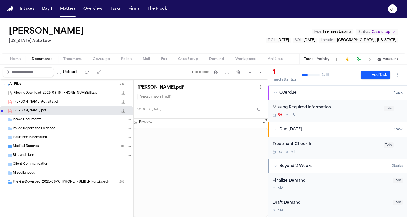
click at [122, 111] on icon "File: Fleming, Francois Intake.pdf" at bounding box center [123, 111] width 4 height 4
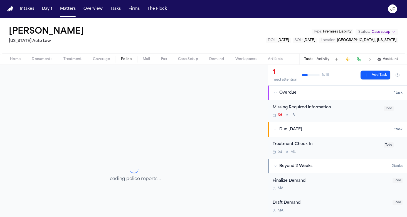
click at [124, 61] on span "Police" at bounding box center [126, 59] width 11 height 4
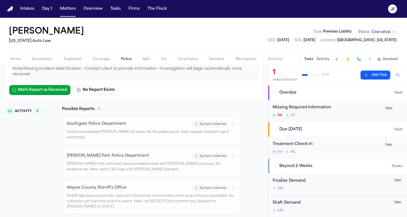
scroll to position [76, 0]
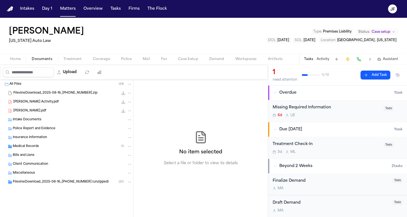
click at [41, 58] on span "Documents" at bounding box center [42, 59] width 21 height 4
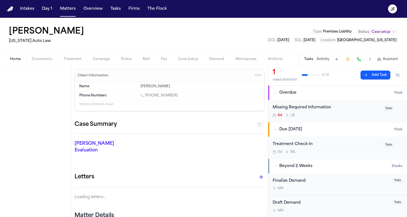
click at [10, 57] on button "Home" at bounding box center [15, 59] width 22 height 7
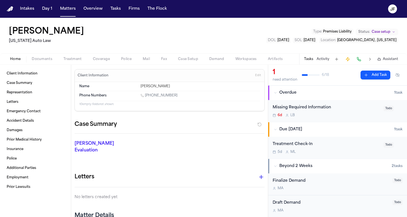
click at [48, 57] on span "Documents" at bounding box center [42, 59] width 21 height 4
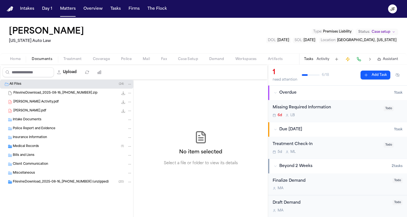
click at [46, 112] on span "Fleming, Francois Intake.pdf" at bounding box center [29, 111] width 33 height 5
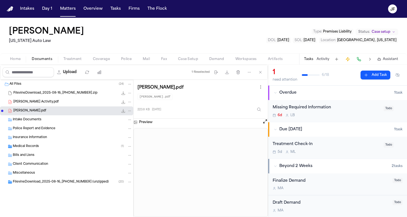
click at [60, 185] on div "FilevineDownload_2025-08-16_20-50-34-831 (unzipped) ( 20 )" at bounding box center [66, 182] width 133 height 9
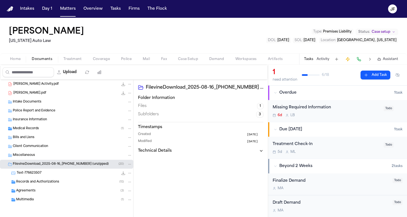
scroll to position [18, 0]
click at [57, 172] on div "Text-776623507 461.8 KB • JPG" at bounding box center [74, 173] width 115 height 6
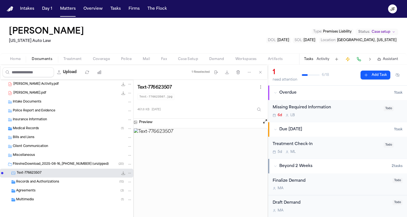
scroll to position [0, 0]
click at [79, 183] on div "Records and Authorizations ( 15 )" at bounding box center [74, 182] width 116 height 5
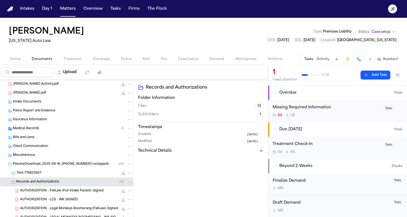
click at [79, 183] on div "Records and Authorizations ( 15 )" at bounding box center [74, 182] width 116 height 5
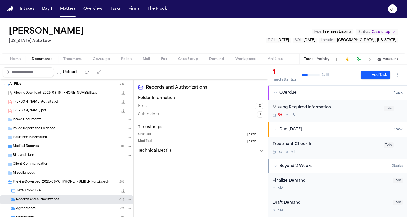
click at [63, 110] on div "Fleming, Francois Intake.pdf 223.8 KB • PDF" at bounding box center [72, 111] width 119 height 6
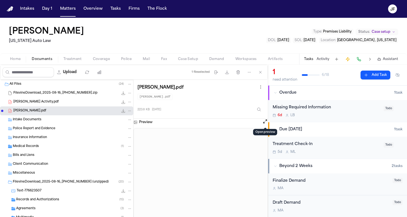
click at [267, 121] on button "Open preview" at bounding box center [265, 122] width 6 height 6
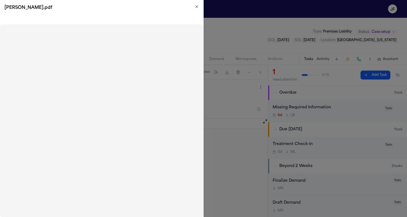
click at [198, 4] on div "Fleming, Francois Intake.pdf" at bounding box center [101, 8] width 203 height 16
click at [197, 6] on icon "button" at bounding box center [196, 6] width 4 height 4
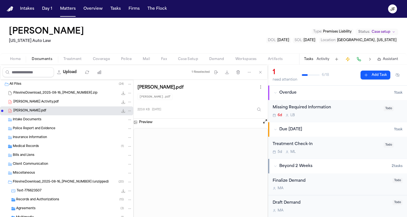
click at [256, 2] on nav "Intakes Day 1 Matters Overview Tasks Firms The Flock JF" at bounding box center [203, 9] width 407 height 18
click at [306, 106] on div "Missing Required Information" at bounding box center [326, 108] width 108 height 6
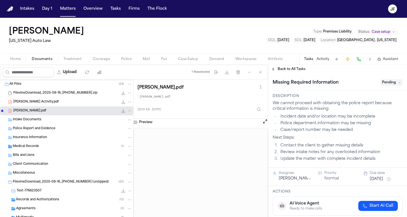
click at [392, 85] on span "Pending" at bounding box center [391, 82] width 22 height 7
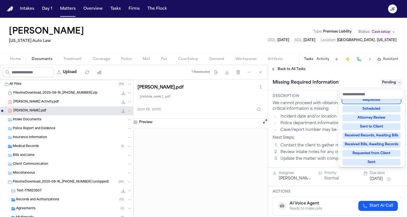
scroll to position [49, 0]
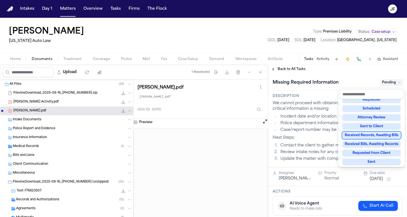
click at [236, 47] on div "Francois Fleming Michigan Auto Law Type : Premises Liability Status: Case setup…" at bounding box center [203, 117] width 407 height 199
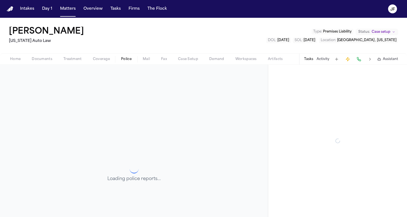
click at [128, 61] on span "Police" at bounding box center [126, 59] width 11 height 4
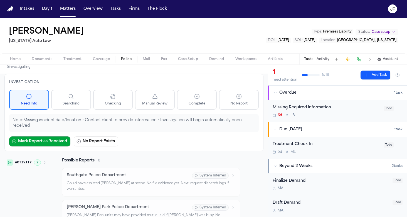
scroll to position [42, 0]
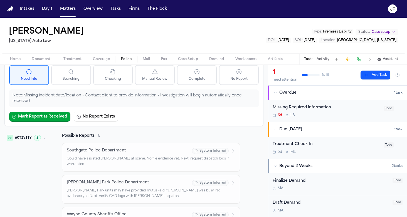
click at [289, 1] on nav "Intakes Day 1 Matters Overview Tasks Firms The [PERSON_NAME]" at bounding box center [203, 9] width 407 height 18
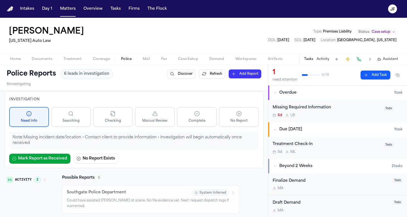
scroll to position [0, 0]
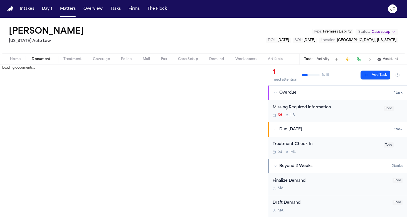
click at [44, 58] on span "Documents" at bounding box center [42, 59] width 21 height 4
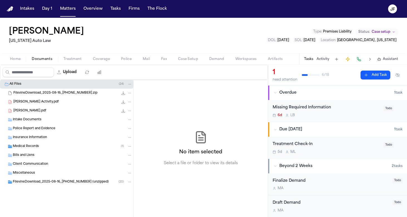
click at [328, 109] on div "Missing Required Information" at bounding box center [326, 108] width 108 height 6
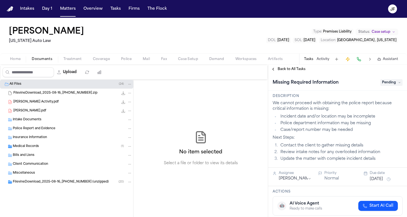
click at [387, 83] on span "Pending" at bounding box center [391, 82] width 22 height 7
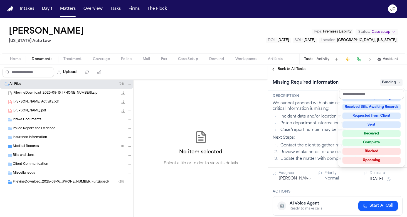
scroll to position [86, 0]
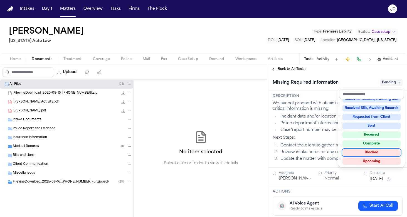
click at [314, 133] on div "Missing Required Information Pending Description We cannot proceed with obtaini…" at bounding box center [337, 145] width 139 height 143
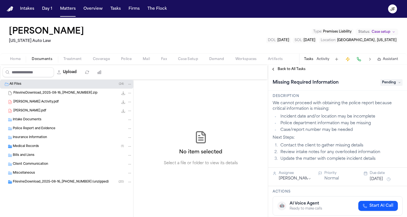
click at [300, 71] on span "Back to All Tasks" at bounding box center [291, 69] width 28 height 4
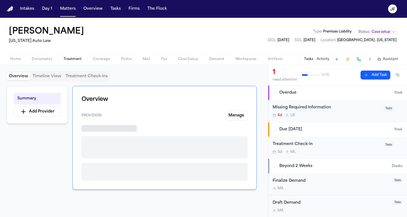
click at [71, 60] on span "Treatment" at bounding box center [72, 59] width 18 height 4
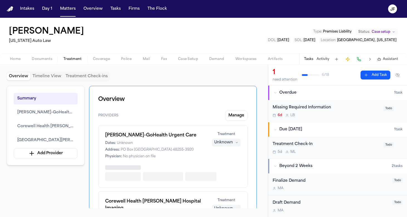
click at [101, 59] on span "Coverage" at bounding box center [101, 59] width 17 height 4
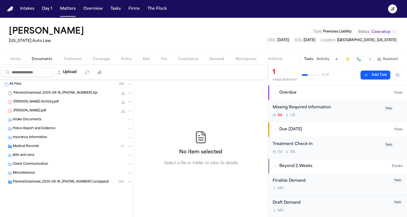
click at [44, 59] on span "Documents" at bounding box center [42, 59] width 21 height 4
click at [70, 102] on div "Fleming, Francois Activity.pdf 195.4 KB • PDF" at bounding box center [72, 102] width 119 height 6
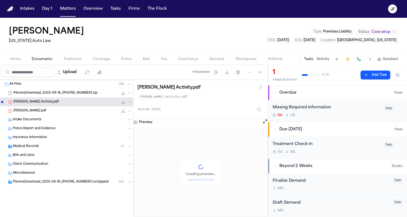
click at [70, 112] on div "Fleming, Francois Intake.pdf 223.8 KB • PDF" at bounding box center [72, 111] width 119 height 6
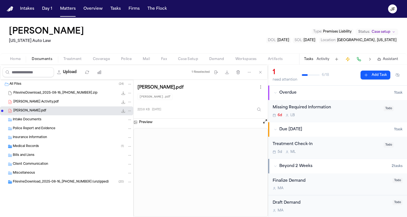
click at [144, 60] on span "Mail" at bounding box center [146, 59] width 7 height 4
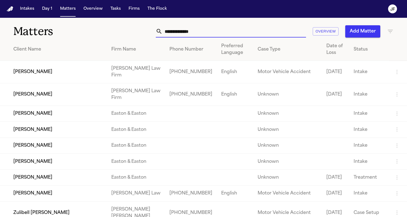
click at [182, 34] on input "text" at bounding box center [233, 31] width 143 height 12
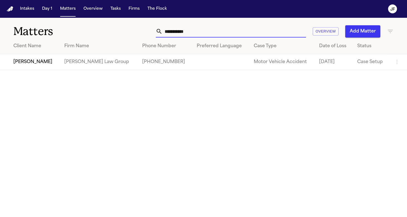
type input "**********"
click at [31, 61] on td "[PERSON_NAME]" at bounding box center [30, 62] width 60 height 16
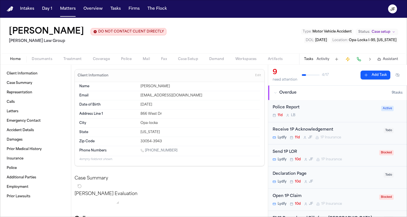
click at [128, 60] on span "Police" at bounding box center [126, 59] width 11 height 4
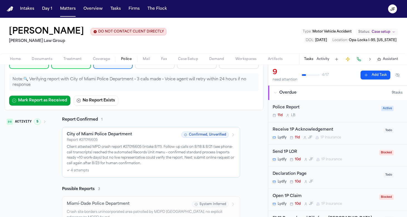
scroll to position [64, 0]
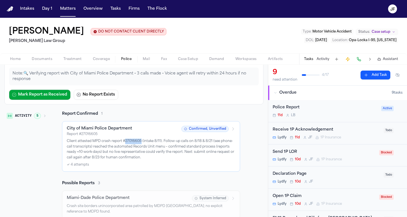
drag, startPoint x: 126, startPoint y: 142, endPoint x: 142, endPoint y: 142, distance: 16.1
click at [142, 142] on p "Client attested MPD crash report #27016605 (intake 8/11). Follow-up calls on 8/…" at bounding box center [151, 150] width 168 height 22
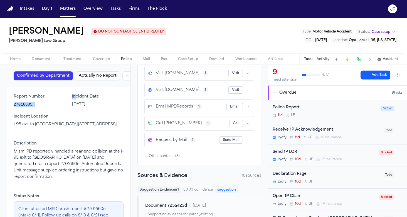
drag, startPoint x: 75, startPoint y: 96, endPoint x: 60, endPoint y: 103, distance: 16.1
click at [60, 103] on div "Report Number 27016605 Incident Date [DATE] Incident Location I-95 exit to [GEO…" at bounding box center [69, 110] width 110 height 33
drag, startPoint x: 43, startPoint y: 103, endPoint x: 32, endPoint y: 103, distance: 10.6
click at [32, 103] on p "27016605" at bounding box center [40, 105] width 52 height 6
drag, startPoint x: 34, startPoint y: 105, endPoint x: 13, endPoint y: 105, distance: 20.9
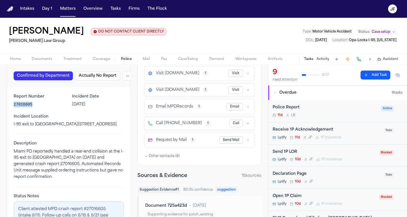
click at [13, 105] on div "Report Number 27016605 Incident Date [DATE] Incident Location I-95 exit to [GEO…" at bounding box center [68, 177] width 123 height 181
copy p "27016605"
click at [288, 114] on icon "Open task: Police Report" at bounding box center [287, 115] width 3 height 3
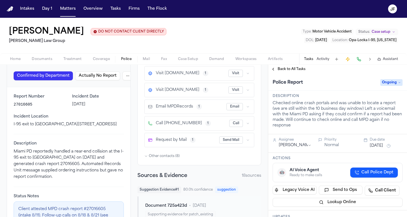
click at [397, 83] on span "Ongoing" at bounding box center [391, 82] width 22 height 7
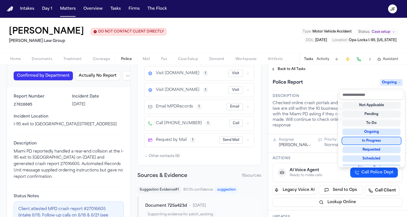
click at [370, 140] on div "In Progress" at bounding box center [371, 141] width 58 height 7
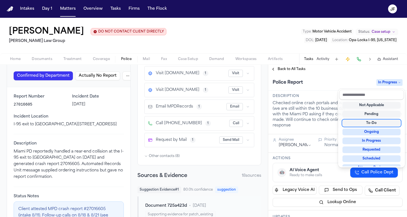
click at [310, 90] on div "Police Report In Progress" at bounding box center [337, 82] width 139 height 17
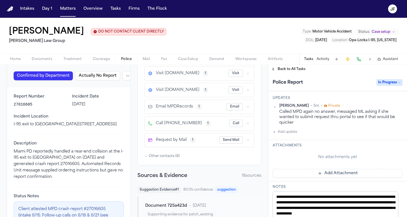
scroll to position [112, 0]
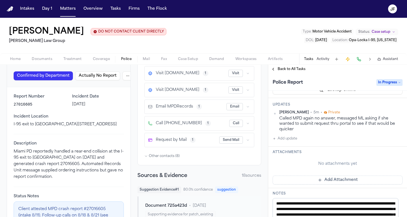
click at [287, 142] on button "Add update" at bounding box center [284, 138] width 24 height 7
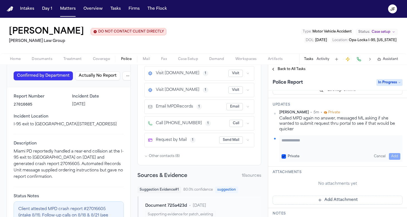
click at [310, 149] on textarea "Add your update" at bounding box center [340, 143] width 119 height 11
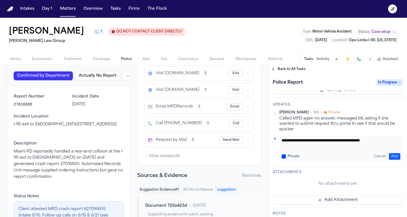
paste textarea "**********"
type textarea "**********"
click at [391, 154] on button "Add" at bounding box center [394, 156] width 11 height 7
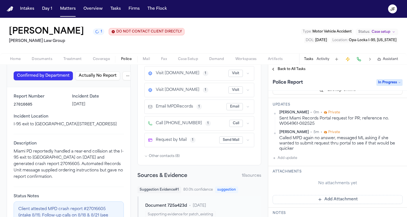
click at [280, 71] on span "Back to All Tasks" at bounding box center [291, 69] width 28 height 4
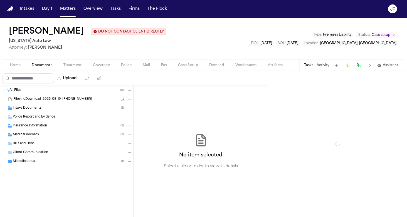
click at [45, 68] on span "Documents" at bounding box center [42, 65] width 21 height 4
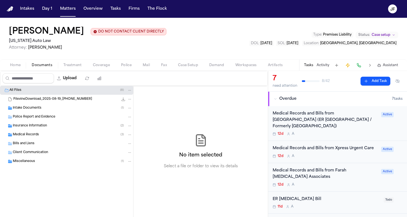
click at [40, 108] on span "Intake Documents" at bounding box center [27, 108] width 29 height 5
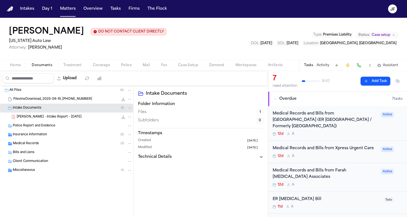
click at [50, 121] on div "[PERSON_NAME] - Intake Report - [DATE] 113.7 KB • PDF" at bounding box center [66, 117] width 133 height 9
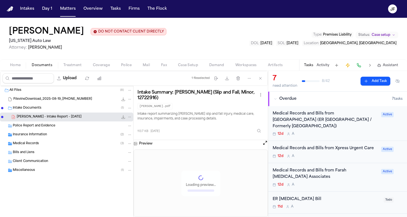
click at [122, 117] on icon "File: C. Tostige - Intake Report - 12.19.24" at bounding box center [123, 117] width 4 height 4
click at [34, 169] on span "Miscellaneous" at bounding box center [24, 170] width 22 height 5
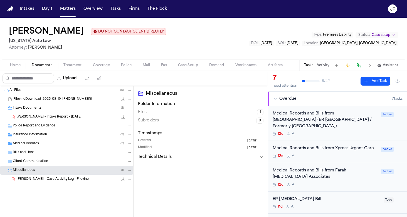
click at [34, 170] on span "Miscellaneous" at bounding box center [24, 170] width 22 height 5
click at [39, 145] on div "Medical Records ( 3 )" at bounding box center [72, 143] width 119 height 5
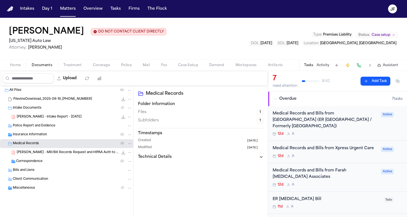
click at [39, 145] on div "Medical Records ( 3 )" at bounding box center [72, 143] width 119 height 5
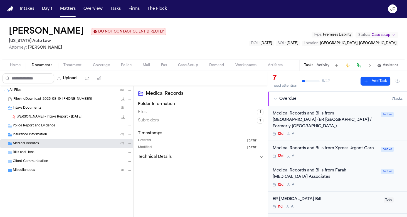
click at [58, 116] on span "[PERSON_NAME] - Intake Report - [DATE]" at bounding box center [49, 117] width 65 height 5
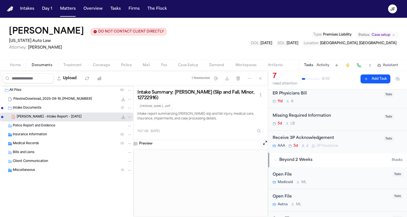
scroll to position [129, 0]
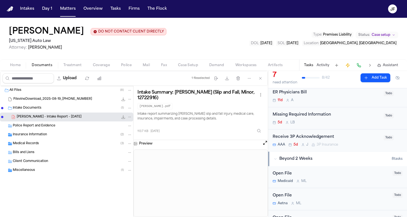
click at [105, 69] on button "Coverage" at bounding box center [101, 65] width 28 height 7
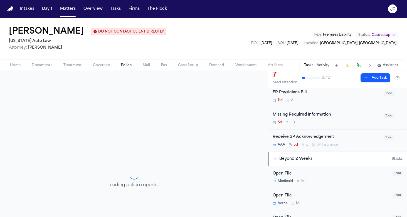
click at [130, 66] on span "Police" at bounding box center [126, 65] width 11 height 4
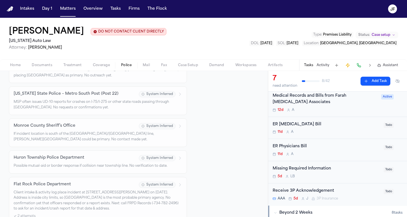
scroll to position [50, 0]
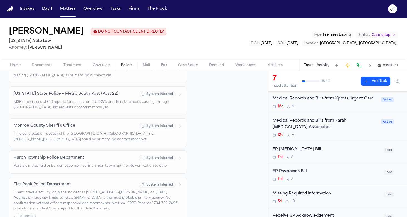
click at [304, 189] on div "Missing Required Information 5d L B Todo" at bounding box center [337, 197] width 139 height 22
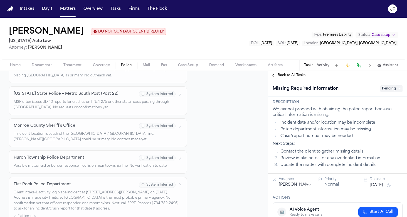
click at [393, 88] on span "Pending" at bounding box center [391, 88] width 22 height 7
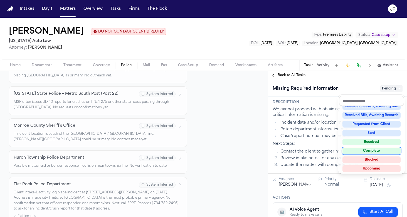
click at [365, 149] on div "Complete" at bounding box center [371, 151] width 58 height 7
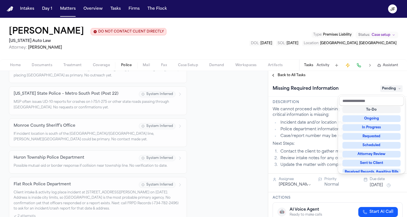
scroll to position [2, 0]
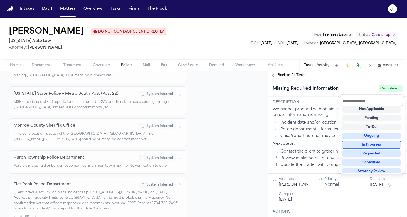
click at [293, 164] on div "Missing Required Information Complete Description We cannot proceed with obtain…" at bounding box center [337, 148] width 139 height 137
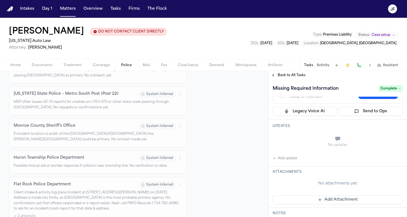
scroll to position [135, 0]
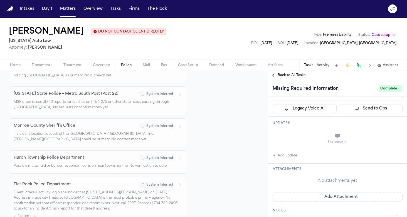
click at [288, 157] on button "Add update" at bounding box center [284, 155] width 24 height 7
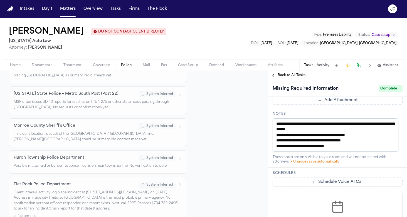
scroll to position [224, 0]
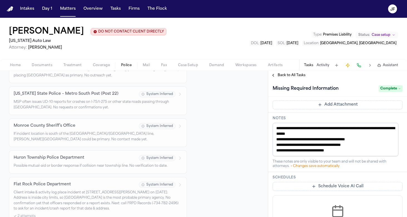
drag, startPoint x: 365, startPoint y: 153, endPoint x: 277, endPoint y: 109, distance: 98.0
click at [277, 109] on div "Description We cannot proceed with obtaining the police report because critical…" at bounding box center [337, 77] width 139 height 409
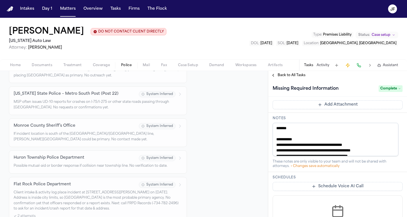
scroll to position [5, 0]
drag, startPoint x: 277, startPoint y: 137, endPoint x: 350, endPoint y: 179, distance: 84.1
click at [349, 179] on div "**********" at bounding box center [337, 77] width 139 height 409
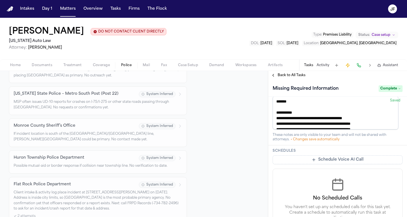
scroll to position [3, 0]
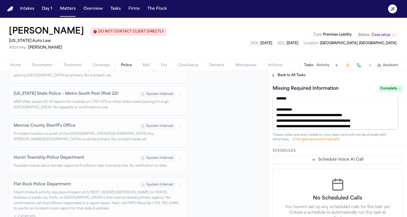
drag, startPoint x: 385, startPoint y: 127, endPoint x: 277, endPoint y: 103, distance: 111.0
click at [277, 103] on textarea "**********" at bounding box center [335, 112] width 126 height 33
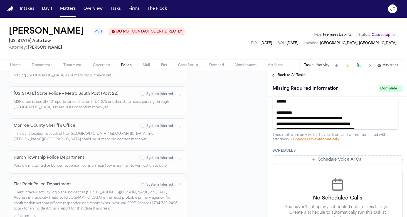
scroll to position [0, 0]
click at [294, 105] on textarea "**********" at bounding box center [335, 112] width 126 height 33
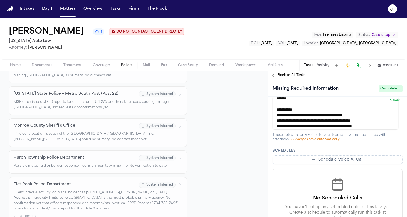
type textarea "**********"
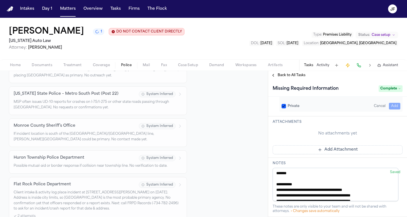
scroll to position [5, 0]
drag, startPoint x: 276, startPoint y: 171, endPoint x: 382, endPoint y: 213, distance: 113.6
click at [381, 213] on div "**********" at bounding box center [337, 187] width 139 height 59
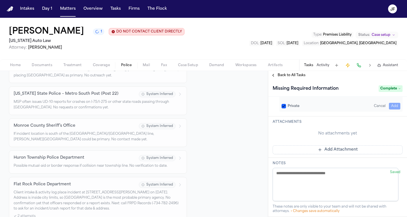
scroll to position [0, 0]
click at [345, 187] on textarea at bounding box center [335, 184] width 126 height 33
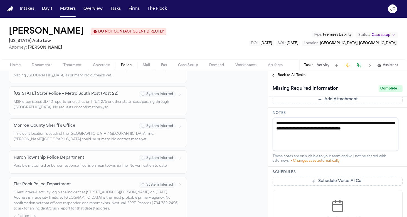
type textarea "**********"
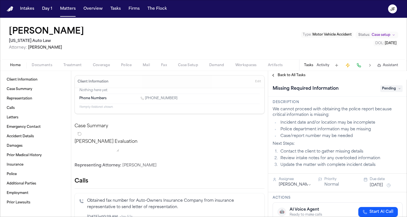
click at [41, 68] on span "Documents" at bounding box center [42, 65] width 21 height 4
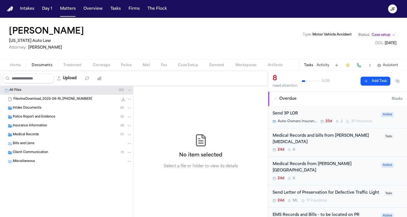
click at [136, 1] on nav "Intakes Day 1 Matters Overview Tasks Firms The [PERSON_NAME]" at bounding box center [203, 9] width 407 height 18
click at [136, 0] on nav "Intakes Day 1 Matters Overview Tasks Firms The [PERSON_NAME]" at bounding box center [203, 9] width 407 height 18
click at [66, 114] on div "Police Report and Evidence ( 2 )" at bounding box center [66, 117] width 133 height 9
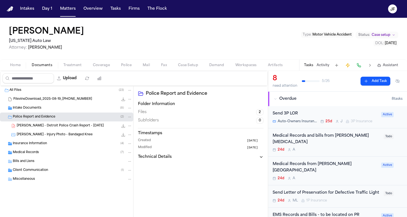
click at [65, 128] on div "[PERSON_NAME] - Detroit Police Crash Report - [DATE] 53.3 KB • PDF" at bounding box center [74, 126] width 115 height 6
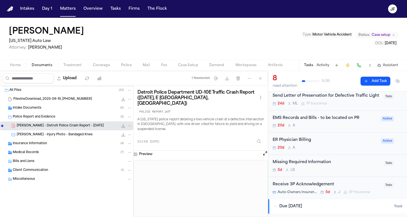
scroll to position [114, 0]
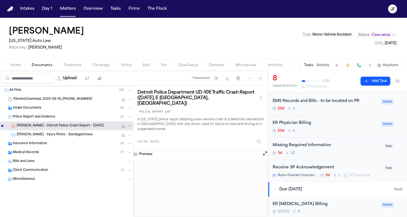
click at [297, 142] on div "Missing Required Information" at bounding box center [326, 145] width 108 height 6
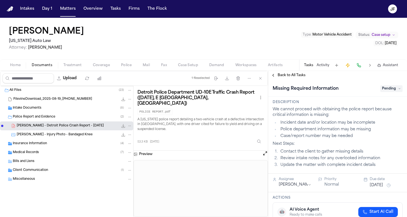
click at [397, 87] on span "Pending" at bounding box center [391, 88] width 22 height 7
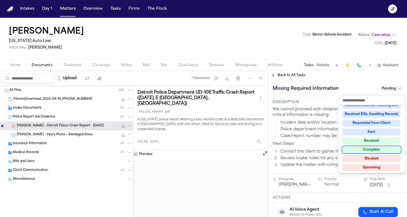
click at [362, 149] on div "Complete" at bounding box center [371, 150] width 58 height 7
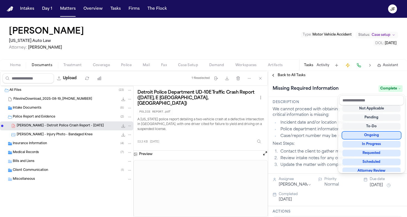
click at [277, 74] on div "Back to All Tasks Missing Required Information Complete Description We cannot p…" at bounding box center [337, 144] width 139 height 146
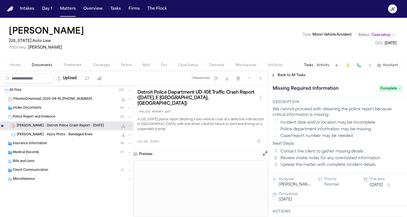
click at [277, 74] on span "Back to All Tasks" at bounding box center [291, 75] width 28 height 4
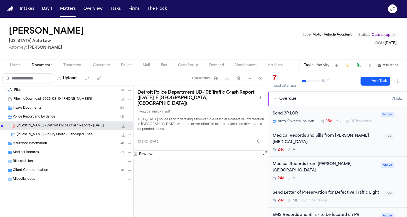
click at [132, 69] on div "Home Documents Treatment Coverage Police Mail Fax Case Setup Demand Workspaces …" at bounding box center [203, 65] width 407 height 11
click at [128, 68] on span "Police" at bounding box center [126, 65] width 11 height 4
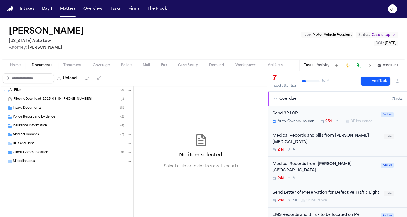
click at [51, 67] on span "Documents" at bounding box center [42, 65] width 21 height 4
click at [32, 113] on div "Police Report and Evidence ( 2 )" at bounding box center [66, 117] width 133 height 9
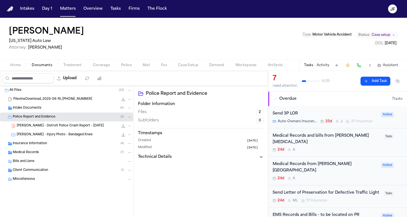
click at [42, 129] on div "D. Smith - Detroit Police Crash Report - 6.25.25 53.3 KB • PDF" at bounding box center [66, 126] width 133 height 9
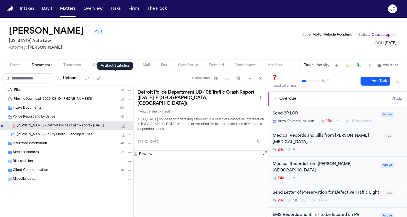
click at [119, 63] on div "Artifact Statistics Artifact Statistics" at bounding box center [115, 66] width 36 height 8
click at [140, 54] on div "Dianna Smith 1 Michigan Auto Law Attorney: Derek Brackon Type : Motor Vehicle A…" at bounding box center [203, 39] width 407 height 42
click at [128, 61] on div "Home Documents Treatment Coverage Police Mail Fax Case Setup Demand Workspaces …" at bounding box center [203, 65] width 407 height 11
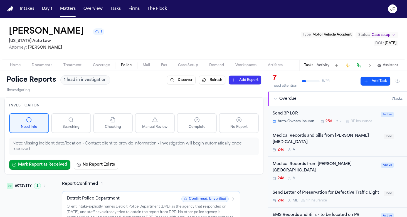
click at [128, 65] on span "Police" at bounding box center [126, 65] width 11 height 4
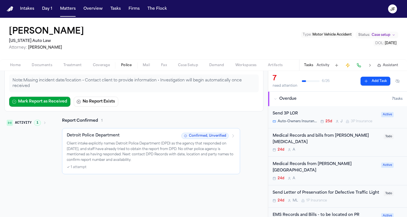
scroll to position [69, 0]
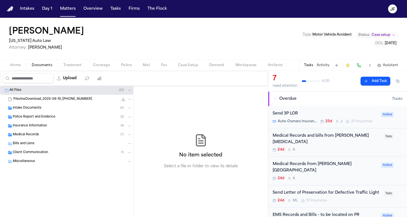
click at [47, 65] on span "Documents" at bounding box center [42, 65] width 21 height 4
click at [42, 118] on span "Police Report and Evidence" at bounding box center [34, 117] width 43 height 5
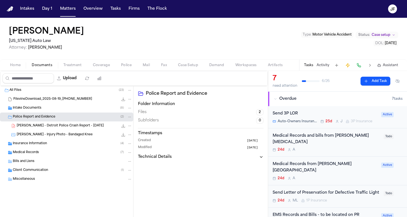
click at [43, 127] on span "D. Smith - Detroit Police Crash Report - 6.25.25" at bounding box center [60, 126] width 87 height 5
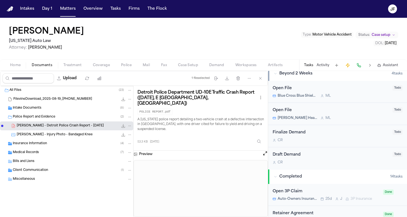
scroll to position [244, 0]
click at [292, 175] on span "Completed" at bounding box center [290, 178] width 23 height 6
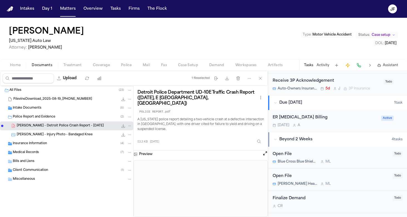
click at [296, 137] on span "Beyond 2 Weeks" at bounding box center [295, 140] width 33 height 6
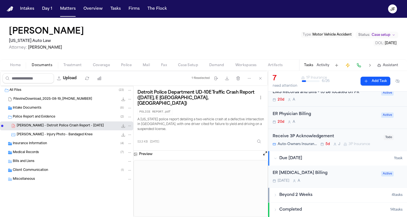
scroll to position [115, 0]
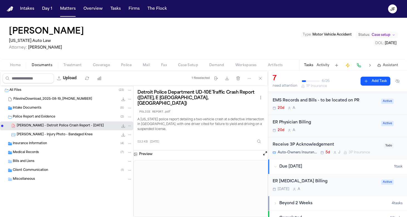
click at [294, 164] on span "Due Within 2 Weeks" at bounding box center [290, 167] width 23 height 6
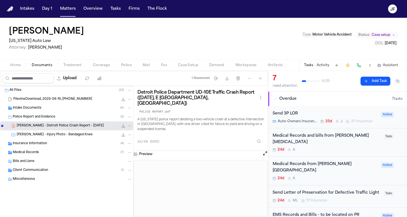
scroll to position [0, 0]
click at [125, 64] on span "Police" at bounding box center [126, 65] width 11 height 4
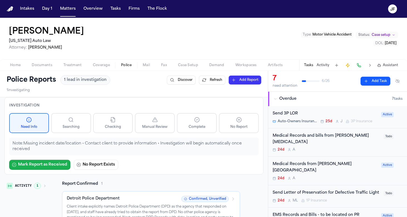
click at [51, 167] on button "Mark Report as Received" at bounding box center [39, 165] width 61 height 10
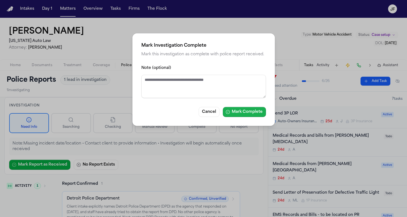
click at [237, 112] on button "Mark Complete" at bounding box center [244, 112] width 43 height 10
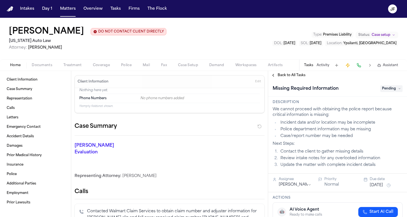
click at [41, 65] on span "Documents" at bounding box center [42, 65] width 21 height 4
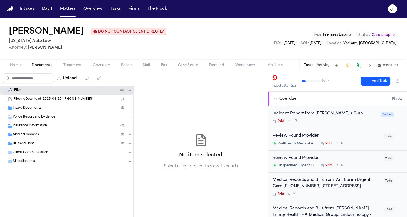
click at [43, 110] on div "Intake Documents ( 1 )" at bounding box center [72, 108] width 119 height 5
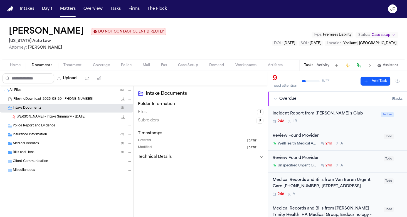
click at [45, 120] on div "[PERSON_NAME] - Intake Summary - [DATE] 108.7 KB • PDF" at bounding box center [74, 117] width 115 height 6
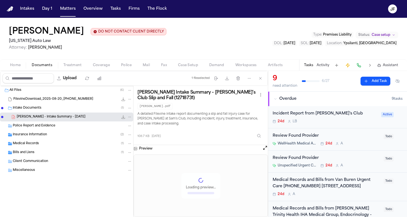
click at [123, 118] on icon "File: R. Johnson - Intake Summary - 8.20.25" at bounding box center [124, 117] width 4 height 4
click at [61, 166] on div "Client Communication" at bounding box center [66, 161] width 133 height 9
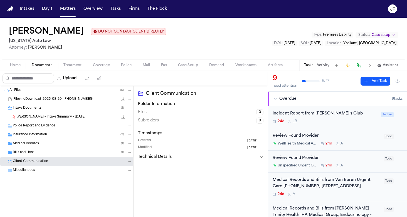
click at [63, 172] on div "Miscellaneous" at bounding box center [72, 170] width 119 height 5
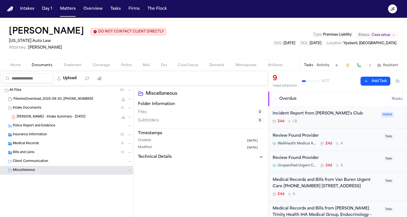
click at [65, 154] on div "Bills and Liens ( 1 )" at bounding box center [72, 152] width 119 height 5
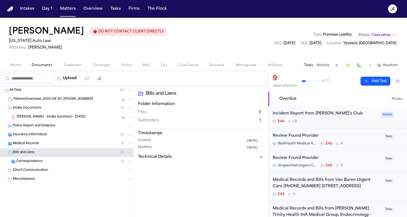
click at [64, 163] on div "Correspondence ( 1 )" at bounding box center [74, 161] width 116 height 5
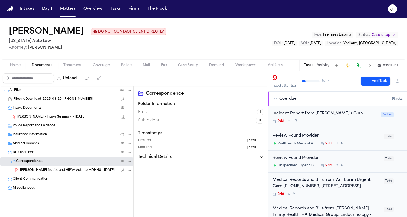
click at [64, 163] on div "Correspondence ( 1 )" at bounding box center [74, 161] width 116 height 5
click at [64, 152] on div "Bills and Liens ( 1 )" at bounding box center [72, 152] width 119 height 5
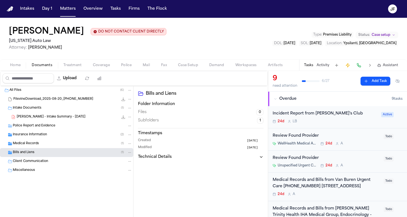
click at [64, 146] on div "Medical Records ( 1 )" at bounding box center [72, 143] width 119 height 5
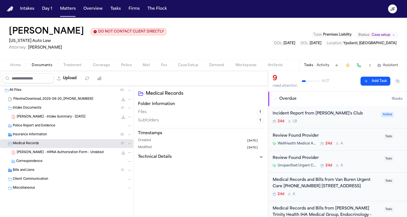
click at [64, 142] on div "Medical Records ( 1 )" at bounding box center [66, 143] width 133 height 9
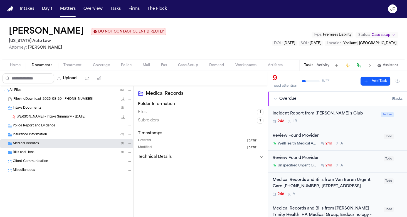
click at [64, 138] on div "Insurance Information ( 2 )" at bounding box center [66, 134] width 133 height 9
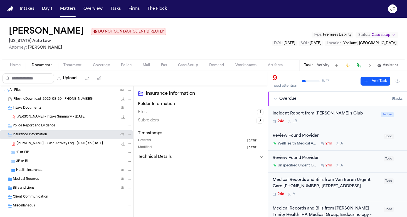
click at [66, 144] on span "R. Johnson - Case Activity Log - 7.1.25 to 8.31.25" at bounding box center [60, 144] width 86 height 5
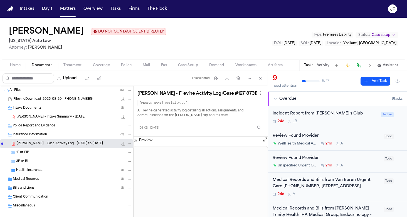
click at [64, 135] on div "Insurance Information ( 2 )" at bounding box center [72, 134] width 119 height 5
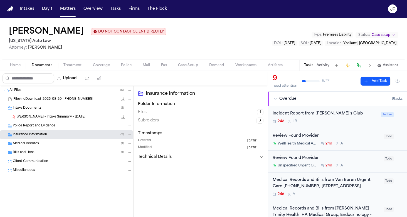
click at [64, 136] on div "Insurance Information ( 2 )" at bounding box center [72, 134] width 119 height 5
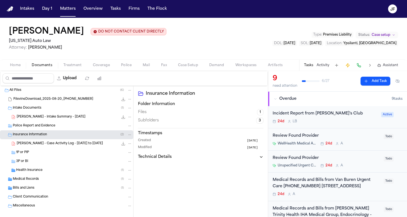
click at [61, 151] on div "1P or PIP" at bounding box center [74, 152] width 116 height 5
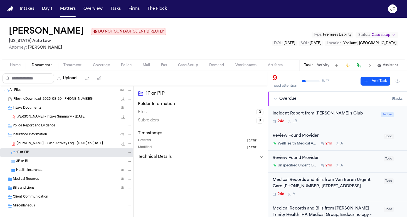
click at [63, 144] on span "R. Johnson - Case Activity Log - 7.1.25 to 8.31.25" at bounding box center [60, 144] width 86 height 5
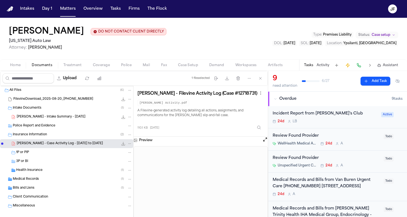
click at [62, 135] on div "Insurance Information ( 2 )" at bounding box center [72, 134] width 119 height 5
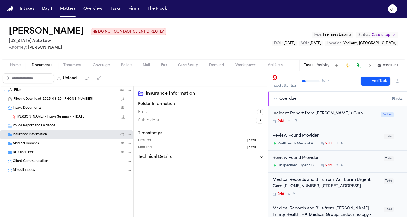
click at [66, 126] on div "Police Report and Evidence" at bounding box center [72, 125] width 119 height 5
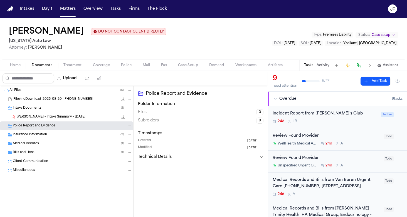
click at [66, 126] on div "Police Report and Evidence" at bounding box center [72, 125] width 119 height 5
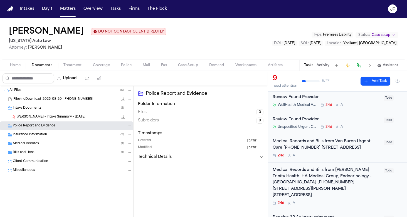
scroll to position [51, 0]
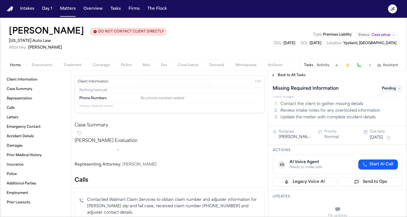
scroll to position [77, 0]
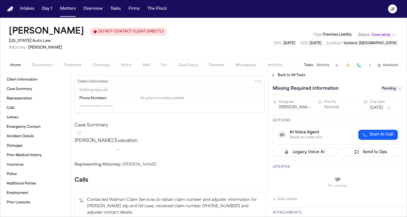
click at [297, 78] on span "Back to All Tasks" at bounding box center [291, 75] width 28 height 4
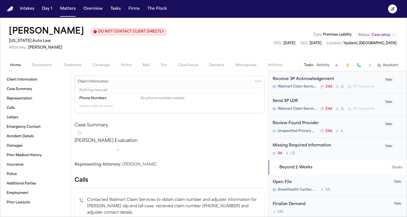
scroll to position [180, 0]
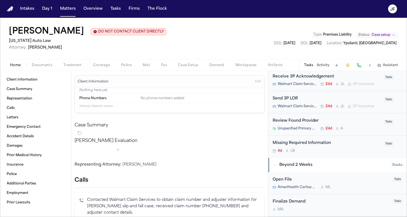
click at [311, 136] on div "Missing Required Information 4d L B Todo" at bounding box center [337, 147] width 139 height 22
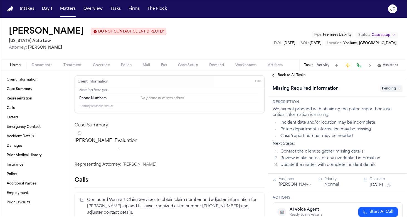
click at [394, 91] on span "Pending" at bounding box center [391, 88] width 22 height 7
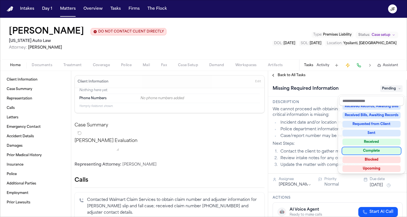
click at [365, 150] on div "Complete" at bounding box center [371, 151] width 58 height 7
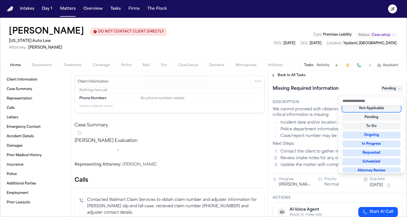
scroll to position [2, 0]
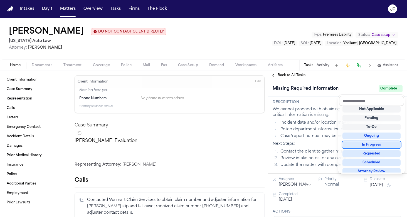
click at [288, 77] on div "Back to All Tasks Missing Required Information Complete Description We cannot p…" at bounding box center [337, 144] width 139 height 146
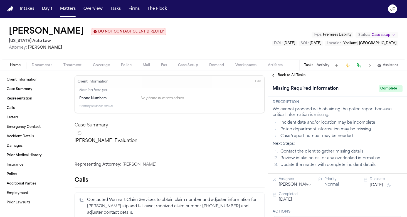
click at [288, 77] on span "Back to All Tasks" at bounding box center [291, 75] width 28 height 4
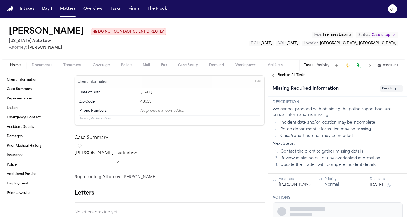
click at [149, 1] on nav "Intakes Day 1 Matters Overview Tasks Firms The [PERSON_NAME]" at bounding box center [203, 9] width 407 height 18
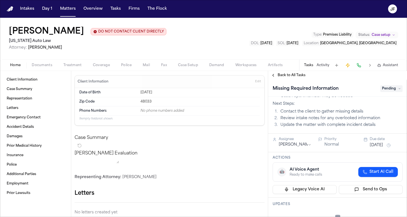
scroll to position [42, 0]
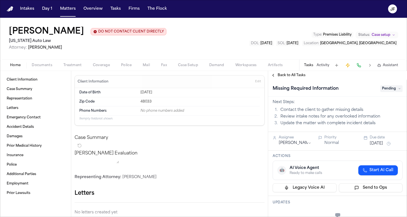
click at [288, 75] on span "Back to All Tasks" at bounding box center [291, 75] width 28 height 4
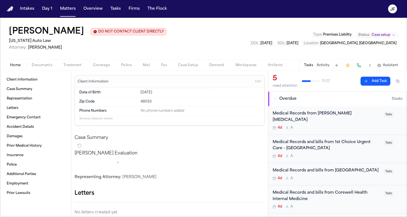
click at [46, 63] on span "Documents" at bounding box center [42, 65] width 21 height 4
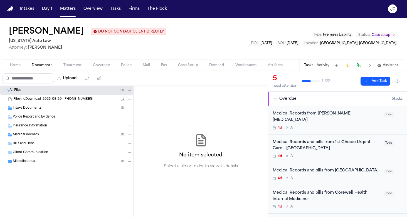
click at [29, 106] on div "Intake Documents ( 1 )" at bounding box center [72, 108] width 119 height 5
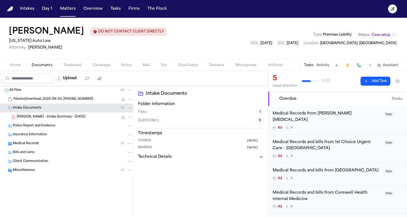
click at [29, 120] on span "[PERSON_NAME] - Intake Summary - [DATE]" at bounding box center [51, 117] width 69 height 5
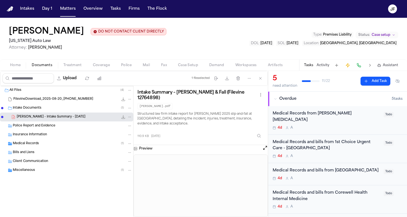
click at [122, 119] on icon "File: T. Johnson - Intake Summary - 7.16.25" at bounding box center [123, 117] width 4 height 4
click at [38, 175] on div "Miscellaneous ( 1 )" at bounding box center [66, 170] width 133 height 9
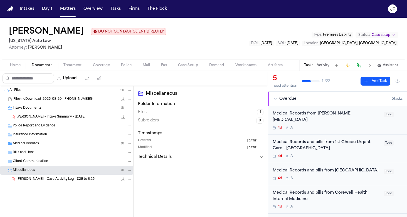
click at [38, 175] on div "Miscellaneous ( 1 )" at bounding box center [66, 170] width 133 height 9
click at [43, 145] on div "Medical Records ( 1 )" at bounding box center [72, 143] width 119 height 5
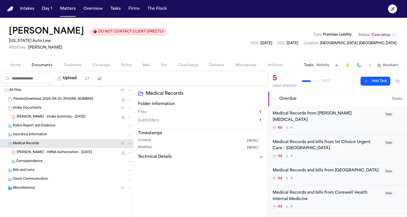
click at [43, 145] on div "Medical Records ( 1 )" at bounding box center [72, 143] width 119 height 5
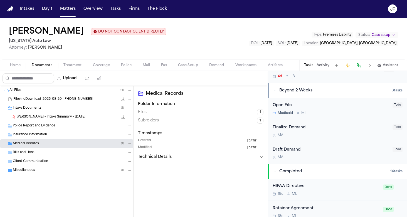
scroll to position [154, 0]
click at [123, 61] on div "Home Documents Treatment Coverage Police Mail Fax Case Setup Demand Workspaces …" at bounding box center [203, 65] width 407 height 11
click at [123, 65] on span "Police" at bounding box center [126, 65] width 11 height 4
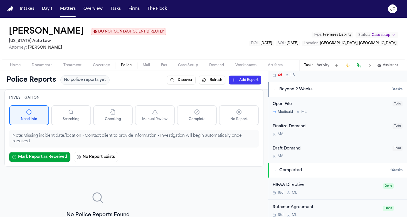
click at [365, 0] on nav "Intakes Day 1 Matters Overview Tasks Firms The Flock JF" at bounding box center [203, 9] width 407 height 18
click at [17, 70] on div "Home Documents Treatment Coverage Police Mail Fax Case Setup Demand Workspaces …" at bounding box center [203, 65] width 407 height 11
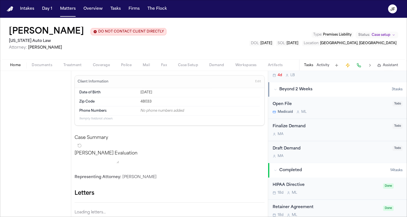
click at [16, 68] on span "Home" at bounding box center [15, 65] width 11 height 4
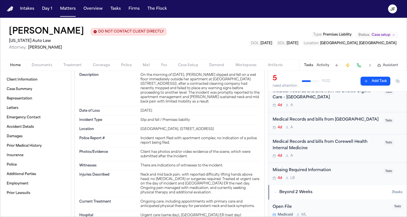
scroll to position [51, 0]
click at [315, 167] on div "Missing Required Information" at bounding box center [326, 170] width 108 height 6
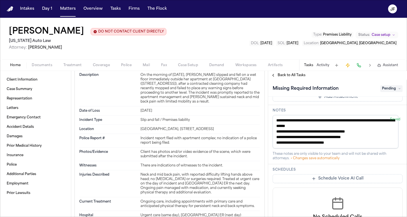
drag, startPoint x: 353, startPoint y: 145, endPoint x: 265, endPoint y: 99, distance: 100.0
click at [265, 99] on div "Client Information Case Summary Representation Letters Emergency Contact Accide…" at bounding box center [203, 144] width 407 height 146
type textarea "**********"
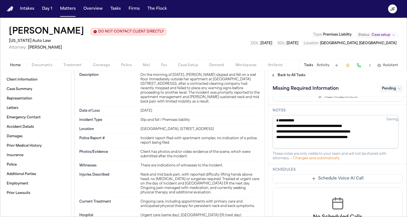
drag, startPoint x: 380, startPoint y: 147, endPoint x: 258, endPoint y: 110, distance: 127.0
click at [258, 110] on div "Client Information Case Summary Representation Letters Emergency Contact Accide…" at bounding box center [203, 144] width 407 height 146
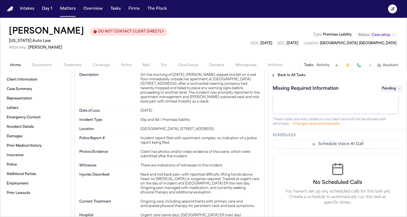
scroll to position [150, 0]
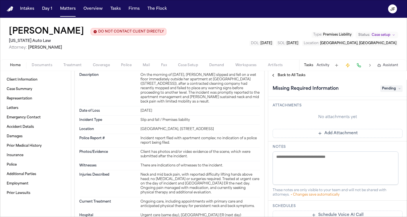
drag, startPoint x: 379, startPoint y: 180, endPoint x: 258, endPoint y: 146, distance: 125.5
click at [258, 146] on div "Client Information Case Summary Representation Letters Emergency Contact Accide…" at bounding box center [203, 144] width 407 height 146
type textarea "**********"
click at [303, 110] on div "Attachments No attachments yet Add Attachment" at bounding box center [337, 120] width 139 height 41
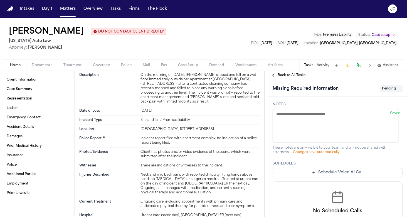
click at [311, 127] on textarea at bounding box center [335, 125] width 126 height 33
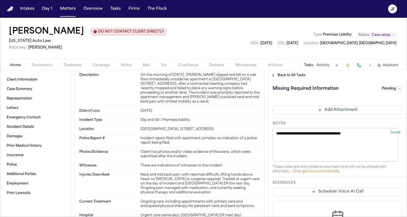
click at [362, 1] on nav "Intakes Day 1 Matters Overview Tasks Firms The Flock JF" at bounding box center [203, 9] width 407 height 18
click at [390, 135] on textarea "**********" at bounding box center [335, 144] width 126 height 33
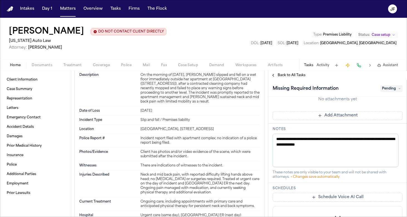
scroll to position [0, 0]
type textarea "**********"
click at [330, 102] on div "No attachments yet" at bounding box center [337, 100] width 130 height 6
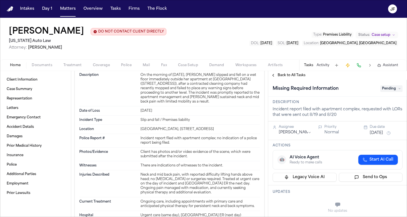
click at [391, 88] on span "Pending" at bounding box center [391, 88] width 22 height 7
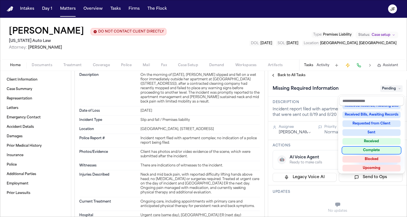
click at [370, 150] on div "Complete" at bounding box center [371, 150] width 58 height 7
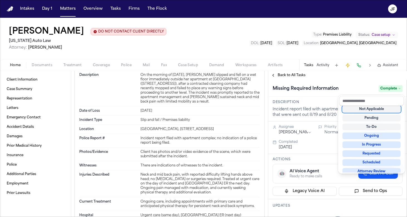
click at [350, 84] on div "Missing Required Information Complete" at bounding box center [337, 88] width 139 height 17
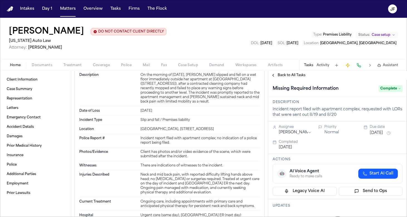
click at [286, 78] on span "Back to All Tasks" at bounding box center [291, 75] width 28 height 4
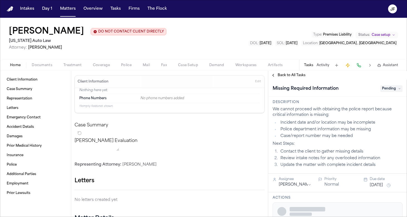
click at [38, 67] on span "Documents" at bounding box center [42, 65] width 21 height 4
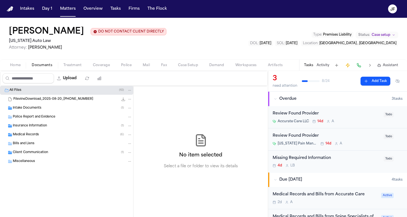
click at [34, 150] on div "Client Communication ( 1 )" at bounding box center [66, 152] width 133 height 9
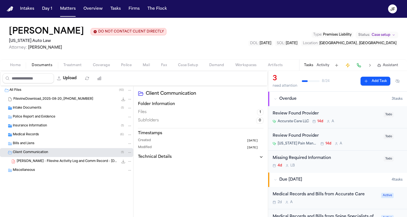
click at [34, 152] on span "Client Communication" at bounding box center [30, 152] width 35 height 5
click at [35, 133] on div "Medical Records ( 6 )" at bounding box center [66, 134] width 133 height 9
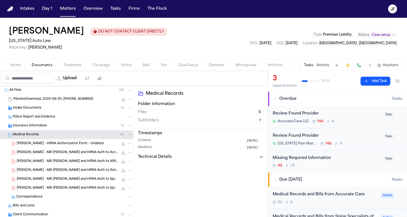
click at [35, 133] on div "Medical Records ( 6 )" at bounding box center [66, 134] width 133 height 9
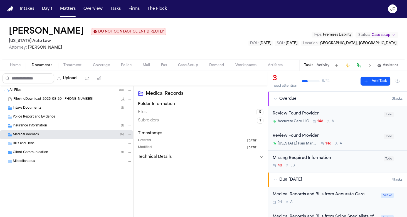
click at [36, 128] on span "Insurance Information" at bounding box center [30, 126] width 34 height 5
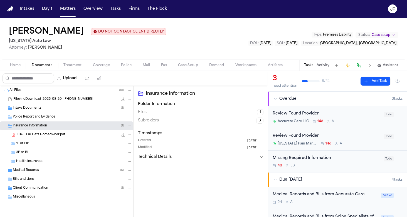
click at [38, 125] on span "Insurance Information" at bounding box center [30, 126] width 34 height 5
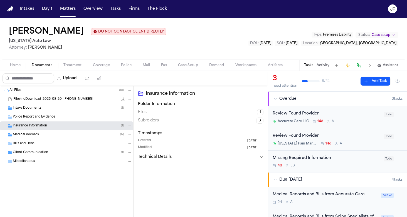
click at [44, 111] on div "Intake Documents ( 1 )" at bounding box center [66, 108] width 133 height 9
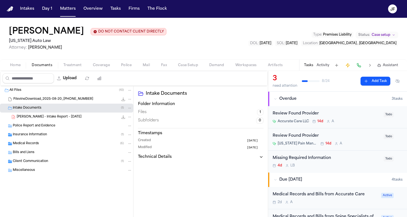
click at [49, 124] on span "Police Report and Evidence" at bounding box center [34, 126] width 43 height 5
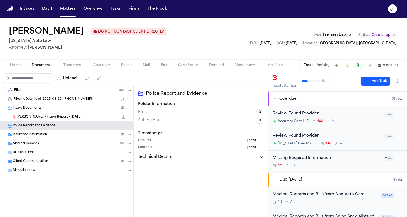
click at [55, 117] on span "T. Armstrong - Intake Report - 8.20.25" at bounding box center [49, 117] width 65 height 5
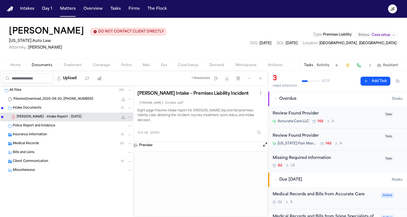
click at [123, 118] on icon "File: T. Armstrong - Intake Report - 8.20.25" at bounding box center [123, 117] width 4 height 4
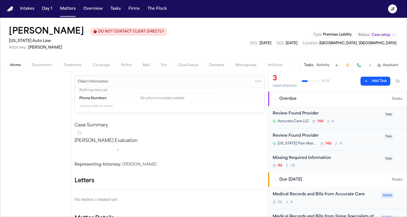
click at [14, 69] on span "button" at bounding box center [15, 68] width 17 height 1
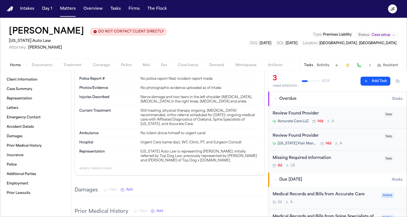
click at [289, 160] on div "Missing Required Information" at bounding box center [326, 158] width 108 height 6
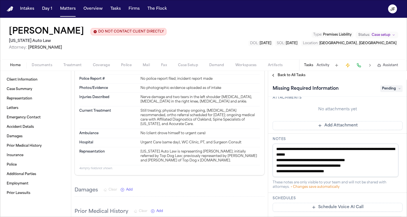
scroll to position [200, 0]
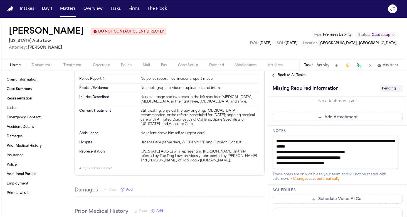
click at [282, 78] on span "Back to All Tasks" at bounding box center [291, 75] width 28 height 4
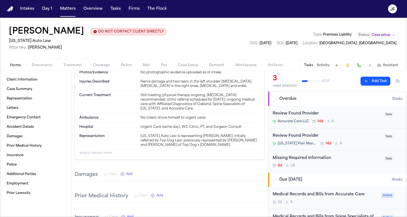
scroll to position [284, 0]
click at [289, 156] on div "Missing Required Information" at bounding box center [326, 158] width 108 height 6
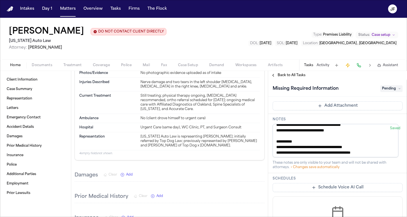
scroll to position [27, 0]
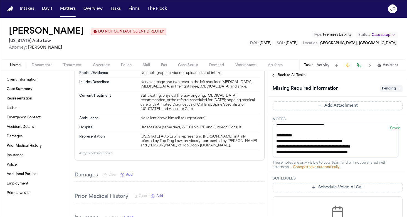
drag, startPoint x: 276, startPoint y: 128, endPoint x: 351, endPoint y: 164, distance: 83.3
click at [351, 164] on div "**********" at bounding box center [337, 147] width 130 height 46
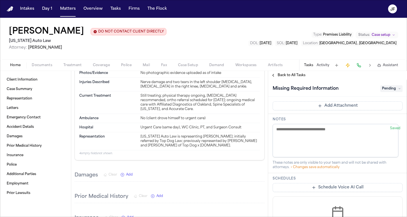
scroll to position [0, 0]
click at [338, 131] on textarea at bounding box center [335, 140] width 126 height 33
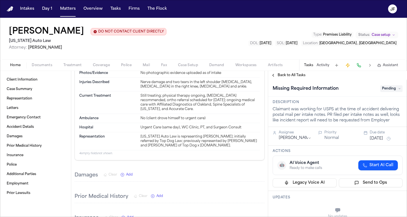
type textarea "**********"
click at [385, 90] on span "Pending" at bounding box center [391, 88] width 22 height 7
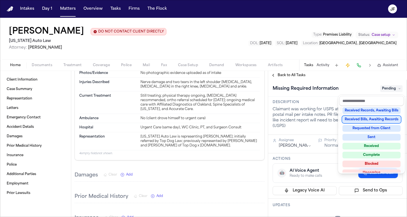
scroll to position [81, 0]
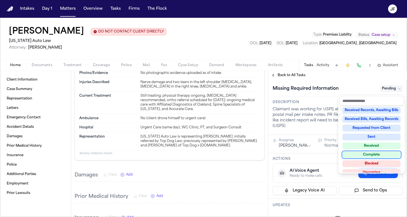
click at [367, 155] on div "Complete" at bounding box center [371, 155] width 58 height 7
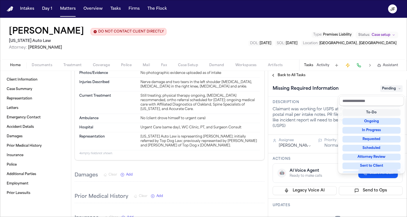
scroll to position [2, 0]
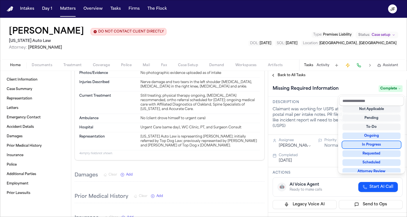
click at [304, 78] on div "**********" at bounding box center [337, 144] width 139 height 146
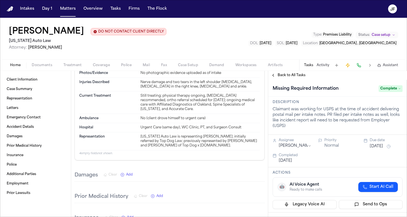
click at [286, 77] on span "Back to All Tasks" at bounding box center [291, 75] width 28 height 4
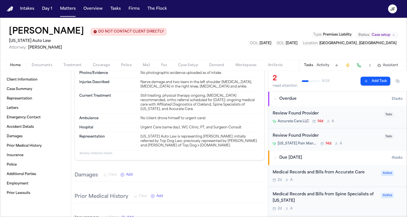
click at [134, 1] on nav "Intakes Day 1 Matters Overview Tasks Firms The Flock JF" at bounding box center [203, 9] width 407 height 18
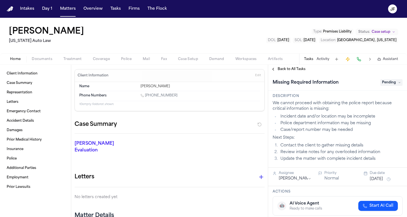
click at [248, 37] on div "[PERSON_NAME] [US_STATE] Auto Law Type : Premises Liability Status: Case setup …" at bounding box center [203, 36] width 407 height 36
click at [284, 70] on span "Back to All Tasks" at bounding box center [291, 69] width 28 height 4
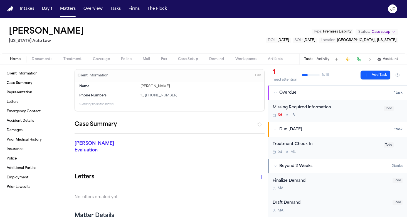
click at [261, 24] on div "[PERSON_NAME] [US_STATE] Auto Law Type : Premises Liability Status: Case setup …" at bounding box center [203, 36] width 407 height 36
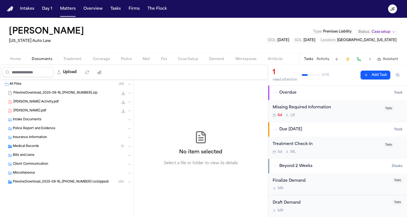
click at [41, 56] on button "Documents" at bounding box center [42, 59] width 32 height 7
click at [46, 111] on span "[PERSON_NAME].pdf" at bounding box center [29, 111] width 33 height 5
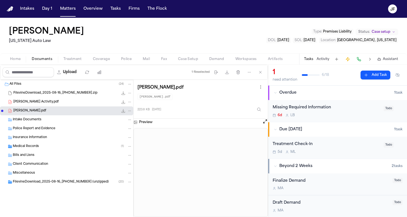
click at [125, 112] on icon "File: Fleming, Francois Intake.pdf" at bounding box center [123, 111] width 4 height 4
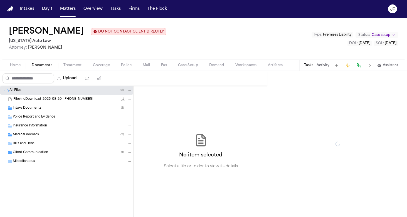
click at [41, 67] on span "Documents" at bounding box center [42, 65] width 21 height 4
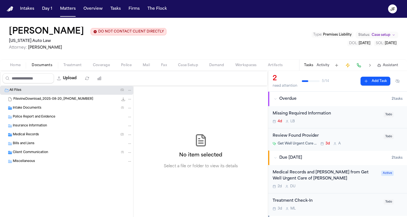
click at [79, 112] on div "Intake Documents ( 1 )" at bounding box center [66, 108] width 133 height 9
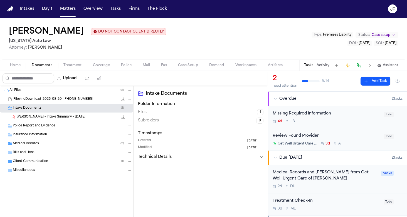
click at [82, 116] on div "[PERSON_NAME] - Intake Summary - [DATE] 109.9 KB • PDF" at bounding box center [74, 117] width 115 height 6
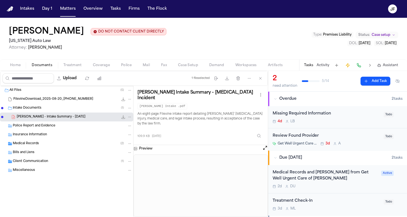
click at [41, 158] on div "Client Communication ( 1 )" at bounding box center [66, 161] width 133 height 9
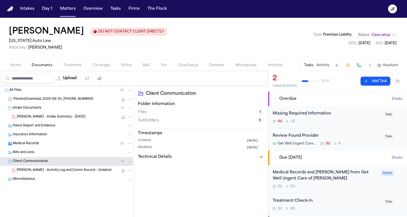
click at [58, 117] on span "[PERSON_NAME] - Intake Summary - [DATE]" at bounding box center [51, 117] width 69 height 5
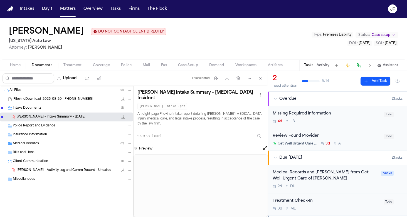
click at [124, 116] on icon "File: A. Barnes - Intake Summary - 3.11.25" at bounding box center [123, 117] width 4 height 4
click at [288, 110] on div "Missing Required Information 4d L B Todo" at bounding box center [337, 117] width 139 height 22
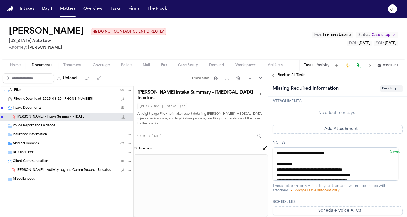
scroll to position [27, 0]
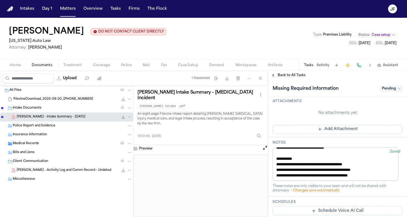
drag, startPoint x: 274, startPoint y: 153, endPoint x: 371, endPoint y: 184, distance: 101.4
click at [371, 184] on div "**********" at bounding box center [337, 170] width 130 height 46
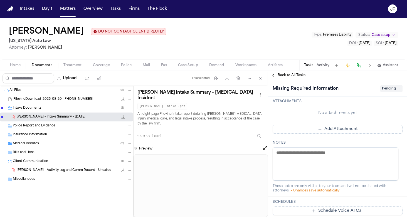
scroll to position [0, 0]
click at [349, 162] on textarea at bounding box center [335, 163] width 126 height 33
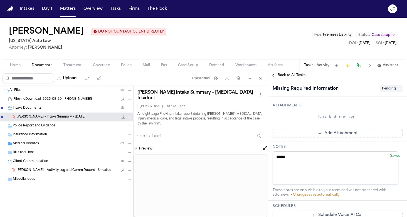
type textarea "*******"
type textarea "*"
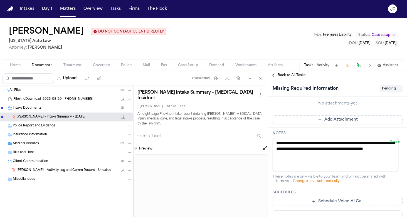
scroll to position [155, 0]
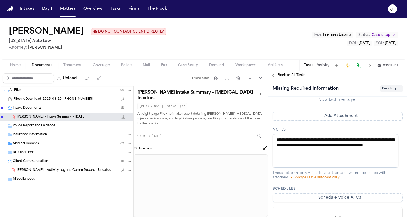
type textarea "**********"
click at [383, 89] on span "Pending" at bounding box center [391, 88] width 22 height 7
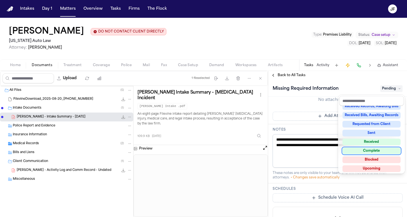
click at [366, 150] on div "Complete" at bounding box center [371, 151] width 58 height 7
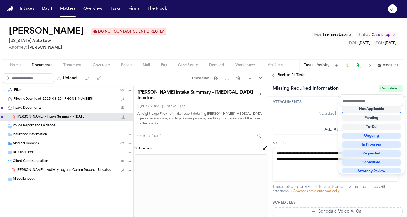
click at [352, 85] on div "Missing Required Information Complete" at bounding box center [337, 88] width 139 height 17
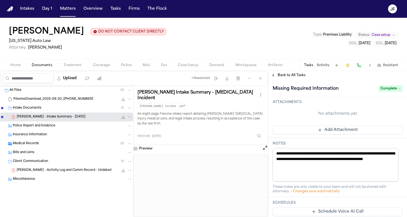
click at [296, 76] on span "Back to All Tasks" at bounding box center [291, 75] width 28 height 4
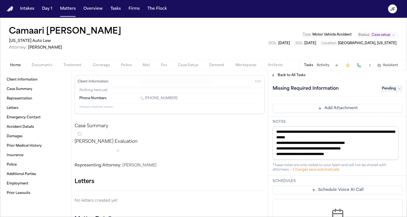
scroll to position [211, 0]
click at [45, 63] on span "Documents" at bounding box center [42, 65] width 21 height 4
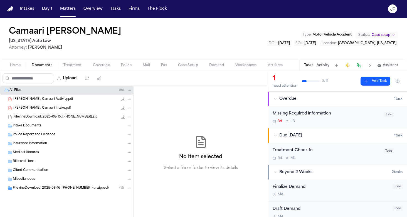
click at [44, 190] on span "FilevineDownload_2025-08-16_20-21-23-883 (unzipped)" at bounding box center [61, 188] width 96 height 5
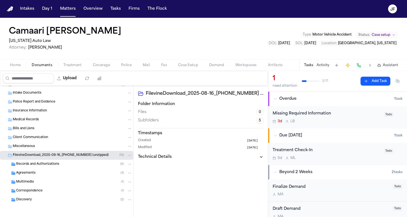
click at [39, 201] on div "Discovery ( 2 )" at bounding box center [74, 199] width 116 height 5
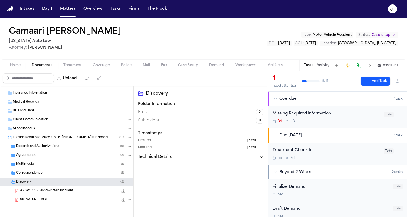
click at [43, 181] on div "Discovery ( 2 )" at bounding box center [74, 182] width 116 height 5
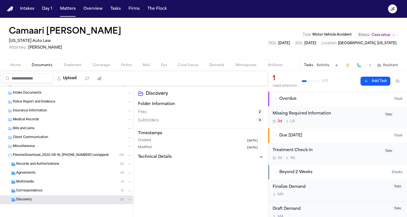
click at [48, 167] on div "Records and Authorizations ( 8 )" at bounding box center [66, 164] width 133 height 9
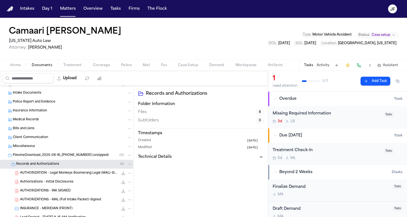
click at [51, 161] on div "Records and Authorizations ( 8 )" at bounding box center [66, 164] width 133 height 9
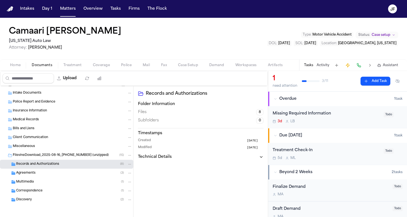
click at [69, 158] on div "FilevineDownload_2025-08-16_20-21-23-883 (unzipped) ( 15 )" at bounding box center [66, 155] width 133 height 9
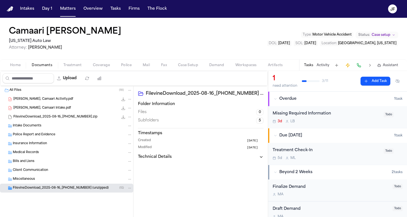
click at [66, 189] on span "FilevineDownload_2025-08-16_20-21-23-883 (unzipped)" at bounding box center [61, 188] width 96 height 5
click at [39, 111] on div "Dozier, Camaari Intake.pdf 291.8 KB • PDF" at bounding box center [72, 108] width 119 height 6
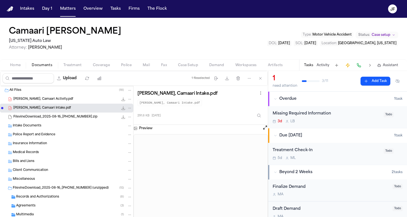
click at [125, 65] on span "Police" at bounding box center [126, 65] width 11 height 4
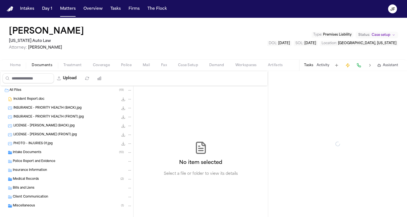
click at [38, 65] on span "Documents" at bounding box center [42, 65] width 21 height 4
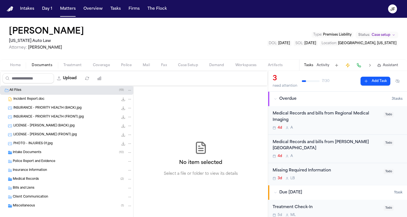
click at [51, 100] on div "Incident Report.doc 35.0 KB • DOC" at bounding box center [72, 99] width 119 height 6
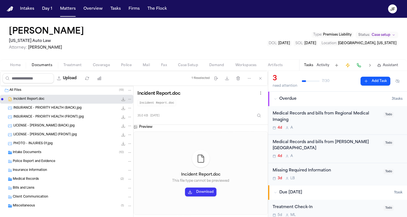
click at [205, 192] on button "Download" at bounding box center [200, 192] width 31 height 9
click at [54, 119] on span "INSURANCE - PRIORITY HEALTH (FRONT).jpg" at bounding box center [48, 117] width 70 height 5
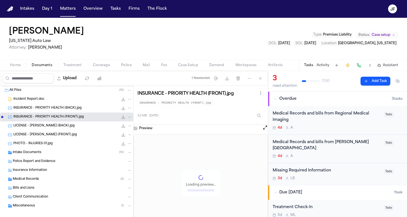
click at [66, 107] on span "INSURANCE - PRIORITY HEALTH (BACK).jpg" at bounding box center [47, 108] width 68 height 5
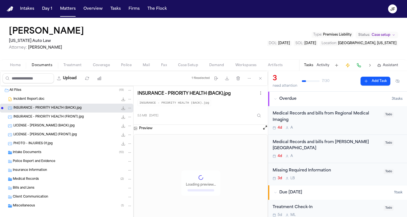
click at [60, 152] on div "Intake Documents ( 10 )" at bounding box center [72, 152] width 119 height 5
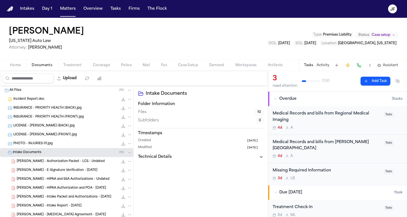
click at [53, 98] on div "Incident Report.doc 35.0 KB • DOC" at bounding box center [72, 99] width 119 height 6
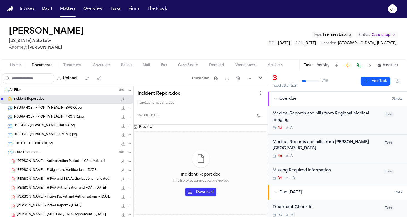
click at [51, 155] on div "Intake Documents ( 10 )" at bounding box center [66, 152] width 133 height 9
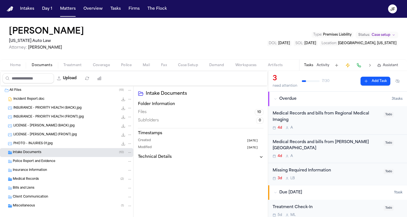
click at [51, 155] on div "Intake Documents ( 10 )" at bounding box center [66, 152] width 133 height 9
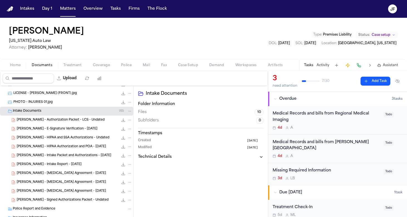
scroll to position [42, 0]
click at [55, 164] on span "B. Boyce - Intake Report - 8.16.25" at bounding box center [49, 164] width 65 height 5
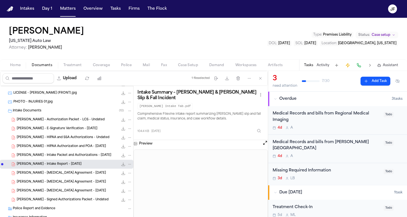
click at [121, 165] on icon "File: B. Boyce - Intake Report - 8.16.25" at bounding box center [123, 164] width 4 height 4
click at [299, 170] on div "Missing Required Information" at bounding box center [326, 171] width 108 height 6
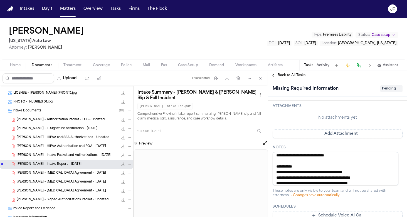
scroll to position [27, 0]
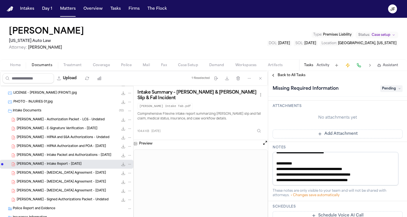
drag, startPoint x: 276, startPoint y: 155, endPoint x: 360, endPoint y: 187, distance: 89.8
click at [360, 187] on div "**********" at bounding box center [337, 175] width 130 height 46
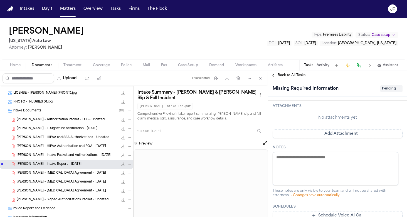
scroll to position [0, 0]
click at [367, 158] on textarea at bounding box center [335, 168] width 126 height 33
click at [355, 111] on div "No attachments yet" at bounding box center [337, 118] width 130 height 14
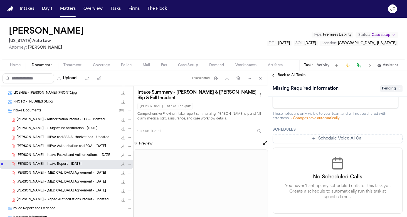
click at [324, 166] on div "No Scheduled Calls You haven't set up any scheduled calls for this task yet. Cr…" at bounding box center [337, 181] width 130 height 66
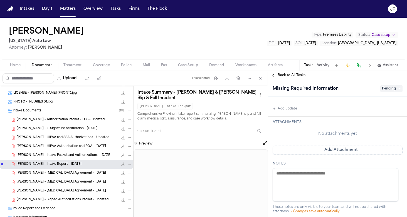
scroll to position [91, 0]
click at [326, 179] on textarea at bounding box center [335, 185] width 126 height 33
type textarea "**********"
click at [382, 87] on span "Pending" at bounding box center [391, 88] width 22 height 7
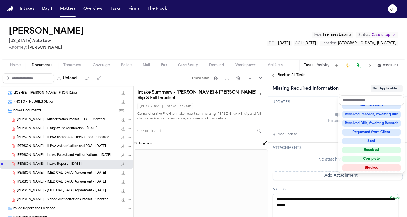
scroll to position [77, 0]
click at [366, 161] on div "Complete" at bounding box center [371, 158] width 58 height 7
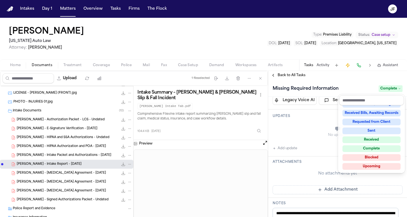
scroll to position [85, 0]
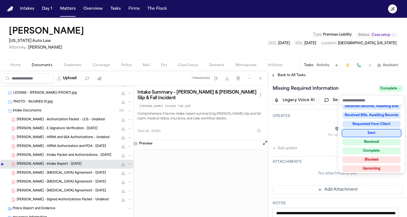
click at [351, 82] on div "Missing Required Information Complete" at bounding box center [337, 88] width 139 height 17
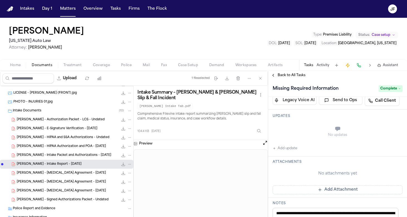
click at [297, 75] on span "Back to All Tasks" at bounding box center [291, 75] width 28 height 4
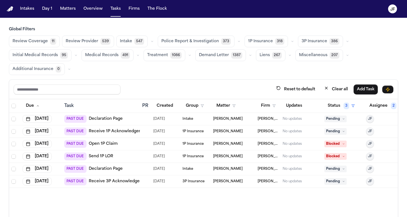
click at [214, 44] on button "Police Report & Investigation 373" at bounding box center [196, 42] width 77 height 12
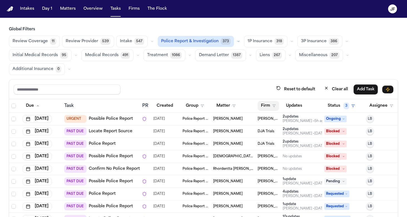
click at [271, 103] on button "Firm" at bounding box center [267, 106] width 21 height 10
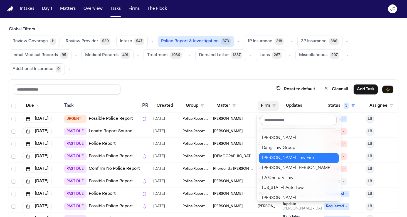
scroll to position [34, 0]
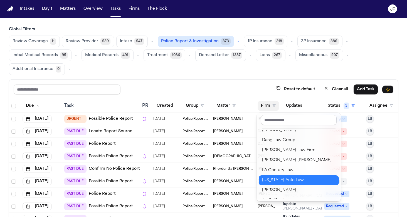
click at [274, 180] on div "[US_STATE] Auto Law" at bounding box center [298, 180] width 73 height 7
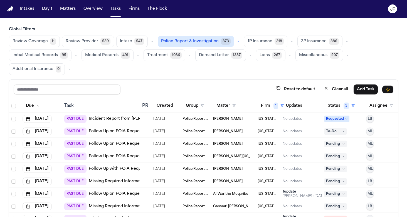
click at [228, 88] on div "Reset to default Clear all Add Task" at bounding box center [204, 89] width 380 height 10
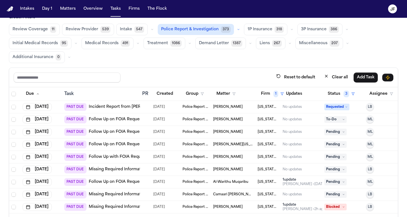
scroll to position [0, 0]
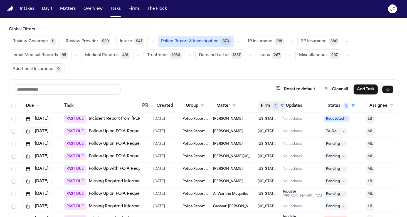
click at [276, 106] on span "1" at bounding box center [275, 106] width 5 height 7
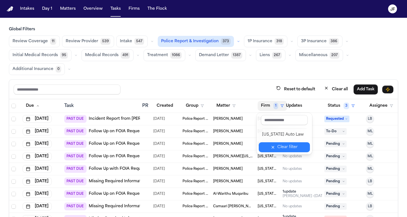
click at [282, 149] on button "Clear filter" at bounding box center [284, 147] width 51 height 10
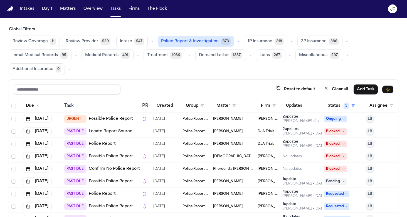
click at [268, 107] on button "Firm" at bounding box center [267, 106] width 21 height 10
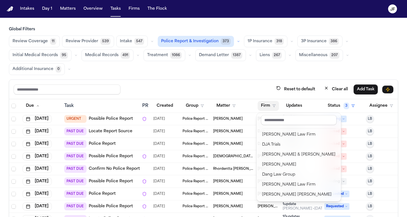
click at [247, 90] on div "Reset to default Clear all Add Task Due Task PR Created Group Matter Firm Updat…" at bounding box center [203, 168] width 389 height 176
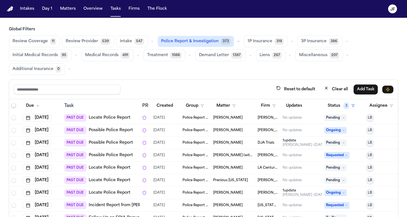
scroll to position [304, 0]
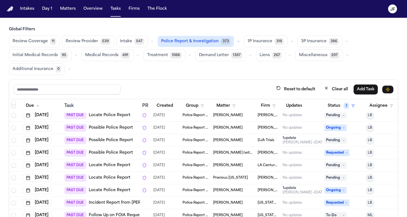
click at [272, 97] on div "Reset to default Clear all Add Task" at bounding box center [203, 89] width 388 height 19
click at [272, 103] on button "Firm" at bounding box center [267, 106] width 21 height 10
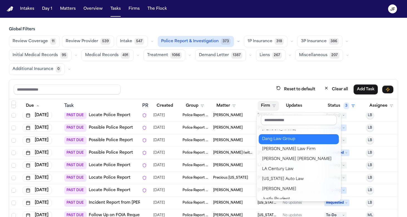
scroll to position [40, 0]
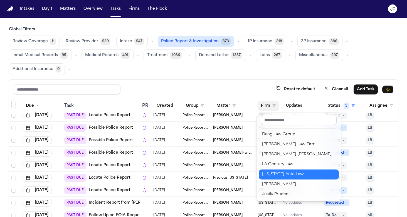
click at [273, 172] on div "[US_STATE] Auto Law" at bounding box center [298, 174] width 73 height 7
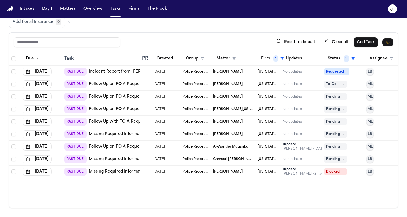
scroll to position [47, 0]
click at [126, 157] on link "Missing Required Information" at bounding box center [118, 160] width 58 height 6
click at [338, 158] on span "Pending" at bounding box center [335, 159] width 22 height 7
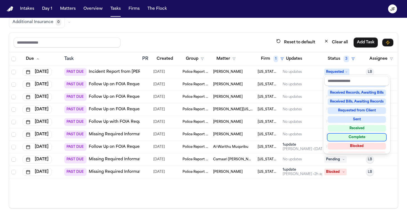
click at [353, 138] on div "Complete" at bounding box center [357, 137] width 58 height 7
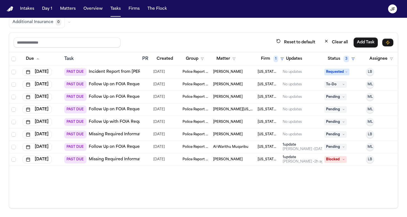
click at [224, 181] on div "Due Task PR Created Group Matter Firm 1 Updates Status 3 Assignee Aug 1, 2025 P…" at bounding box center [203, 130] width 388 height 156
click at [274, 59] on span "1" at bounding box center [275, 59] width 5 height 7
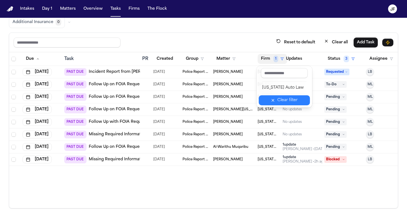
click at [275, 100] on icon "button" at bounding box center [273, 100] width 4 height 4
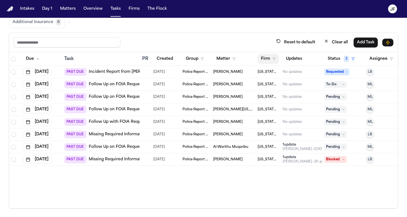
click at [269, 58] on button "Firm" at bounding box center [267, 59] width 21 height 10
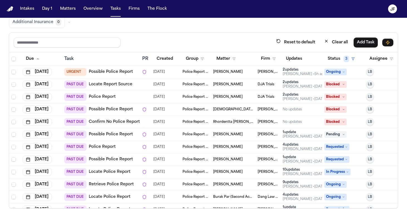
click at [272, 64] on th "Firm" at bounding box center [267, 59] width 25 height 14
click at [272, 59] on icon "button" at bounding box center [273, 58] width 3 height 3
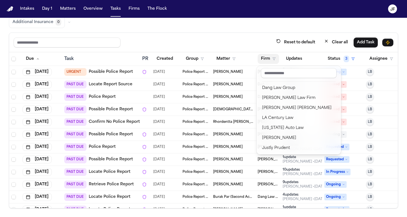
scroll to position [41, 0]
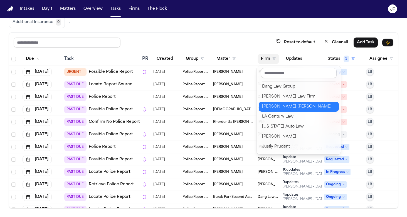
click at [277, 104] on div "[PERSON_NAME] [PERSON_NAME]" at bounding box center [298, 106] width 73 height 7
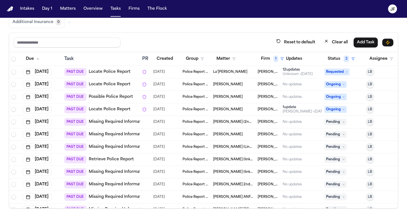
click at [235, 38] on div "Reset to default Clear all Add Task" at bounding box center [204, 42] width 380 height 10
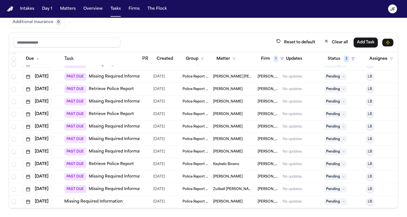
scroll to position [0, 0]
click at [114, 199] on link "Missing Required Information" at bounding box center [93, 202] width 58 height 6
click at [115, 187] on link "Missing Required Information" at bounding box center [118, 190] width 58 height 6
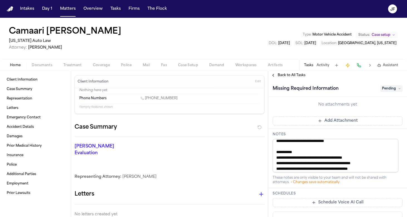
scroll to position [27, 0]
drag, startPoint x: 276, startPoint y: 145, endPoint x: 379, endPoint y: 166, distance: 105.0
click at [379, 166] on textarea "**********" at bounding box center [335, 155] width 126 height 33
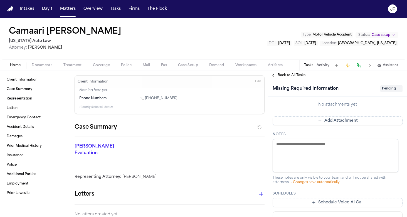
scroll to position [0, 0]
click at [324, 105] on div "No attachments yet" at bounding box center [337, 105] width 130 height 6
click at [307, 154] on textarea at bounding box center [335, 155] width 126 height 33
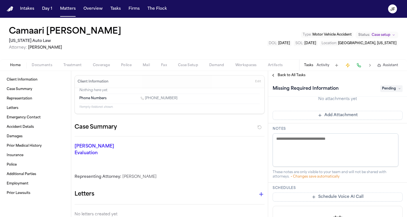
scroll to position [128, 0]
click at [38, 66] on span "Documents" at bounding box center [42, 65] width 21 height 4
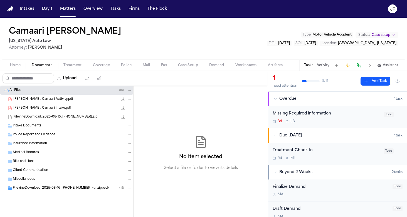
click at [31, 132] on div "Police Report and Evidence" at bounding box center [66, 134] width 133 height 9
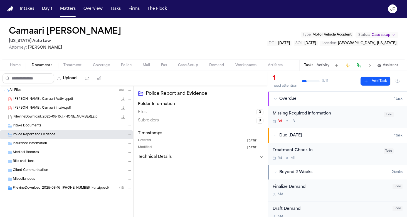
click at [82, 87] on div "All Files ( 18 )" at bounding box center [66, 90] width 133 height 9
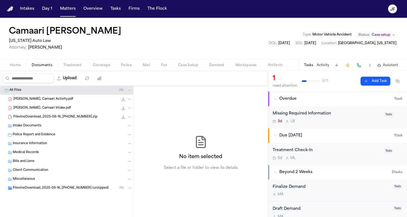
click at [54, 136] on span "Police Report and Evidence" at bounding box center [34, 135] width 43 height 5
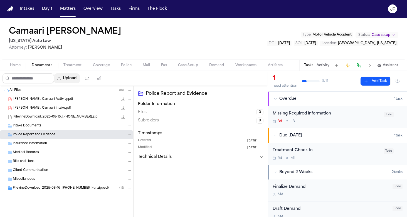
click at [80, 78] on button "Upload" at bounding box center [67, 78] width 26 height 10
select select "**********"
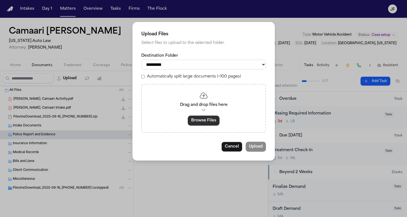
click at [195, 121] on button "Browse Files" at bounding box center [204, 121] width 32 height 10
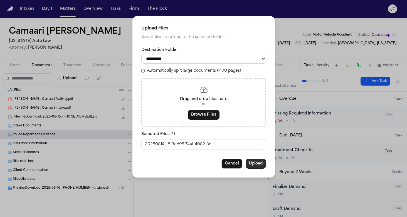
click at [257, 164] on button "Upload" at bounding box center [256, 164] width 20 height 10
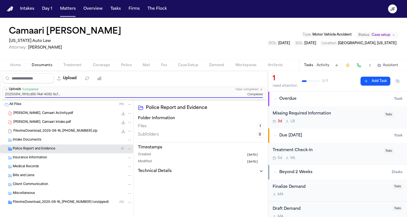
click at [64, 149] on div "Police Report and Evidence ( 1 )" at bounding box center [72, 149] width 119 height 5
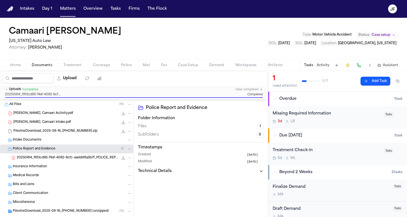
click at [60, 155] on div "20250814_f813cd95-74af-4082-8cfc-aaebbf6a5b7f_POLICE_REPORT_-_Jailynn_Hurt1.pdf…" at bounding box center [74, 158] width 115 height 6
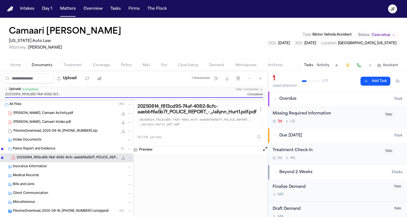
click at [123, 157] on icon "File: 20250814_f813cd95-74af-4082-8cfc-aaebbf6a5b7f_POLICE_REPORT_-_Jailynn_Hur…" at bounding box center [123, 158] width 4 height 4
click at [134, 152] on icon at bounding box center [135, 150] width 4 height 4
click at [131, 156] on button "File: 20250814_f813cd95-74af-4082-8cfc-aaebbf6a5b7f_POLICE_REPORT_-_Jailynn_Hur…" at bounding box center [129, 157] width 5 height 5
click at [124, 178] on button "Move" at bounding box center [130, 179] width 38 height 10
select select "**********"
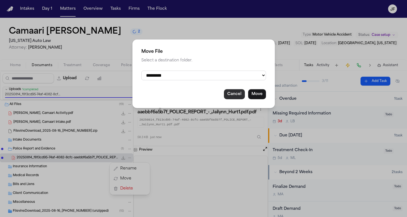
click at [235, 93] on button "Cancel" at bounding box center [234, 94] width 21 height 10
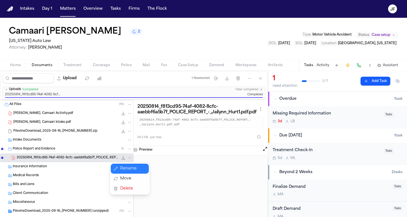
click at [127, 166] on button "Rename" at bounding box center [130, 169] width 38 height 10
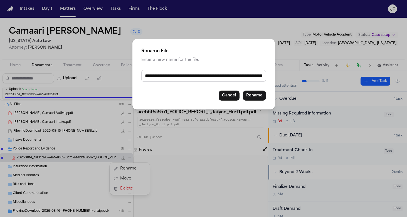
drag, startPoint x: 144, startPoint y: 78, endPoint x: 245, endPoint y: 76, distance: 101.2
click at [245, 76] on input "**********" at bounding box center [203, 76] width 125 height 12
click at [148, 74] on input "**********" at bounding box center [203, 76] width 125 height 12
click at [167, 78] on input "**********" at bounding box center [203, 76] width 125 height 12
click at [219, 78] on input "**********" at bounding box center [203, 76] width 125 height 12
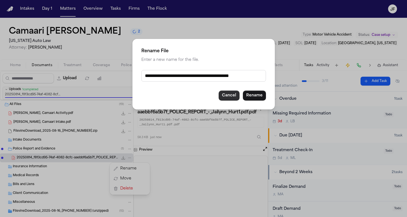
type input "**********"
click at [249, 96] on button "Rename" at bounding box center [254, 96] width 23 height 10
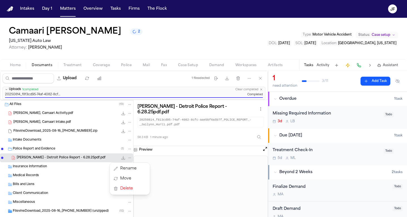
click at [167, 43] on div "Camaari Dozier 2 Michigan Auto Law Attorney: Derek Brackon Type : Motor Vehicle…" at bounding box center [203, 117] width 407 height 199
click at [312, 109] on div "Missing Required Information 3d L B Todo" at bounding box center [337, 117] width 139 height 22
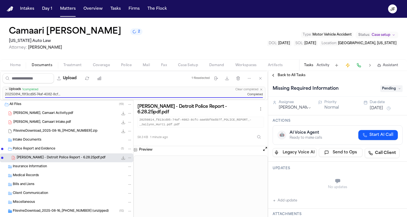
click at [386, 90] on span "Pending" at bounding box center [391, 88] width 22 height 7
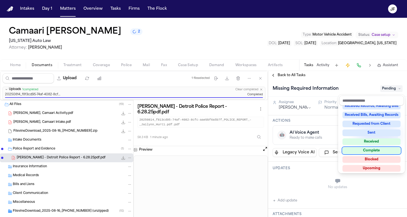
click at [365, 149] on div "Complete" at bounding box center [371, 150] width 58 height 7
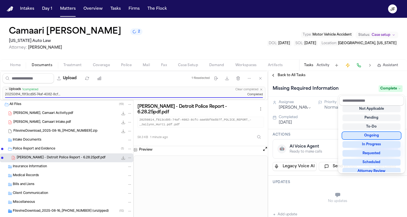
click at [295, 77] on div "Back to All Tasks Missing Required Information Complete Assignee Lina Becerra P…" at bounding box center [337, 144] width 139 height 146
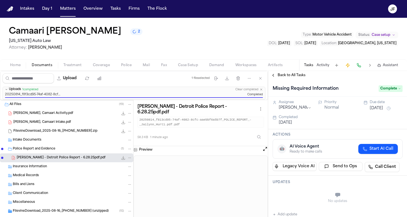
click at [295, 77] on span "Back to All Tasks" at bounding box center [291, 75] width 28 height 4
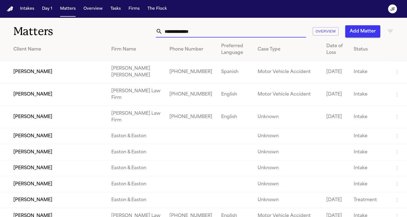
click at [195, 34] on input "text" at bounding box center [233, 31] width 143 height 12
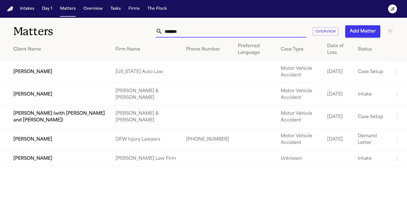
type input "*******"
click at [36, 72] on td "[PERSON_NAME]" at bounding box center [55, 72] width 111 height 23
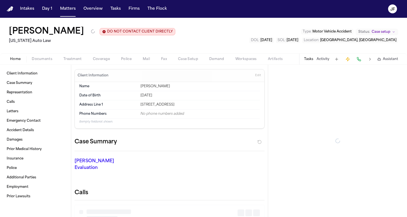
click at [43, 64] on div "Home Documents Treatment Coverage Police Mail Fax Case Setup Demand Workspaces …" at bounding box center [203, 58] width 407 height 11
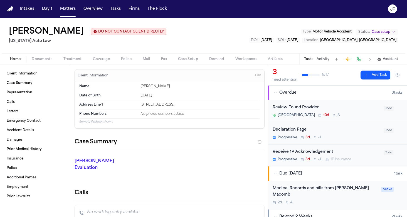
click at [43, 61] on span "Documents" at bounding box center [42, 59] width 21 height 4
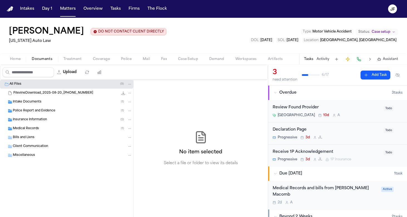
click at [29, 112] on span "Police Report and Evidence" at bounding box center [34, 111] width 43 height 5
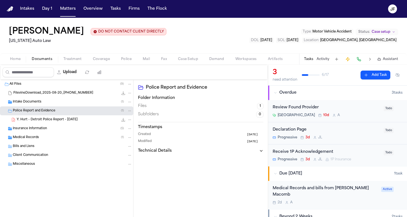
click at [122, 121] on icon "File: Y. Hurt - Detroit Police Report - 6.28.25" at bounding box center [123, 120] width 4 height 4
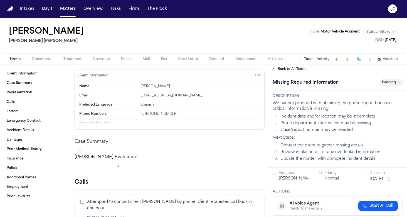
click at [47, 58] on span "Documents" at bounding box center [42, 59] width 21 height 4
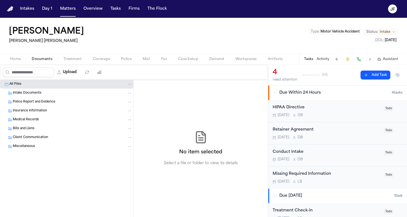
click at [21, 146] on span "Miscellaneous" at bounding box center [24, 146] width 22 height 5
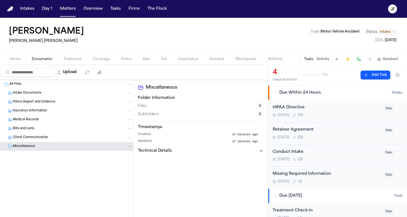
click at [25, 140] on div "Client Communication" at bounding box center [66, 137] width 133 height 9
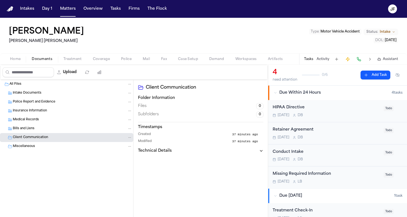
click at [27, 130] on span "Bills and Liens" at bounding box center [24, 129] width 22 height 5
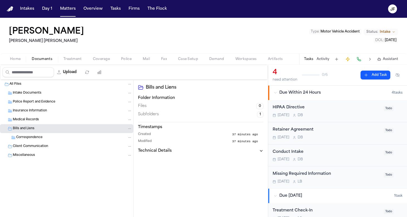
click at [28, 125] on div "Bills and Liens" at bounding box center [66, 128] width 133 height 9
click at [33, 120] on span "Medical Records" at bounding box center [26, 120] width 26 height 5
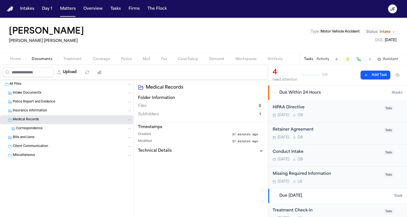
click at [38, 109] on span "Insurance Information" at bounding box center [30, 111] width 34 height 5
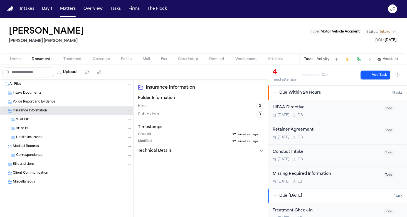
click at [41, 103] on span "Police Report and Evidence" at bounding box center [34, 102] width 43 height 5
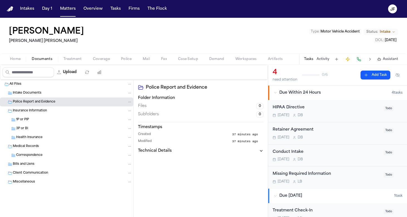
click at [41, 98] on div "Police Report and Evidence" at bounding box center [66, 102] width 133 height 9
click at [41, 93] on div "Intake Documents" at bounding box center [72, 93] width 119 height 5
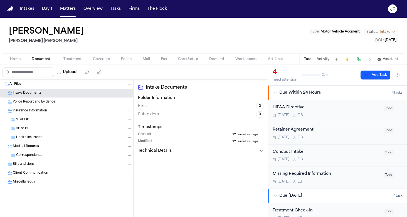
click at [22, 65] on div "Angel Castro Steele Adams Hosman Type : Motor Vehicle Accident Status: Intake D…" at bounding box center [203, 117] width 407 height 199
drag, startPoint x: 18, startPoint y: 60, endPoint x: 21, endPoint y: 65, distance: 5.2
click at [18, 60] on span "Home" at bounding box center [15, 59] width 11 height 4
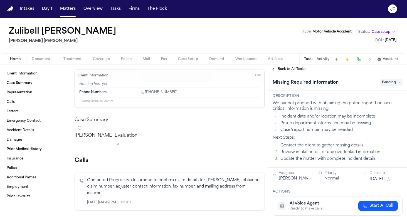
click at [44, 58] on span "Documents" at bounding box center [42, 59] width 21 height 4
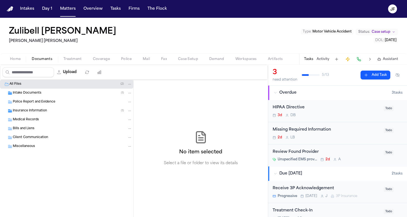
click at [41, 110] on span "Insurance Information" at bounding box center [30, 111] width 34 height 5
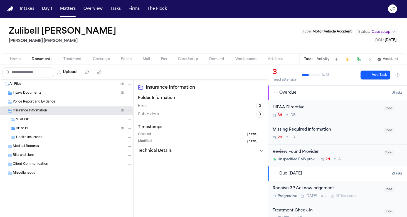
click at [40, 127] on div "3P or BI ( 1 )" at bounding box center [74, 128] width 116 height 5
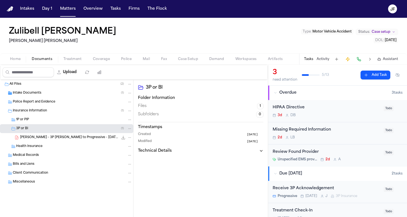
click at [41, 141] on div "Z. Carbonel - 3P LOR to Progressive - 8.22.25 204.2 KB • PDF" at bounding box center [66, 137] width 133 height 9
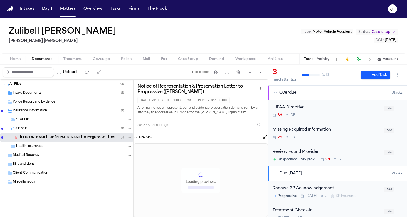
click at [39, 103] on span "Police Report and Evidence" at bounding box center [34, 102] width 43 height 5
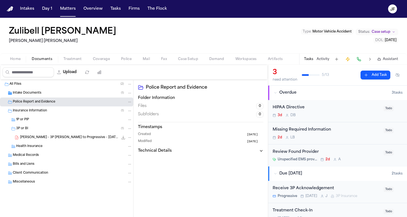
click at [40, 92] on span "Intake Documents" at bounding box center [27, 93] width 29 height 5
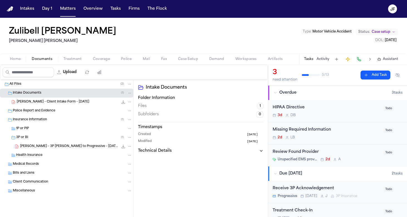
click at [46, 101] on span "Z. Carbonel - Client Intake Form - 7.10.25" at bounding box center [53, 102] width 73 height 5
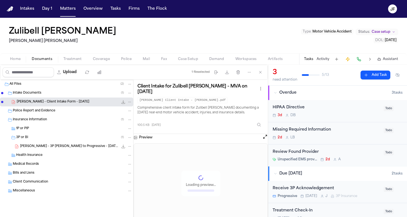
click at [31, 93] on span "Intake Documents" at bounding box center [27, 93] width 29 height 5
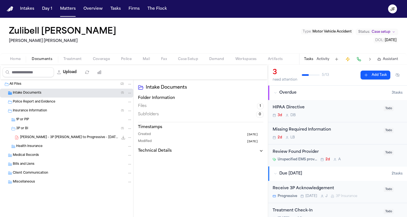
click at [33, 112] on span "Insurance Information" at bounding box center [30, 111] width 34 height 5
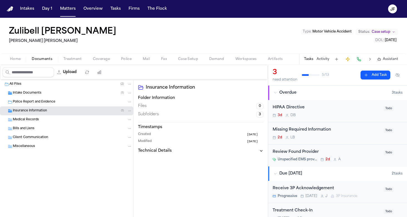
click at [78, 93] on div "Intake Documents ( 1 )" at bounding box center [72, 93] width 119 height 5
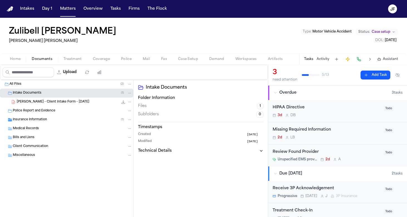
click at [87, 103] on div "Z. Carbonel - Client Intake Form - 7.10.25 100.5 KB • PDF" at bounding box center [74, 102] width 115 height 6
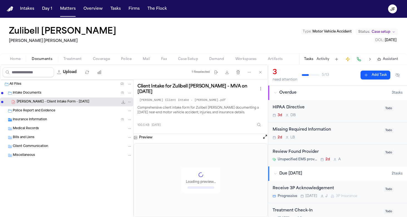
click at [122, 102] on icon "File: Z. Carbonel - Client Intake Form - 7.10.25" at bounding box center [123, 102] width 4 height 4
click at [220, 0] on nav "Intakes Day 1 Matters Overview Tasks Firms The Flock JF" at bounding box center [203, 9] width 407 height 18
click at [99, 59] on span "Coverage" at bounding box center [101, 59] width 17 height 4
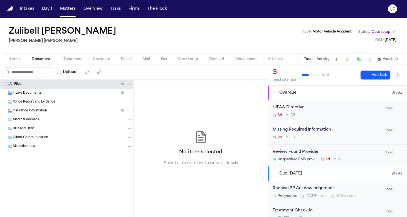
click at [40, 60] on span "Documents" at bounding box center [42, 59] width 21 height 4
click at [62, 92] on div "Intake Documents ( 1 )" at bounding box center [72, 93] width 119 height 5
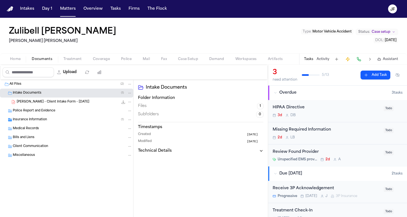
click at [308, 131] on div "Missing Required Information" at bounding box center [326, 130] width 108 height 6
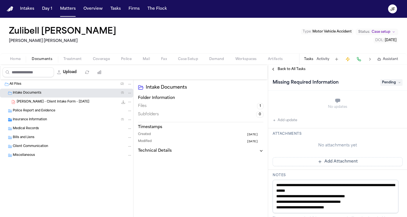
scroll to position [151, 0]
click at [283, 125] on div "Updates No updates Add update" at bounding box center [337, 105] width 139 height 47
click at [283, 123] on button "Add update" at bounding box center [284, 121] width 24 height 7
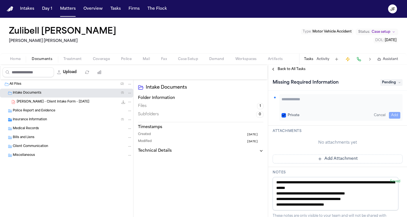
click at [295, 106] on textarea "Add your update" at bounding box center [340, 101] width 119 height 11
type textarea "**********"
drag, startPoint x: 324, startPoint y: 106, endPoint x: 273, endPoint y: 97, distance: 51.7
click at [273, 97] on div "**********" at bounding box center [337, 107] width 130 height 27
click at [147, 36] on div "Zulibell Carbonel Steele Adams Hosman Type : Motor Vehicle Accident Status: Cas…" at bounding box center [203, 36] width 407 height 36
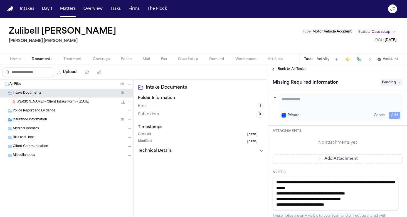
click at [49, 105] on div "Z. Carbonel - Client Intake Form - 7.10.25 100.5 KB • PDF" at bounding box center [74, 102] width 115 height 6
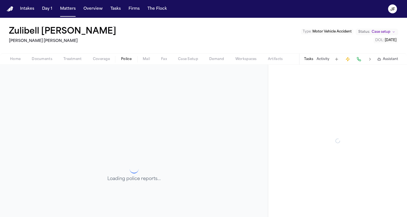
click at [126, 62] on span "button" at bounding box center [126, 62] width 17 height 1
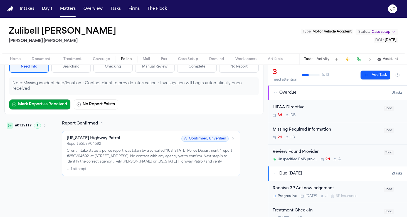
scroll to position [57, 0]
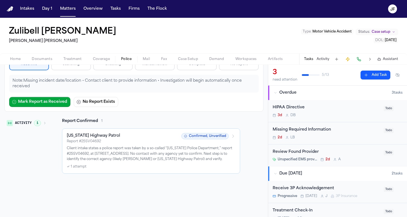
click at [70, 155] on p "Client intake states a police report was taken by a so-called “Utah Police Depa…" at bounding box center [151, 154] width 168 height 16
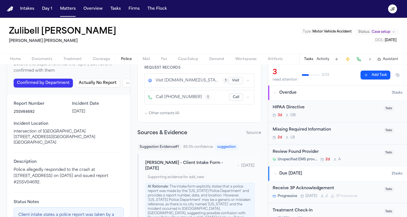
drag, startPoint x: 35, startPoint y: 113, endPoint x: 19, endPoint y: 113, distance: 16.1
click at [19, 113] on p "25SV04692" at bounding box center [40, 112] width 52 height 6
click at [43, 110] on p "25SV04692" at bounding box center [40, 112] width 52 height 6
drag, startPoint x: 35, startPoint y: 110, endPoint x: 12, endPoint y: 110, distance: 23.1
click at [12, 110] on div "Report Number 25SV04692 Incident Date July 9, 2025 Incident Location intersecti…" at bounding box center [68, 178] width 123 height 167
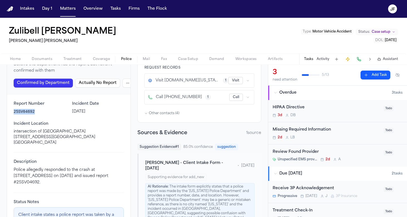
copy p "25SV04692"
click at [148, 41] on div "Zulibell Carbonel Steele Adams Hosman Type : Motor Vehicle Accident Status: Cas…" at bounding box center [203, 36] width 407 height 36
click at [115, 40] on div "Zulibell Carbonel Steele Adams Hosman Type : Motor Vehicle Accident Status: Cas…" at bounding box center [203, 36] width 407 height 36
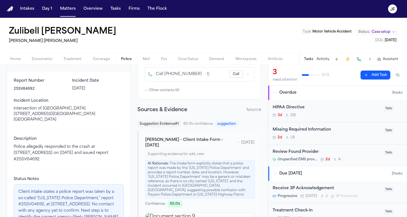
scroll to position [78, 0]
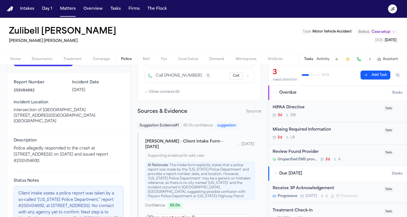
click at [34, 91] on p "25SV04692" at bounding box center [40, 91] width 52 height 6
drag, startPoint x: 37, startPoint y: 90, endPoint x: 12, endPoint y: 90, distance: 25.6
click at [12, 90] on div "Report Number 25SV04692 Incident Date July 9, 2025 Incident Location intersecti…" at bounding box center [68, 156] width 123 height 167
click at [128, 42] on div "Zulibell Carbonel Steele Adams Hosman Type : Motor Vehicle Accident Status: Cas…" at bounding box center [203, 36] width 407 height 36
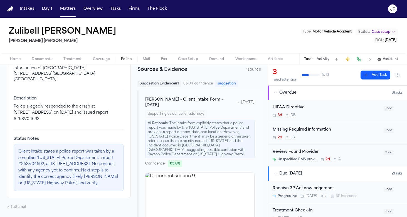
scroll to position [124, 0]
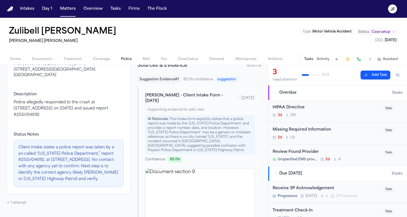
click at [44, 55] on div "Home Documents Treatment Coverage Police Mail Fax Case Setup Demand Workspaces …" at bounding box center [203, 58] width 407 height 11
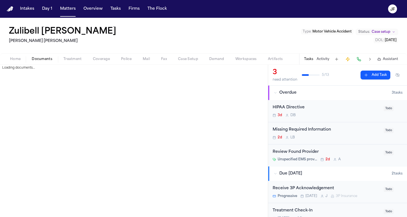
click at [44, 57] on span "Documents" at bounding box center [42, 59] width 21 height 4
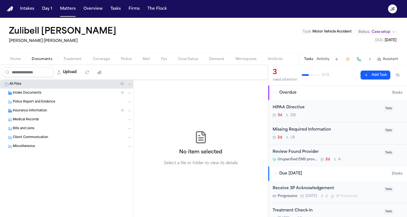
click at [48, 103] on span "Police Report and Evidence" at bounding box center [34, 102] width 43 height 5
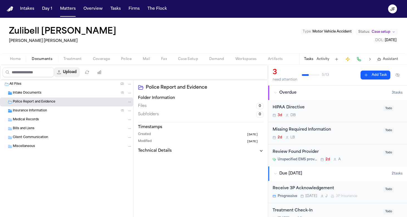
click at [80, 74] on button "Upload" at bounding box center [67, 72] width 26 height 10
select select "**********"
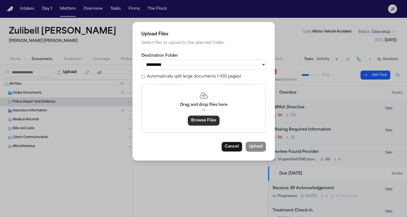
click at [202, 124] on button "Browse Files" at bounding box center [204, 121] width 32 height 10
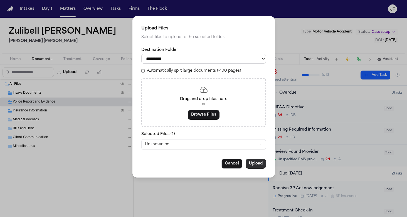
click at [258, 159] on button "Upload" at bounding box center [256, 164] width 20 height 10
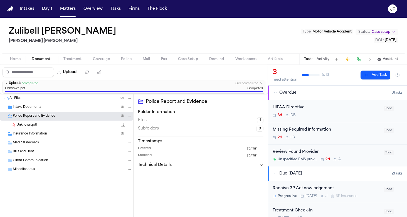
click at [132, 125] on button "File: Unknown.pdf" at bounding box center [129, 125] width 5 height 5
click at [137, 138] on button "Rename" at bounding box center [130, 136] width 38 height 10
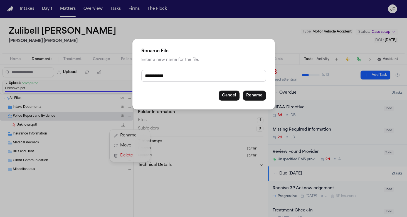
drag, startPoint x: 185, startPoint y: 75, endPoint x: 130, endPoint y: 72, distance: 55.1
click at [130, 72] on div "**********" at bounding box center [203, 108] width 407 height 217
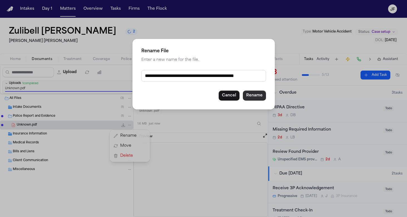
type input "**********"
click at [249, 95] on button "Rename" at bounding box center [254, 96] width 23 height 10
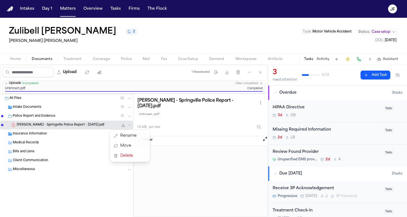
drag, startPoint x: 95, startPoint y: 126, endPoint x: 56, endPoint y: 124, distance: 39.2
click at [31, 124] on div "Z. Carbonel - Springville Police Report - 7.10.25.pdf 1.6 MB • PDF" at bounding box center [74, 125] width 115 height 6
click at [316, 130] on div "Missing Required Information" at bounding box center [326, 130] width 108 height 6
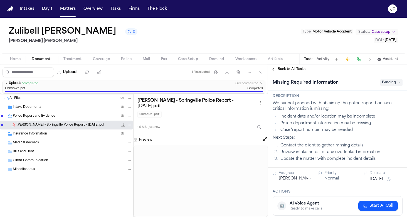
click at [386, 80] on span "Pending" at bounding box center [391, 82] width 22 height 7
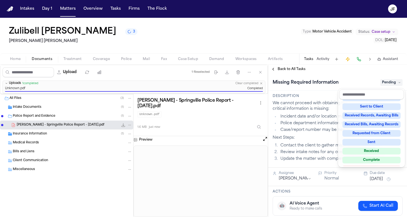
scroll to position [70, 0]
click at [371, 161] on div "Complete" at bounding box center [371, 160] width 58 height 7
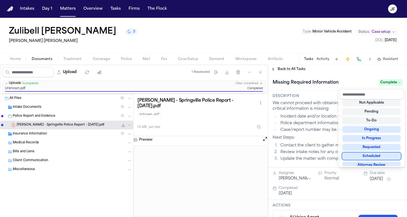
click at [310, 73] on div "Back to All Tasks Missing Required Information Complete Description We cannot p…" at bounding box center [337, 141] width 139 height 152
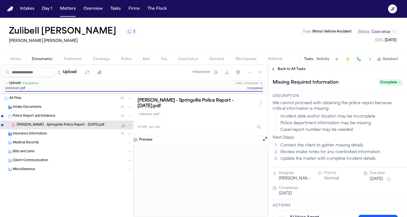
click at [301, 71] on span "Back to All Tasks" at bounding box center [291, 69] width 28 height 4
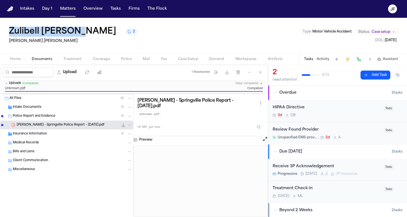
drag, startPoint x: 8, startPoint y: 34, endPoint x: 83, endPoint y: 32, distance: 74.6
click at [83, 32] on div "Zulibell Carbonel 2 Steele Adams Hosman Type : Motor Vehicle Accident Status: C…" at bounding box center [203, 36] width 407 height 36
copy h1 "Zulibell Carbonel"
click at [120, 14] on button "Tasks" at bounding box center [115, 9] width 15 height 10
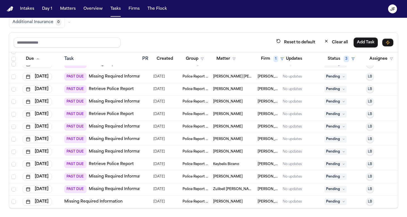
scroll to position [137, 0]
click at [340, 188] on span "Pending" at bounding box center [335, 189] width 22 height 7
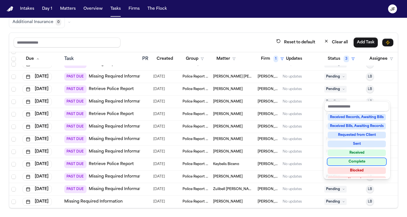
click at [349, 161] on div "Complete" at bounding box center [357, 161] width 58 height 7
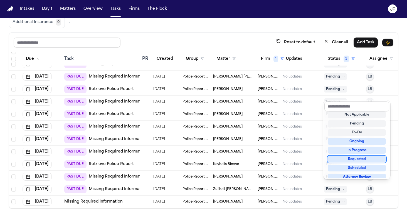
scroll to position [125, 0]
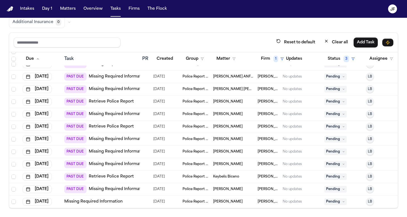
click at [116, 187] on link "Missing Required Information" at bounding box center [118, 190] width 58 height 6
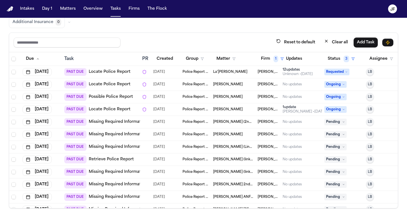
scroll to position [0, 0]
click at [181, 0] on nav "Intakes Day 1 Matters Overview Tasks Firms The Flock JF" at bounding box center [203, 9] width 407 height 18
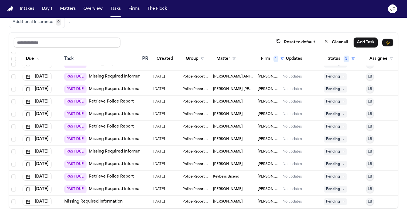
scroll to position [125, 0]
click at [335, 186] on span "Pending" at bounding box center [335, 189] width 22 height 7
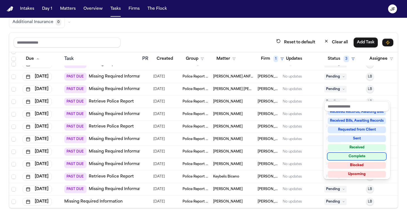
click at [354, 156] on div "Complete" at bounding box center [357, 156] width 58 height 7
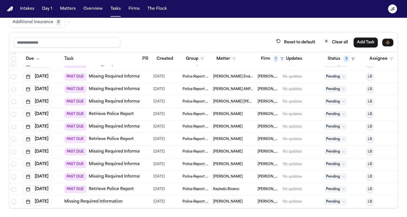
scroll to position [112, 0]
click at [119, 187] on link "Retrieve Police Report" at bounding box center [111, 190] width 45 height 6
click at [123, 187] on link "Retrieve Police Report" at bounding box center [111, 190] width 45 height 6
click at [121, 174] on link "Missing Required Information" at bounding box center [118, 177] width 58 height 6
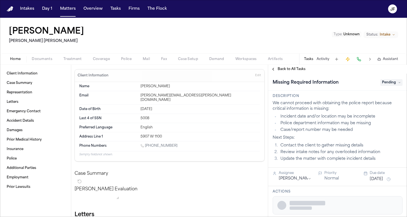
click at [42, 63] on div "Home Documents Treatment Coverage Police Mail Fax Case Setup Demand Workspaces …" at bounding box center [203, 58] width 407 height 11
click at [38, 55] on div "Home Documents Treatment Coverage Police Mail Fax Case Setup Demand Workspaces …" at bounding box center [203, 58] width 407 height 11
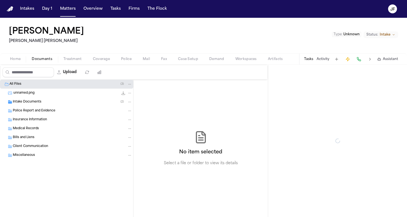
click at [38, 57] on span "Documents" at bounding box center [42, 59] width 21 height 4
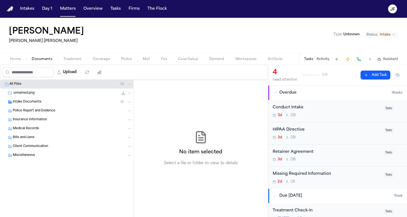
click at [37, 105] on div "Intake Documents ( 2 )" at bounding box center [66, 102] width 133 height 9
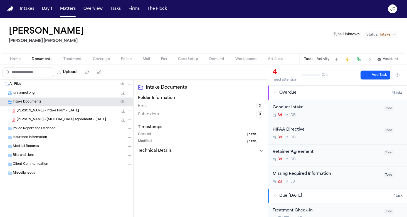
click at [52, 112] on span "[PERSON_NAME] - Intake Form - [DATE]" at bounding box center [48, 111] width 62 height 5
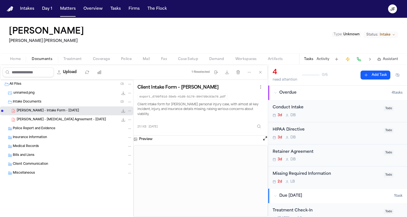
click at [124, 112] on icon "File: G. Clifford - Intake Form - 8.22.25" at bounding box center [123, 111] width 4 height 4
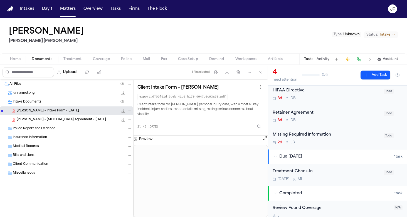
scroll to position [41, 0]
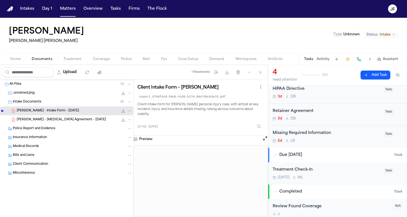
click at [322, 135] on div "Missing Required Information" at bounding box center [326, 133] width 108 height 6
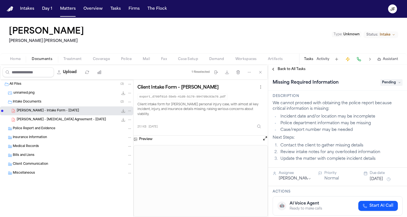
scroll to position [-1, 0]
click at [392, 80] on span "Pending" at bounding box center [391, 82] width 22 height 7
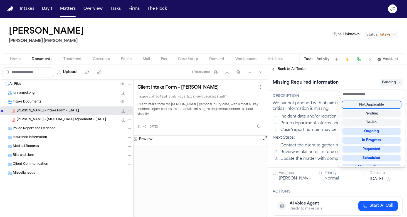
scroll to position [0, 0]
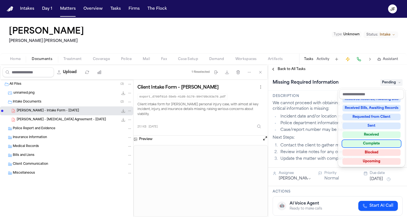
click at [363, 142] on div "Complete" at bounding box center [371, 143] width 58 height 7
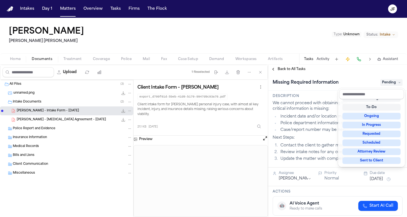
scroll to position [2, 0]
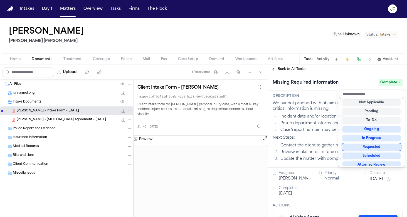
click at [311, 126] on div "Missing Required Information Complete Description We cannot proceed with obtain…" at bounding box center [337, 145] width 139 height 143
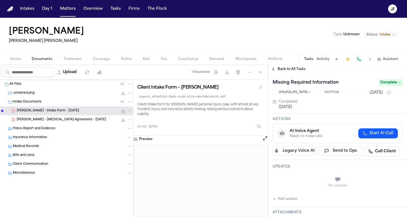
scroll to position [110, 0]
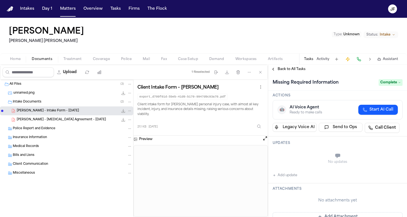
click at [282, 175] on button "Add update" at bounding box center [284, 175] width 24 height 7
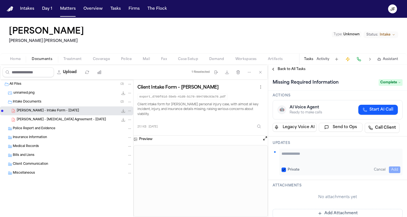
click at [297, 167] on div "Private Cancel Add" at bounding box center [340, 170] width 119 height 7
click at [301, 160] on textarea "Add your update" at bounding box center [340, 156] width 119 height 11
type textarea "**********"
click at [393, 168] on button "Add" at bounding box center [394, 170] width 11 height 7
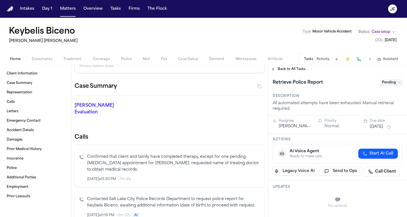
scroll to position [44, 0]
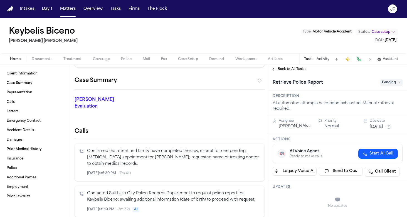
click at [127, 64] on div "Home Documents Treatment Coverage Police Mail Fax Case Setup Demand Workspaces …" at bounding box center [203, 58] width 407 height 11
click at [127, 60] on span "Police" at bounding box center [126, 59] width 11 height 4
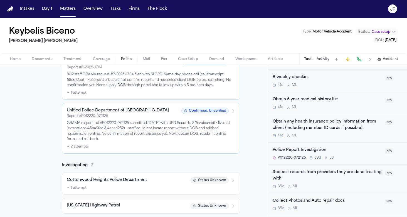
scroll to position [359, 0]
click at [217, 160] on div "Report Confirmed 2 Salt Lake City Police Department Report # P-2025-1784 Confir…" at bounding box center [151, 128] width 187 height 169
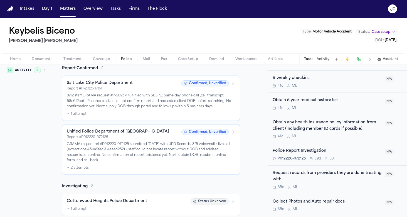
scroll to position [100, 0]
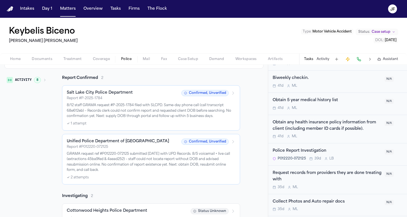
click at [49, 63] on div "Home Documents Treatment Coverage Police Mail Fax Case Setup Demand Workspaces …" at bounding box center [203, 58] width 407 height 11
click at [44, 60] on span "Documents" at bounding box center [42, 59] width 21 height 4
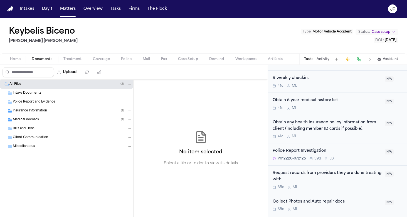
click at [42, 114] on div "Insurance Information ( 1 )" at bounding box center [66, 110] width 133 height 9
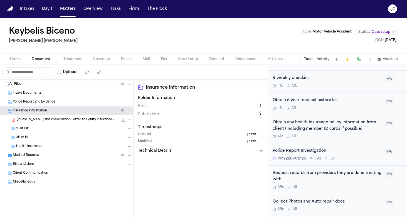
click at [44, 120] on span "[PERSON_NAME] and Preservation Letter to Equity Insurance - [DATE]" at bounding box center [67, 120] width 101 height 5
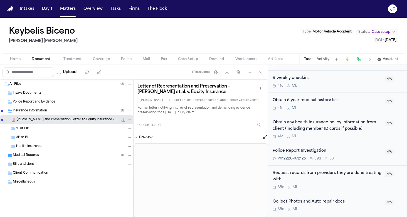
click at [80, 111] on div "Insurance Information ( 1 )" at bounding box center [72, 110] width 119 height 5
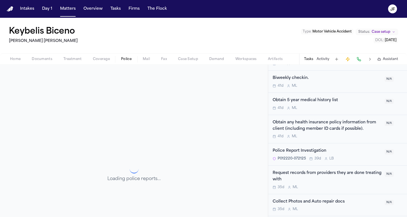
click at [129, 56] on button "Police" at bounding box center [126, 59] width 22 height 7
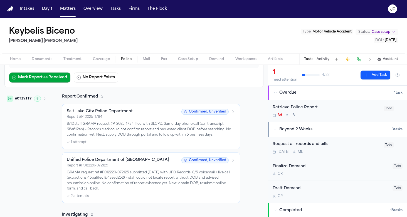
scroll to position [78, 0]
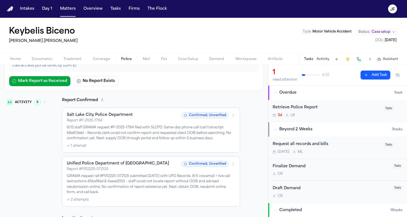
click at [182, 188] on p "GRAMA request ref #P012220-072125 submitted 7/21/25 with UPD Records. 8/5 voice…" at bounding box center [151, 185] width 168 height 22
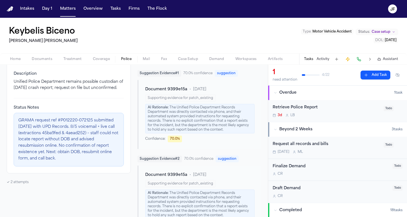
scroll to position [133, 0]
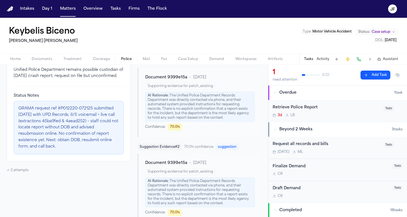
click at [318, 111] on div "Retrieve Police Report 3d L B" at bounding box center [326, 111] width 108 height 13
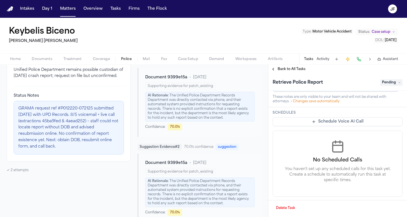
scroll to position [17, 0]
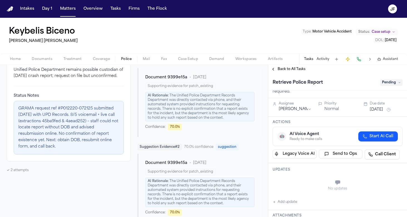
click at [283, 71] on span "Back to All Tasks" at bounding box center [291, 69] width 28 height 4
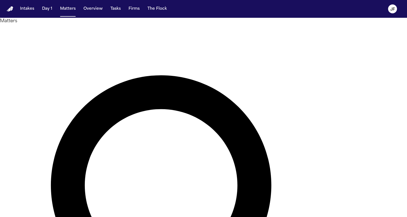
type input "*********"
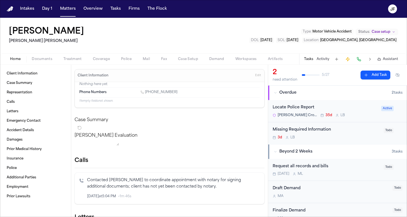
click at [39, 61] on span "Documents" at bounding box center [42, 59] width 21 height 4
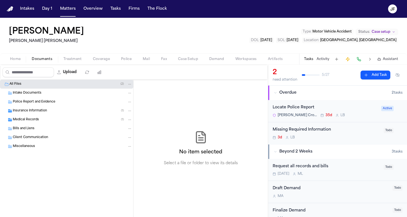
click at [46, 111] on span "Insurance Information" at bounding box center [30, 111] width 34 height 5
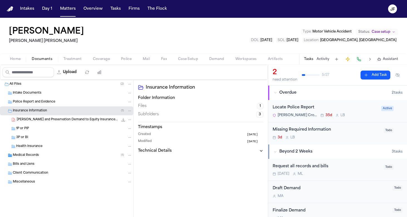
click at [46, 111] on span "Insurance Information" at bounding box center [30, 111] width 34 height 5
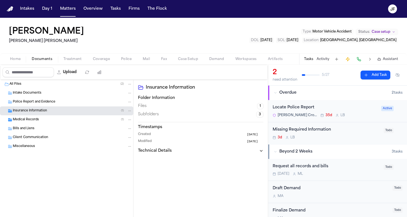
click at [291, 111] on div "Locate Police Report Woods Cross Police Department 35d L B" at bounding box center [324, 111] width 105 height 13
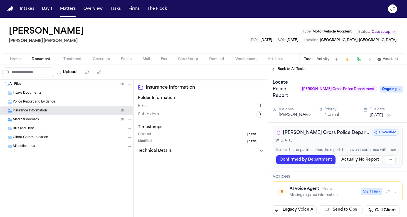
click at [280, 71] on span "Back to All Tasks" at bounding box center [291, 69] width 28 height 4
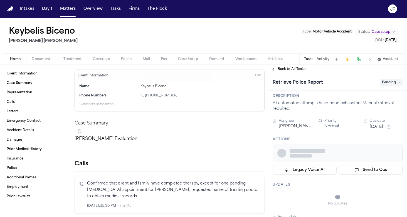
click at [42, 54] on div "Home Documents Treatment Coverage Police Mail Fax Case Setup Demand Workspaces …" at bounding box center [203, 58] width 407 height 11
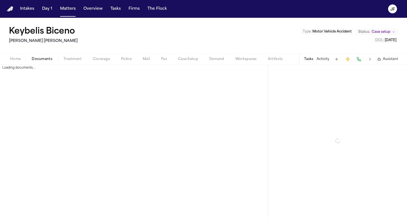
click at [42, 60] on span "Documents" at bounding box center [42, 59] width 21 height 4
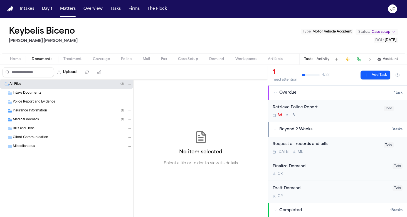
click at [45, 92] on div "Intake Documents" at bounding box center [72, 93] width 119 height 5
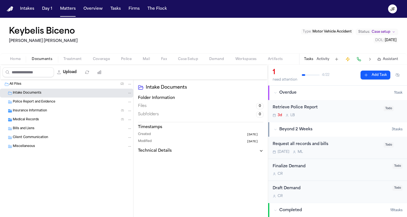
click at [45, 92] on div "Intake Documents" at bounding box center [72, 93] width 119 height 5
click at [45, 87] on div "All Files ( 2 )" at bounding box center [66, 84] width 133 height 9
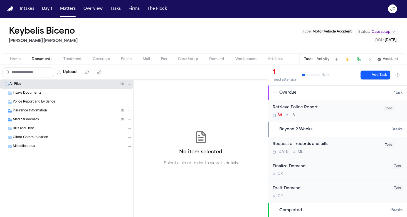
click at [45, 110] on span "Insurance Information" at bounding box center [30, 111] width 34 height 5
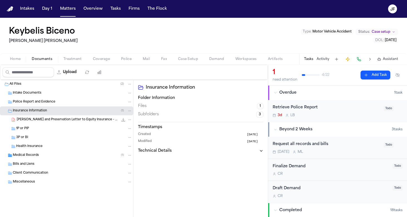
click at [45, 110] on span "Insurance Information" at bounding box center [30, 111] width 34 height 5
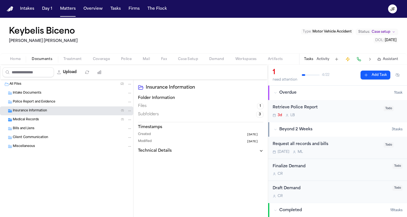
click at [48, 121] on div "Medical Records ( 1 )" at bounding box center [72, 119] width 119 height 5
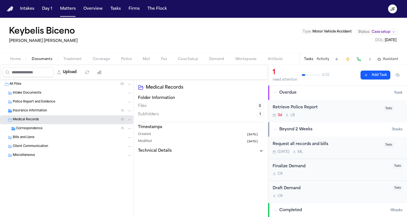
click at [48, 129] on div "Correspondence ( 1 )" at bounding box center [74, 128] width 116 height 5
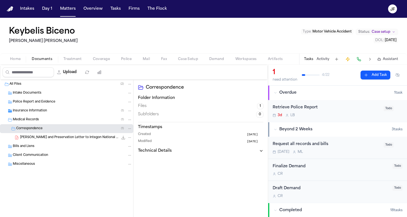
click at [48, 140] on span "[PERSON_NAME] and Preservation Letter to Integon National Insurance - [DATE]" at bounding box center [69, 137] width 98 height 5
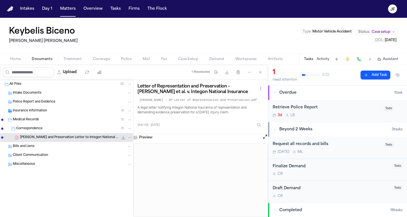
click at [93, 63] on div "Home Documents Treatment Coverage Police Mail Fax Case Setup Demand Workspaces …" at bounding box center [203, 58] width 407 height 11
click at [101, 63] on div "Home Documents Treatment Coverage Police Mail Fax Case Setup Demand Workspaces …" at bounding box center [203, 58] width 407 height 11
click at [101, 58] on span "Coverage" at bounding box center [101, 59] width 17 height 4
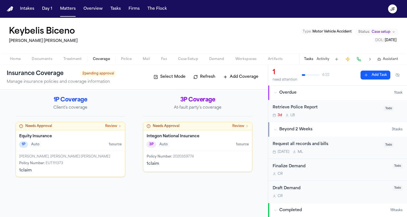
click at [183, 158] on span "2020359774" at bounding box center [183, 156] width 21 height 3
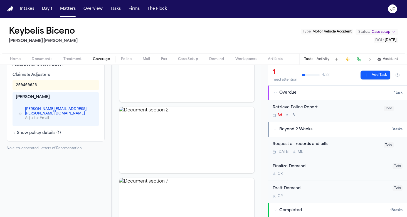
scroll to position [121, 0]
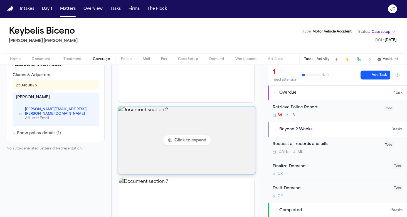
click at [133, 156] on img "View document section 2" at bounding box center [187, 141] width 138 height 68
